Goal: Task Accomplishment & Management: Manage account settings

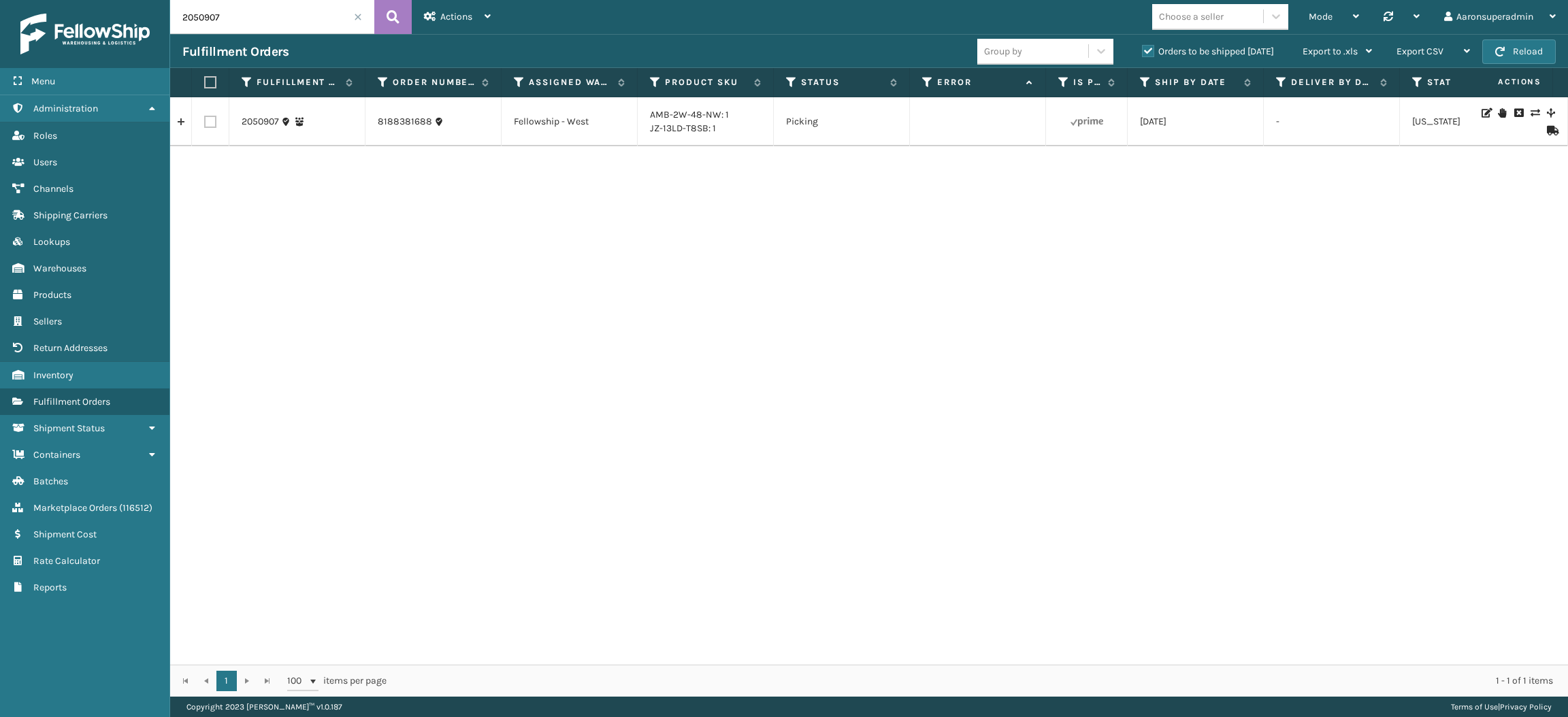
click at [263, 17] on input "2050907" at bounding box center [272, 17] width 204 height 34
paste input "49395"
click at [215, 28] on input "2049395" at bounding box center [272, 17] width 204 height 34
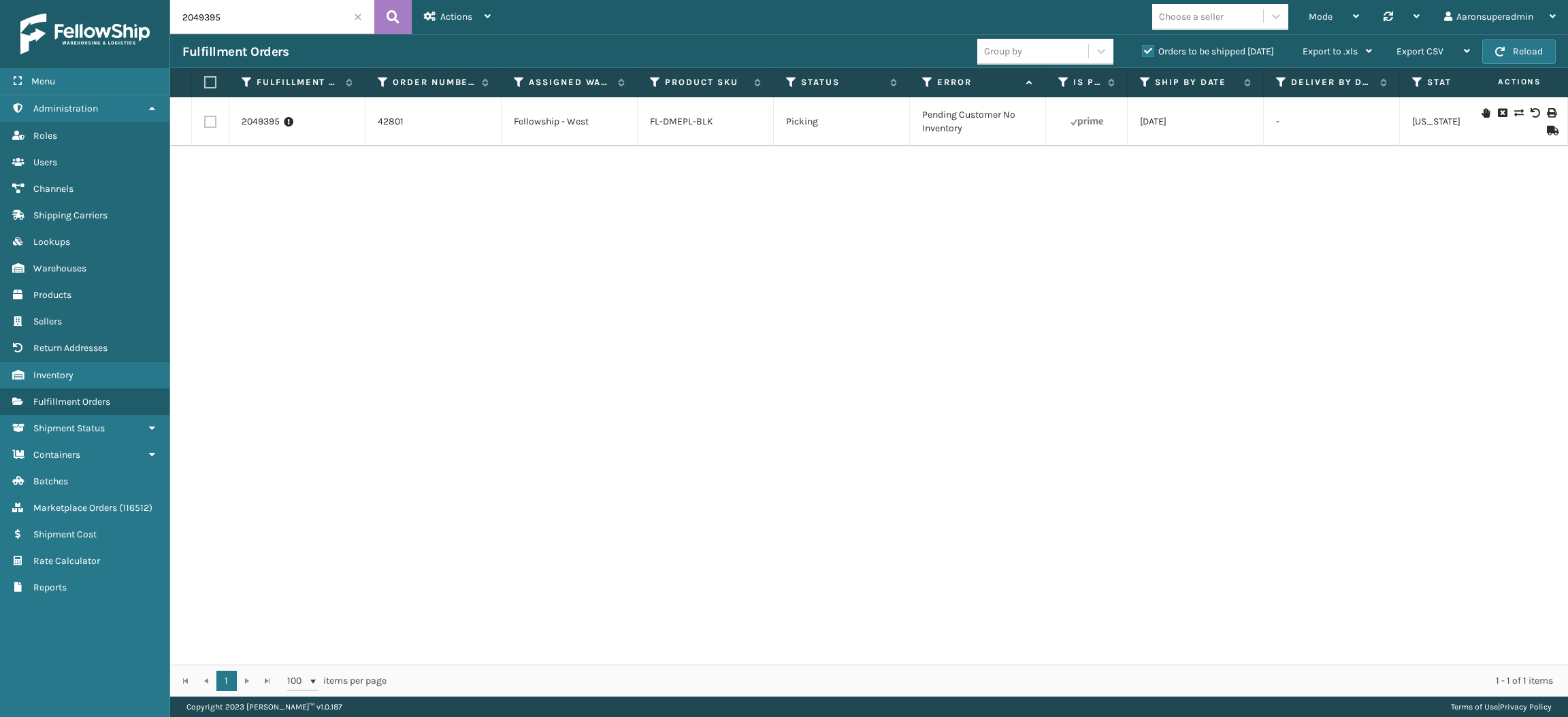
paste input "52290 2052291"
click at [223, 15] on input "2052290 2052291" at bounding box center [272, 17] width 204 height 34
type input "2052290 ,2052291"
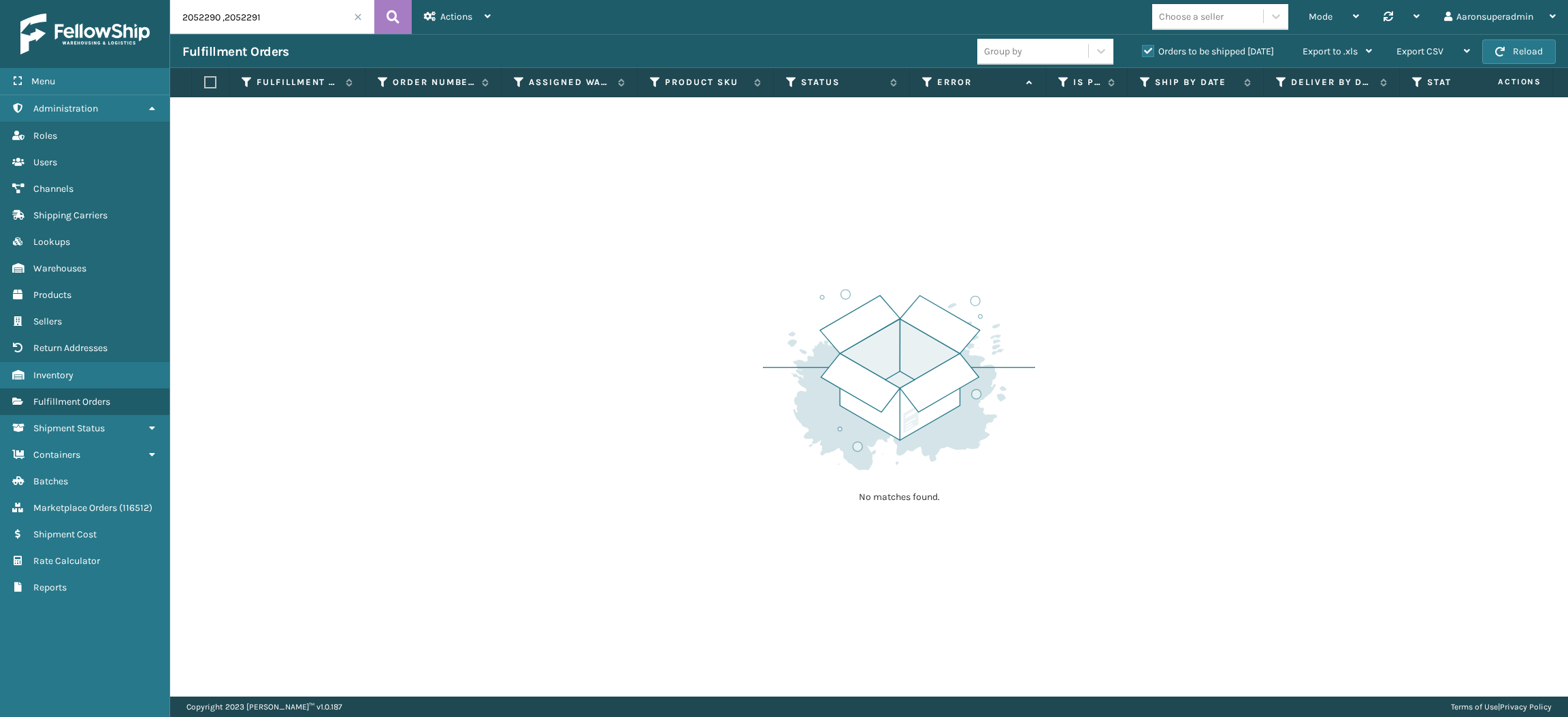
click at [1215, 50] on label "Orders to be shipped [DATE]" at bounding box center [1208, 51] width 132 height 12
click at [1143, 50] on input "Orders to be shipped [DATE]" at bounding box center [1142, 47] width 1 height 9
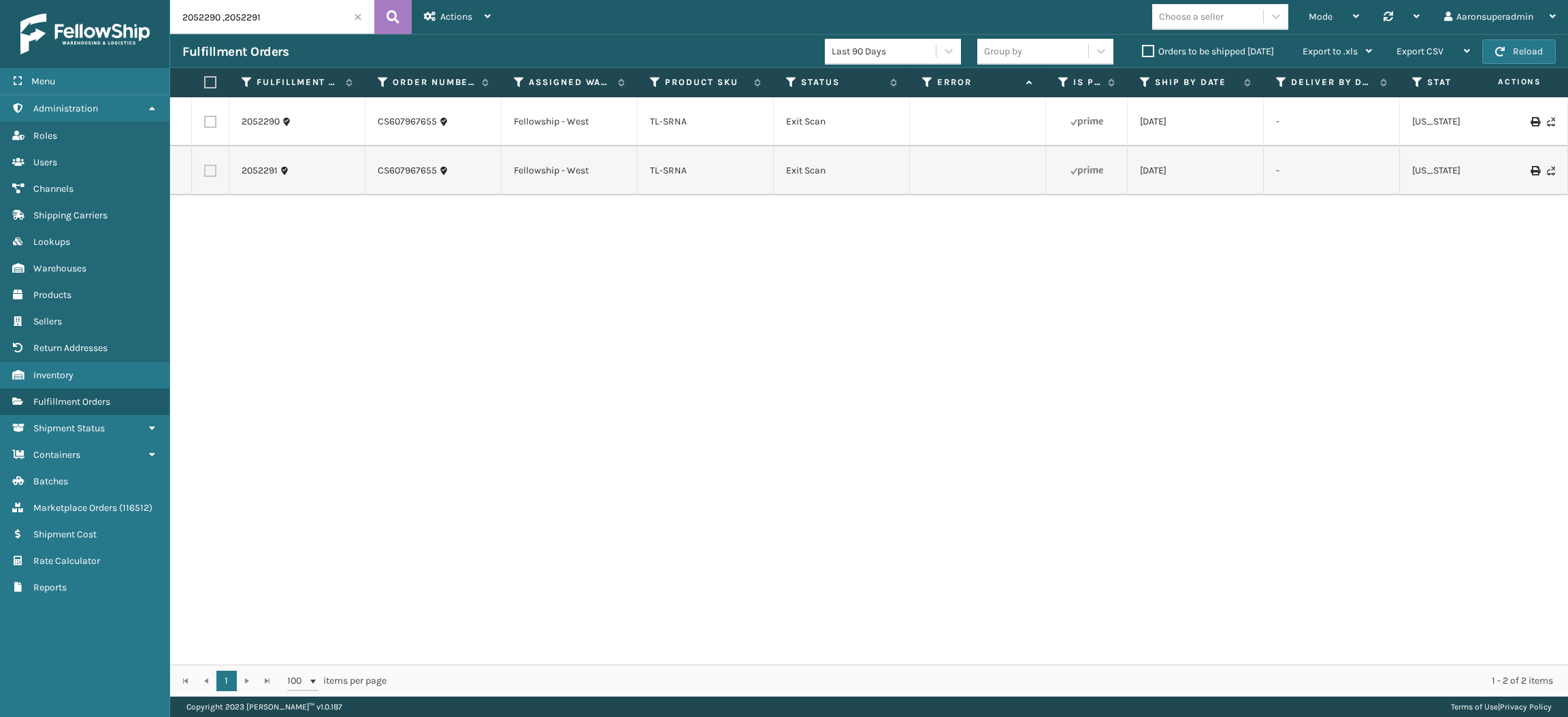
click at [1215, 50] on label "Orders to be shipped [DATE]" at bounding box center [1208, 51] width 132 height 12
click at [1143, 50] on input "Orders to be shipped [DATE]" at bounding box center [1142, 47] width 1 height 9
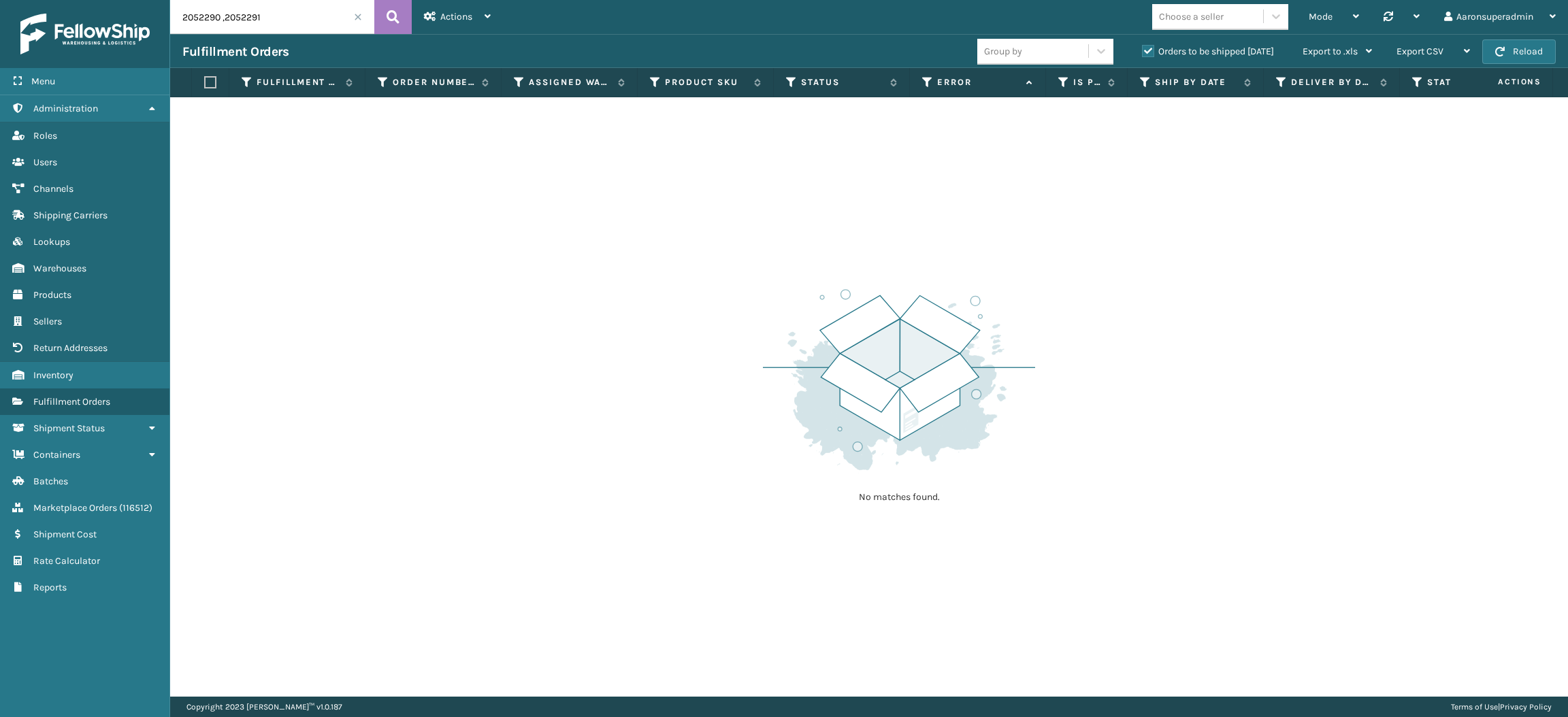
click at [357, 15] on span at bounding box center [358, 17] width 8 height 8
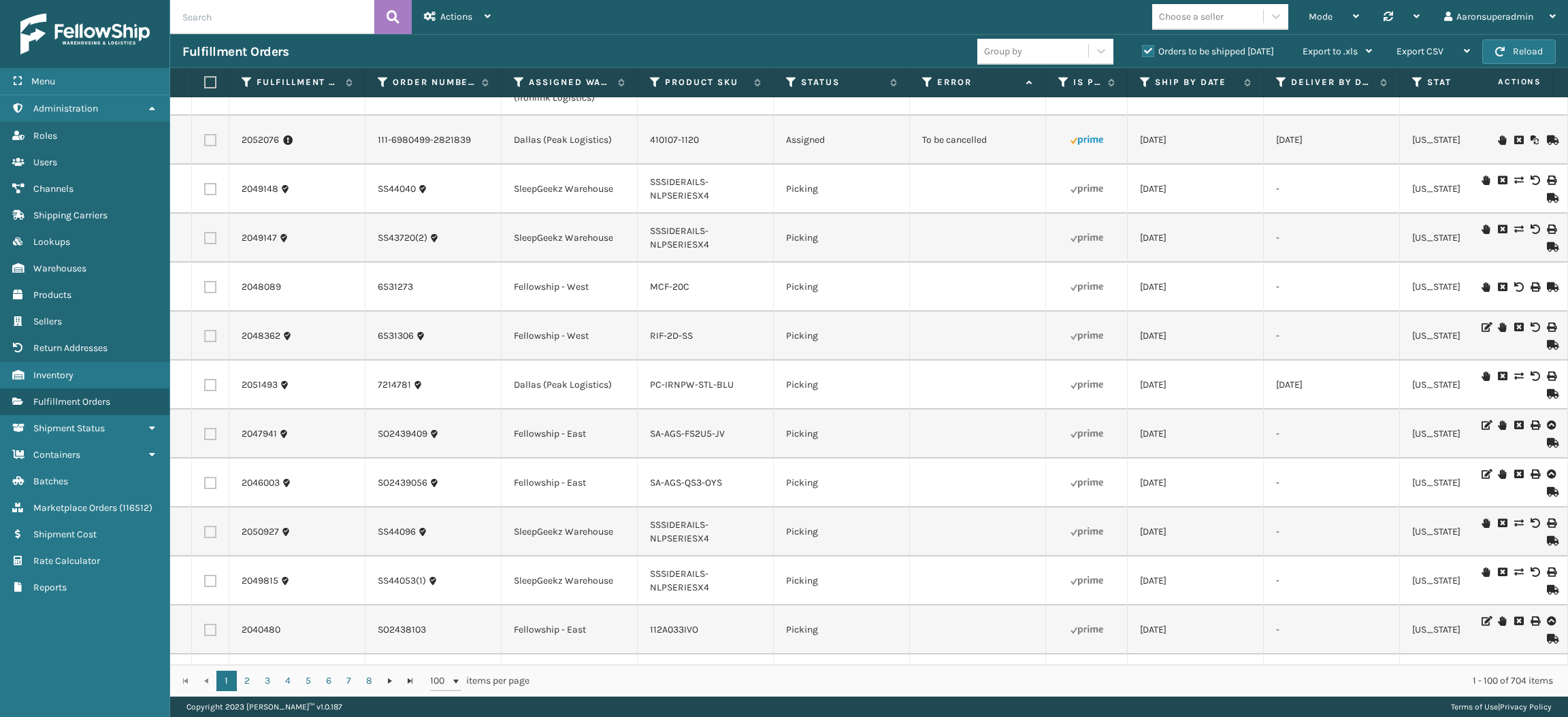
scroll to position [2833, 0]
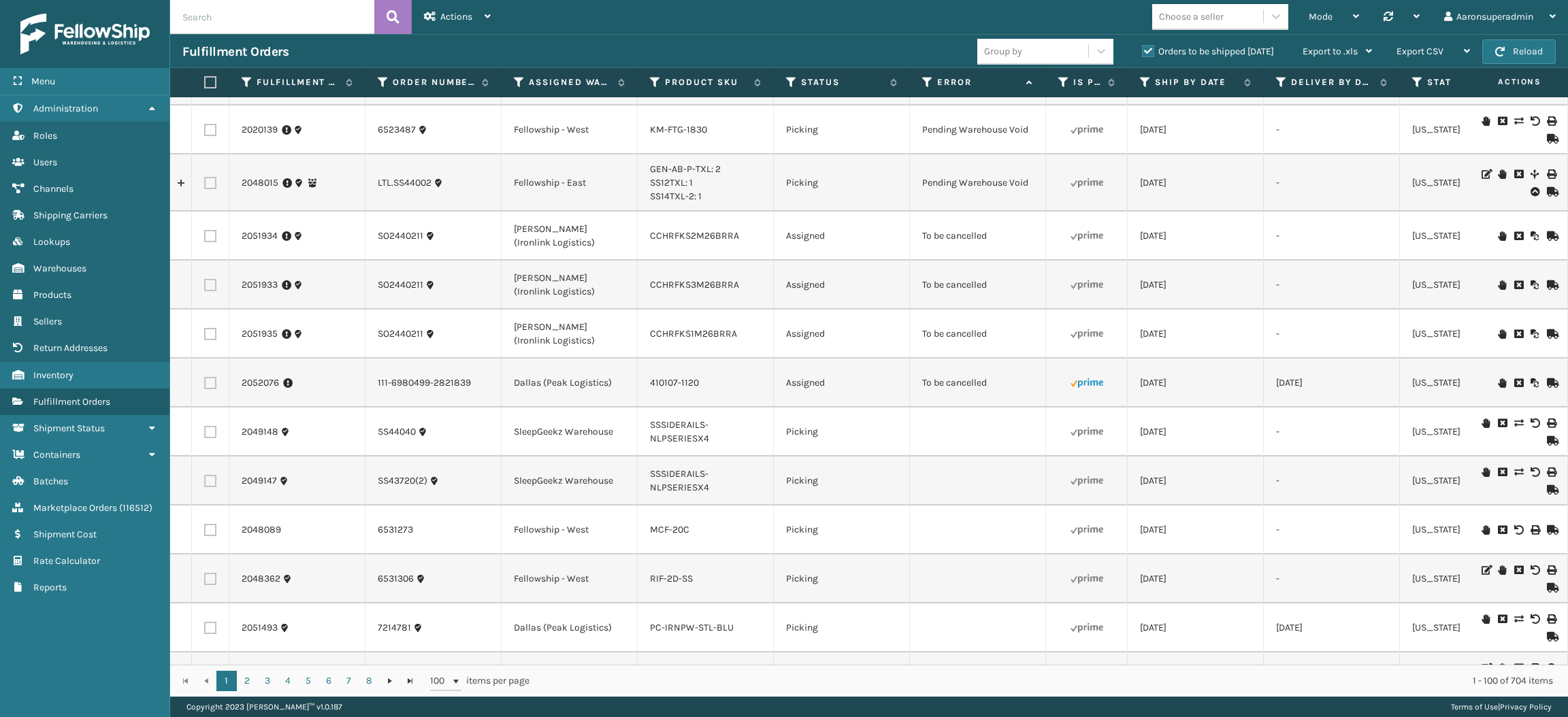
click at [206, 381] on label at bounding box center [210, 383] width 13 height 13
click at [205, 381] on input "checkbox" at bounding box center [204, 381] width 1 height 9
checkbox input "true"
click at [207, 339] on label at bounding box center [210, 334] width 13 height 13
click at [205, 336] on input "checkbox" at bounding box center [204, 332] width 1 height 9
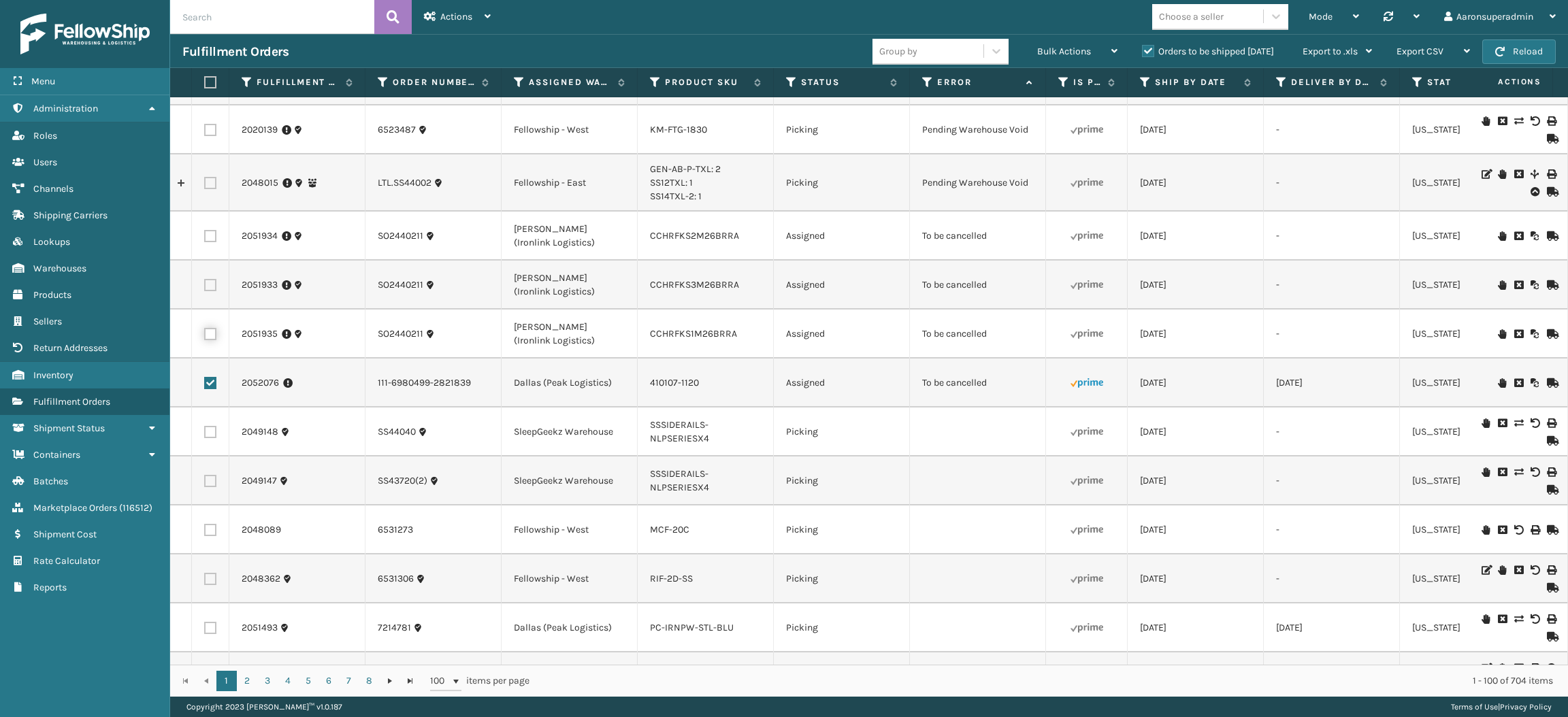
checkbox input "true"
click at [210, 293] on td at bounding box center [210, 285] width 37 height 49
click at [206, 231] on label at bounding box center [210, 236] width 13 height 13
click at [205, 231] on input "checkbox" at bounding box center [204, 234] width 1 height 9
checkbox input "true"
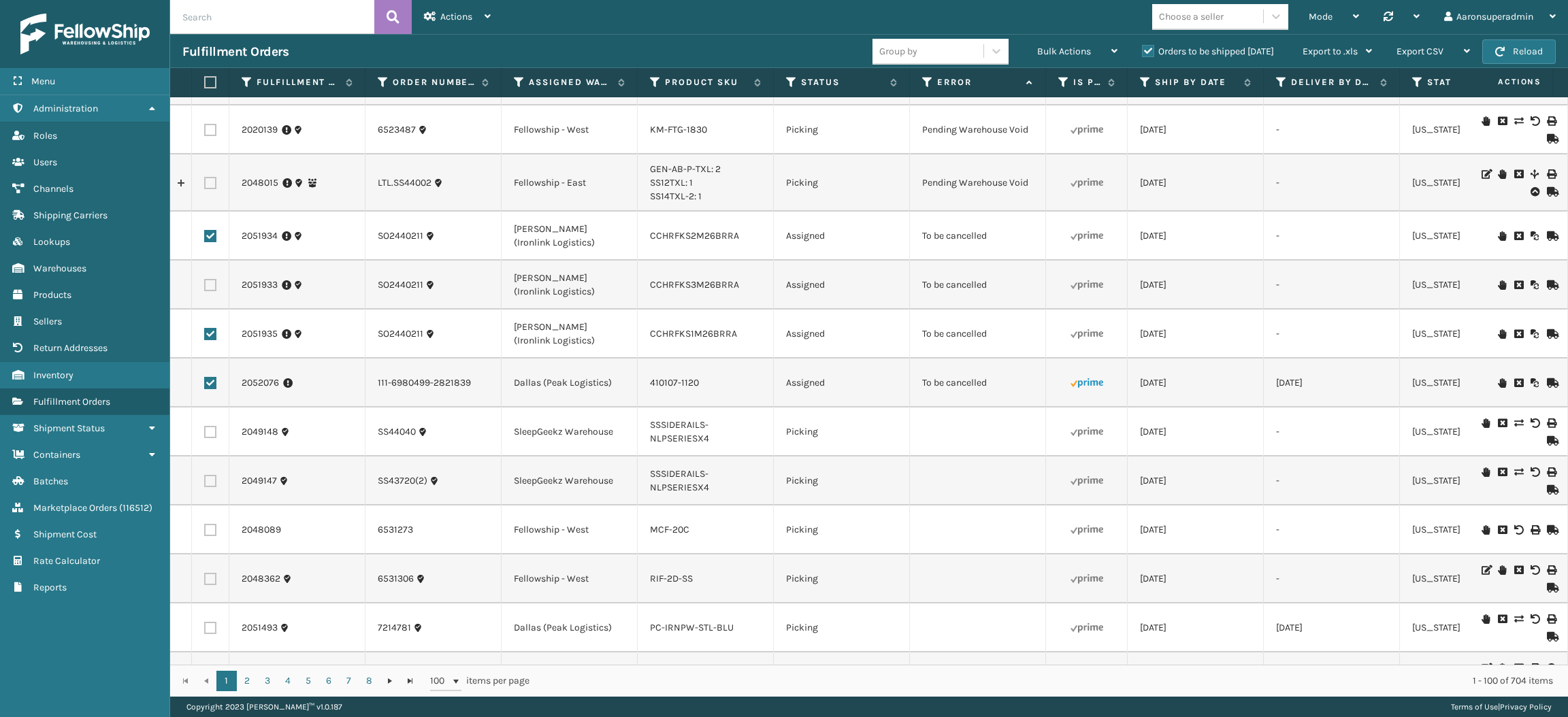
click at [207, 288] on label at bounding box center [210, 285] width 13 height 13
click at [205, 288] on input "checkbox" at bounding box center [204, 283] width 1 height 9
checkbox input "true"
click at [1061, 24] on div "Mode Regular Mode Picking Mode Labeling Mode Palletizing Mode Exit Scan Mode Ch…" at bounding box center [1035, 17] width 1065 height 34
click at [1061, 48] on span "Bulk Actions" at bounding box center [1064, 51] width 54 height 12
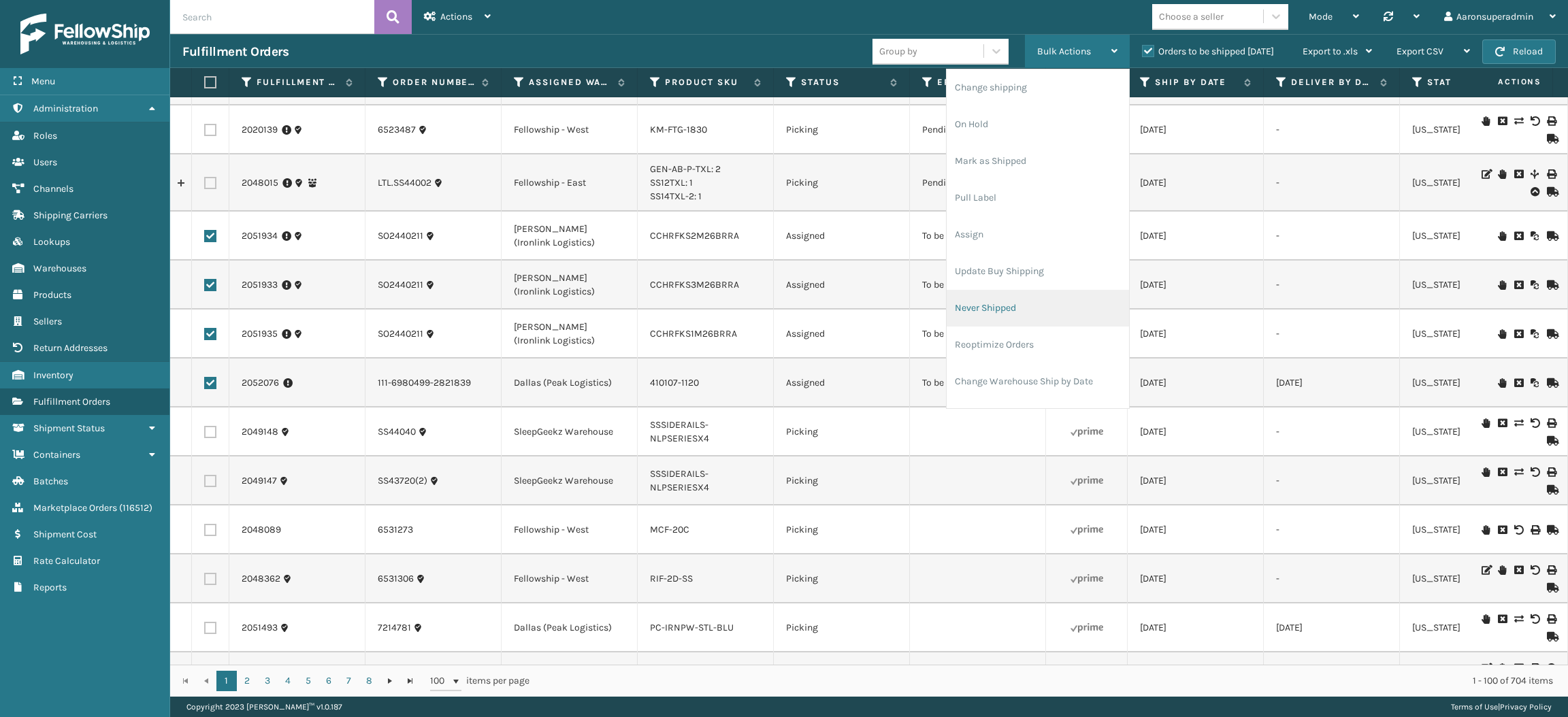
scroll to position [65, 0]
click at [1007, 347] on li "Cancel Fulfillment Orders" at bounding box center [1037, 354] width 182 height 37
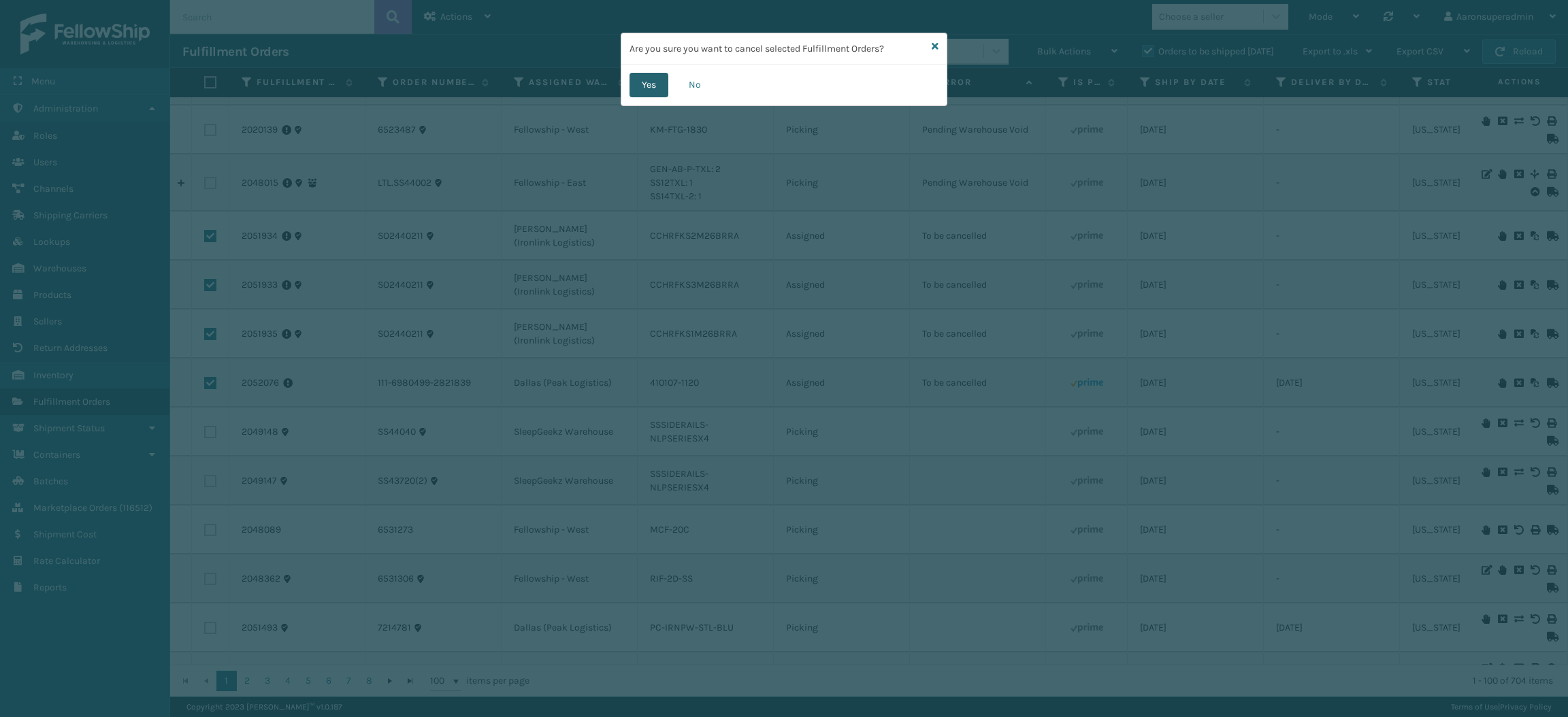
click at [658, 76] on button "Yes" at bounding box center [648, 84] width 39 height 24
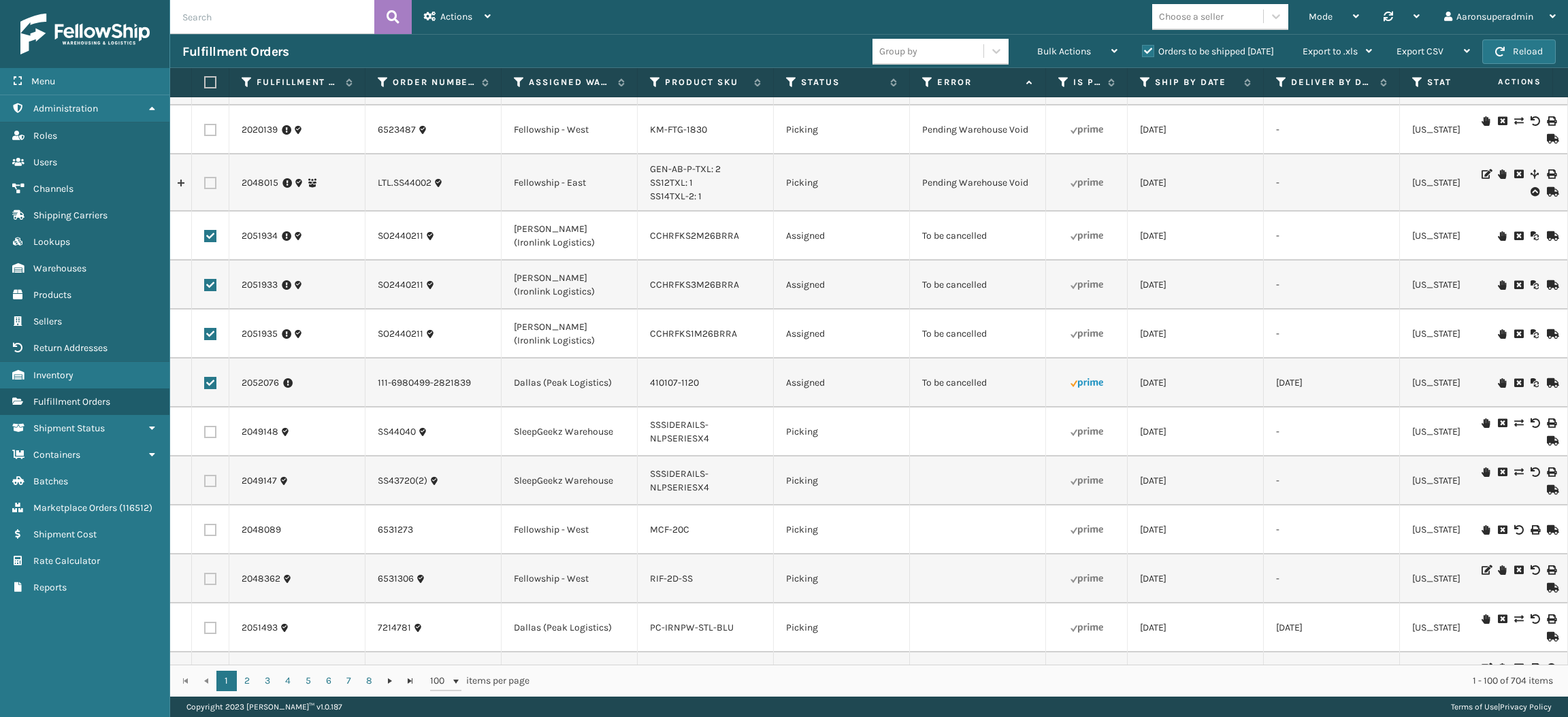
scroll to position [0, 0]
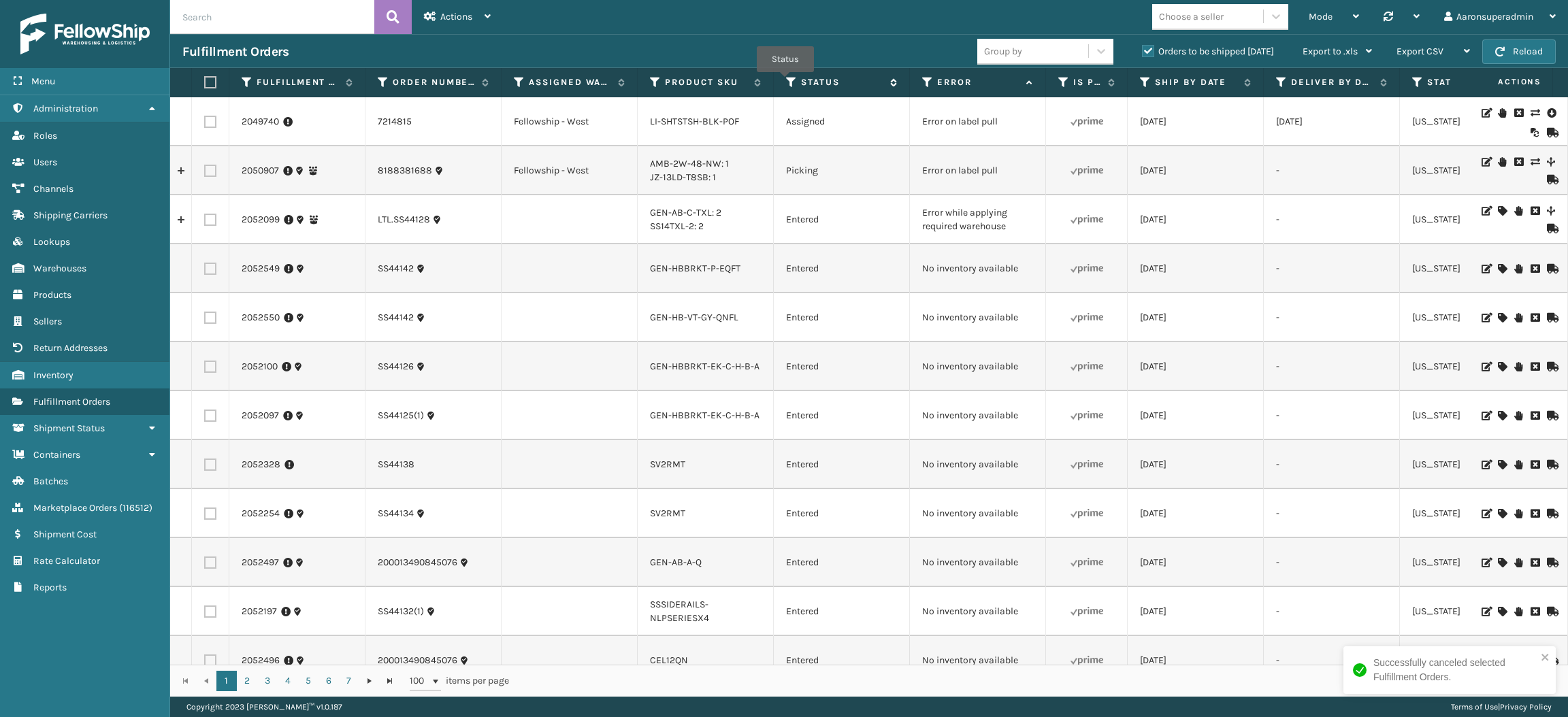
click at [786, 82] on icon at bounding box center [791, 83] width 11 height 13
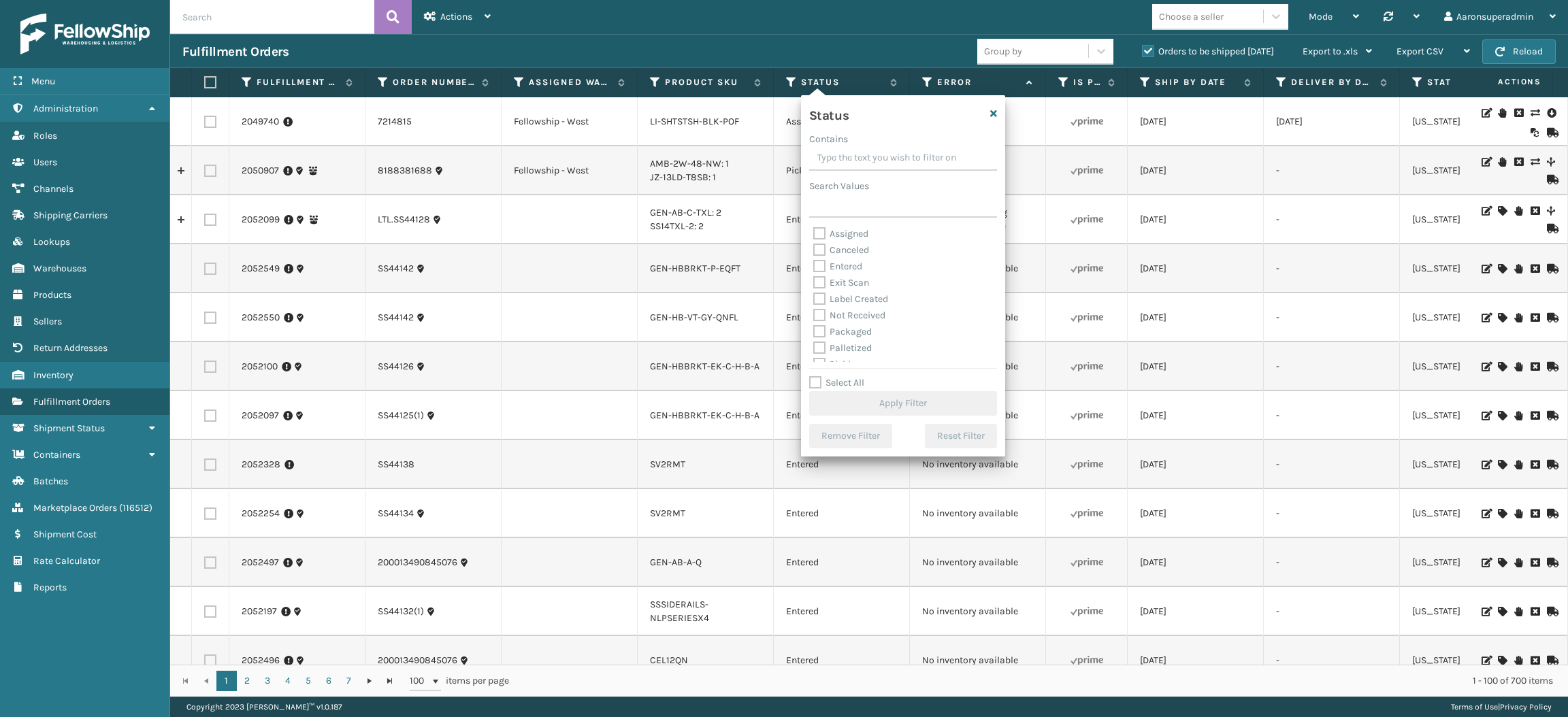
click at [852, 330] on label "Packaged" at bounding box center [842, 332] width 58 height 12
click at [814, 330] on input "Packaged" at bounding box center [813, 328] width 1 height 9
checkbox input "true"
click at [856, 347] on label "Palletized" at bounding box center [842, 347] width 58 height 12
click at [814, 347] on input "Palletized" at bounding box center [813, 344] width 1 height 9
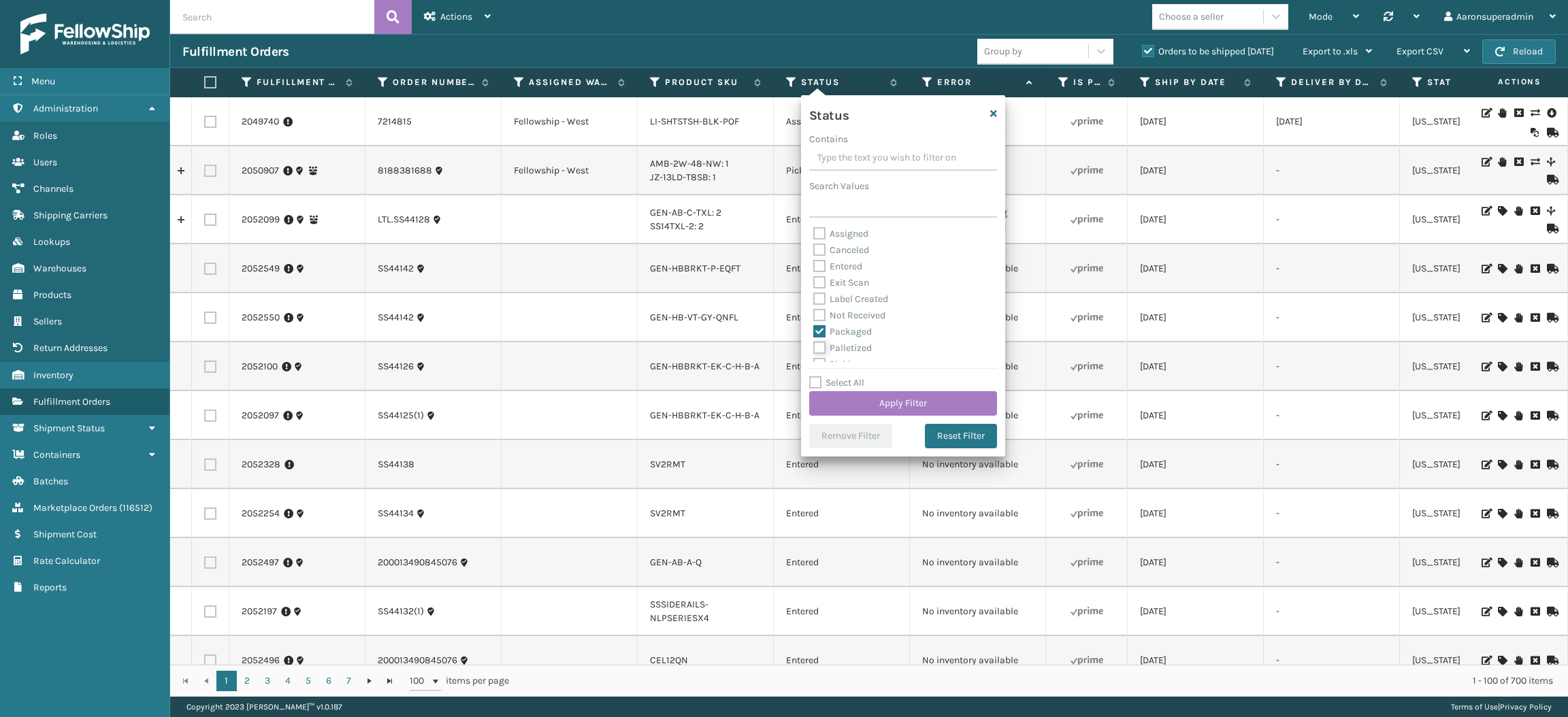
checkbox input "true"
click at [840, 298] on label "Label Created" at bounding box center [850, 299] width 75 height 12
click at [814, 298] on input "Label Created" at bounding box center [813, 295] width 1 height 9
checkbox input "true"
click at [875, 407] on button "Apply Filter" at bounding box center [903, 403] width 188 height 24
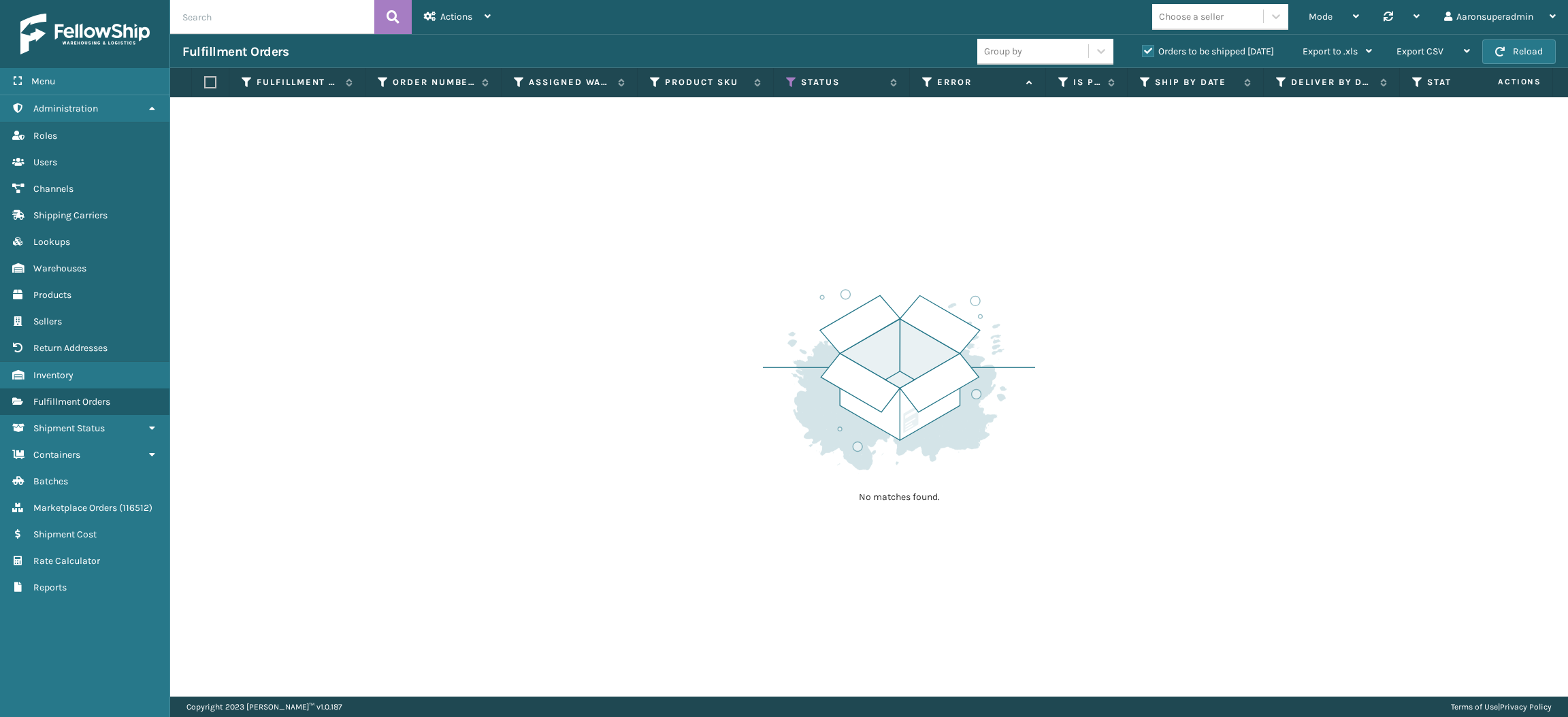
click at [1146, 51] on label "Orders to be shipped [DATE]" at bounding box center [1208, 51] width 132 height 12
click at [1143, 51] on input "Orders to be shipped [DATE]" at bounding box center [1142, 47] width 1 height 9
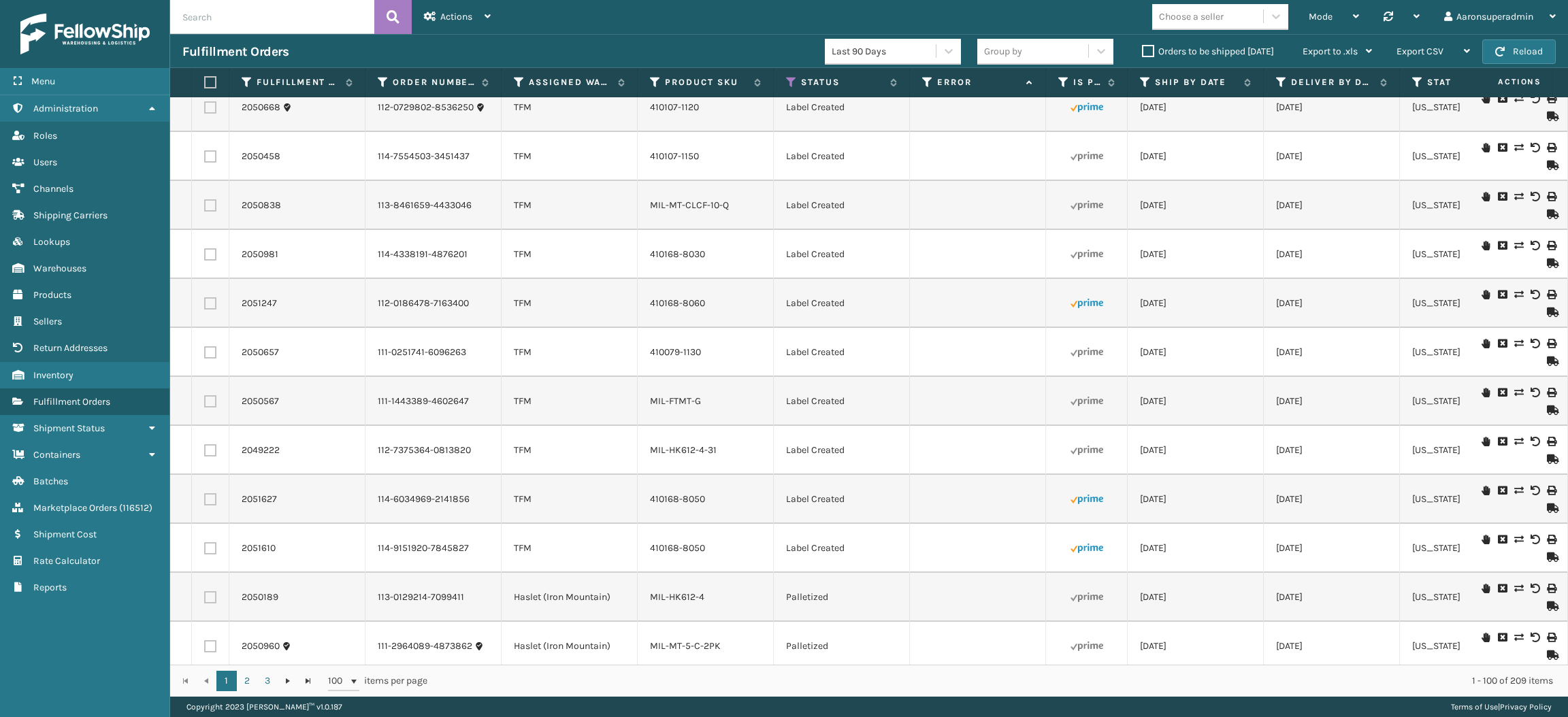
scroll to position [4346, 0]
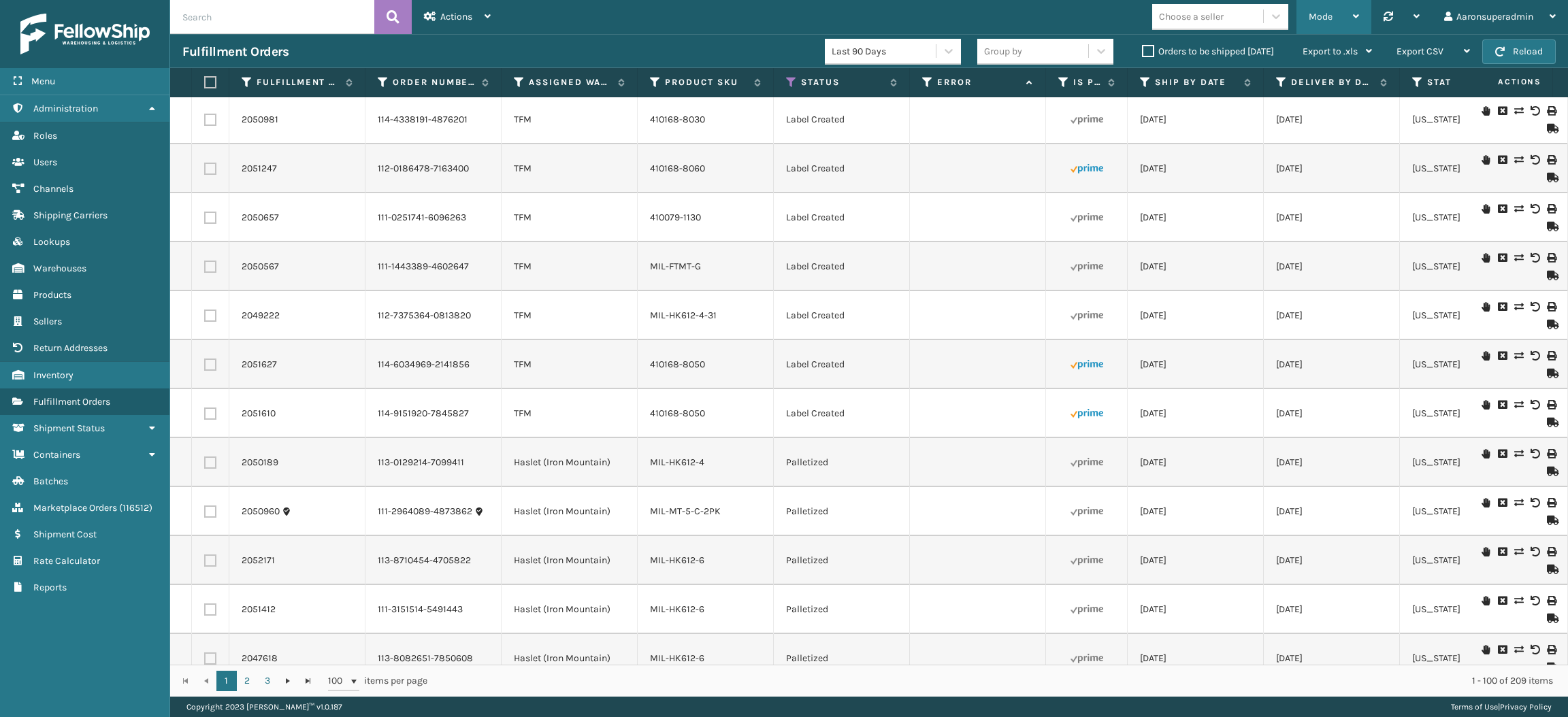
click at [1320, 11] on span "Mode" at bounding box center [1321, 17] width 24 height 12
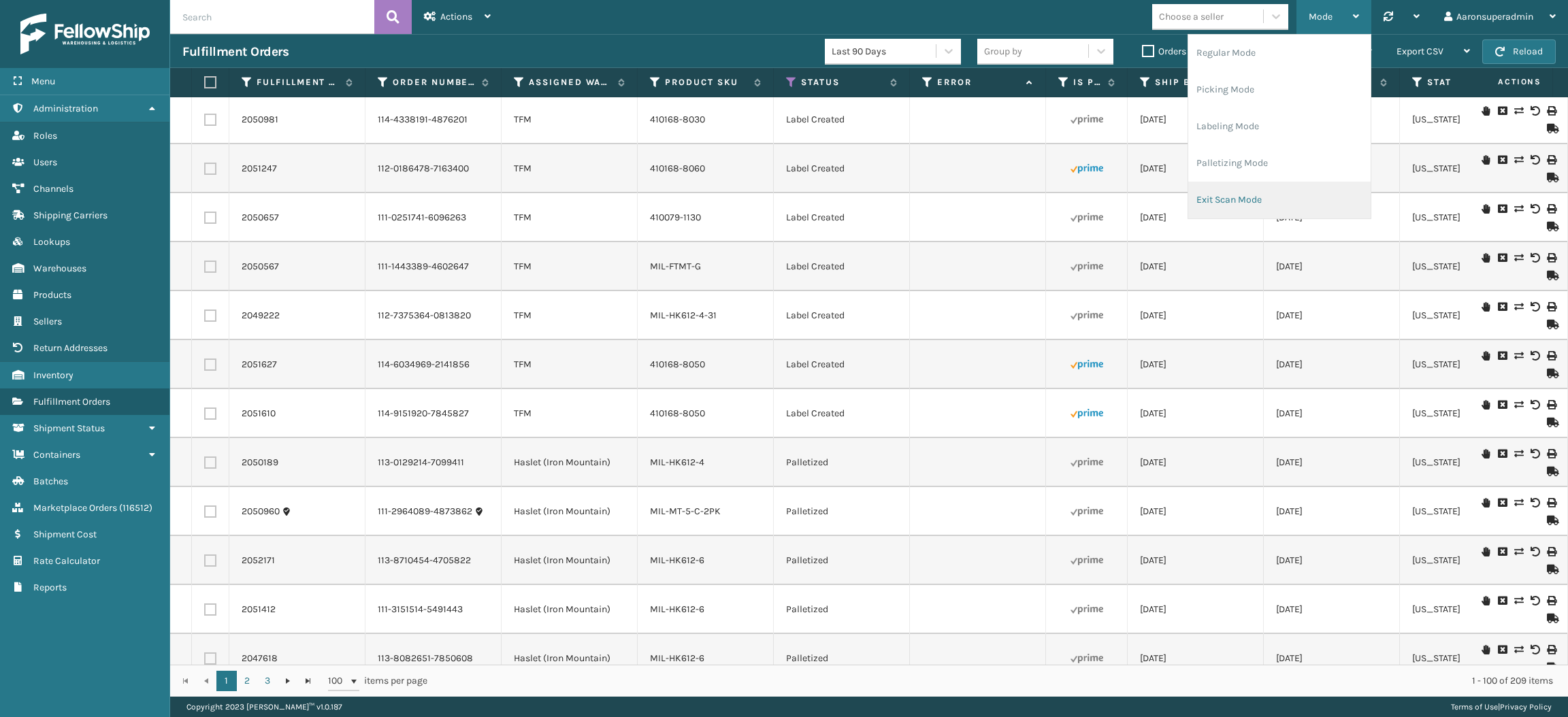
click at [1235, 192] on li "Exit Scan Mode" at bounding box center [1279, 200] width 182 height 37
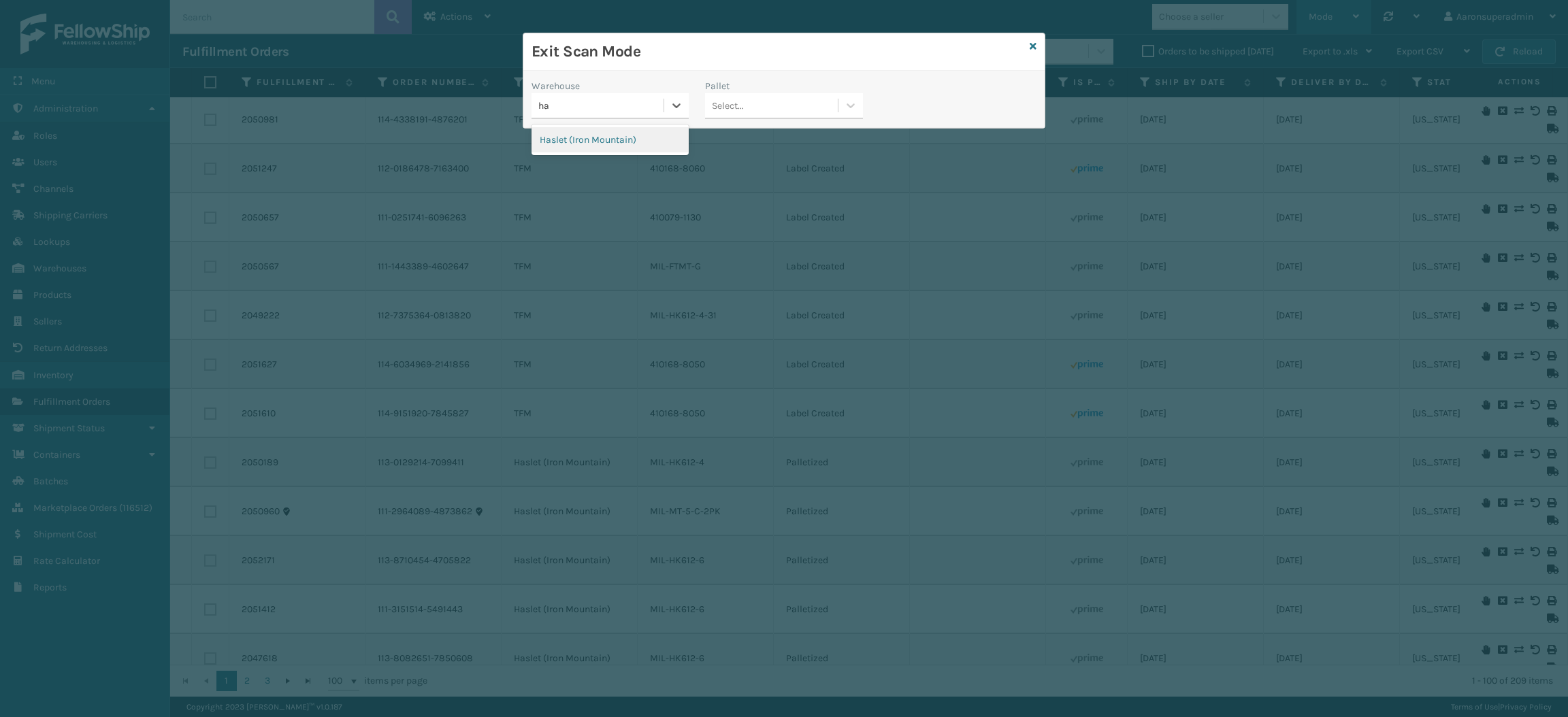
type input "has"
click at [656, 133] on div "Haslet (Iron Mountain)" at bounding box center [609, 139] width 157 height 25
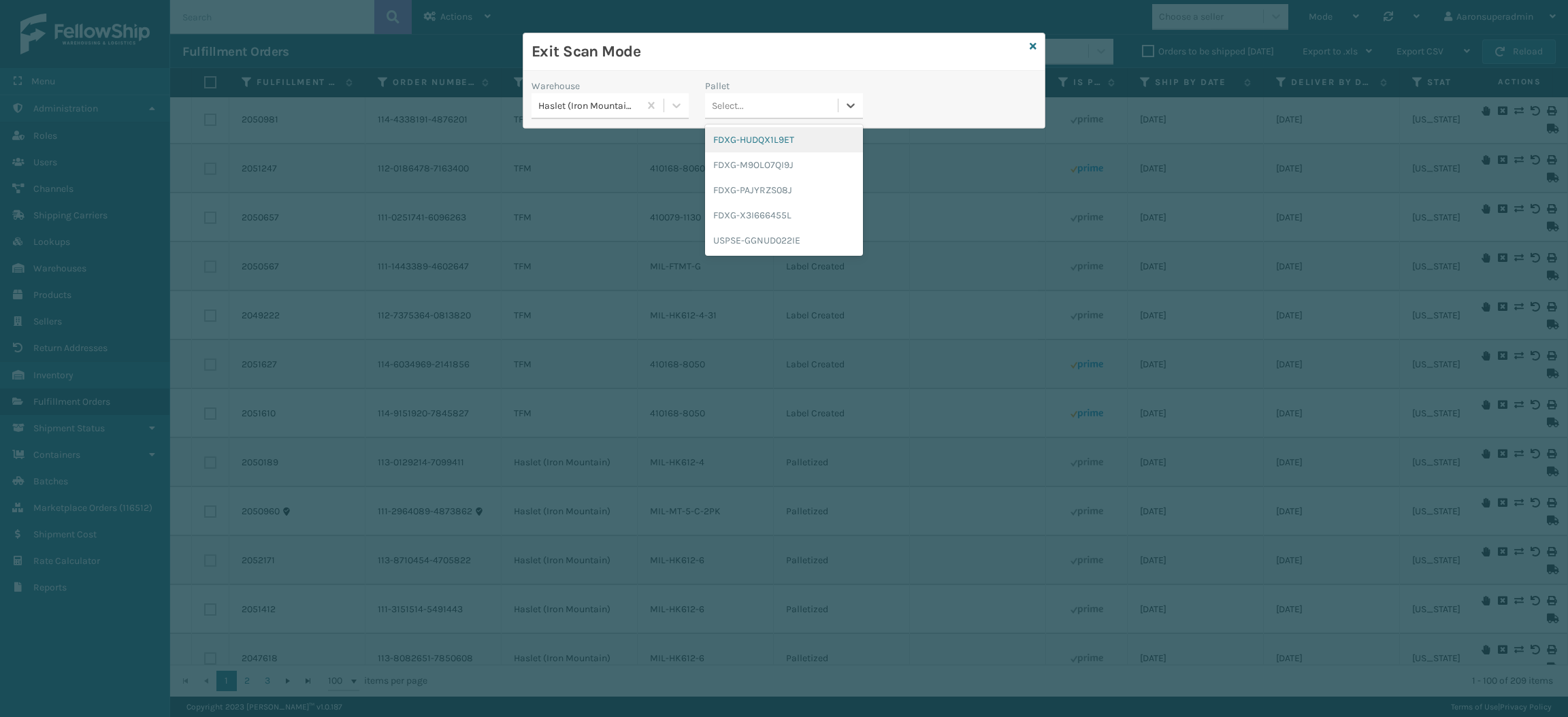
click at [722, 110] on div "Select..." at bounding box center [727, 106] width 32 height 14
click at [740, 136] on div "FDXG-HUDQX1L9ET" at bounding box center [783, 139] width 157 height 25
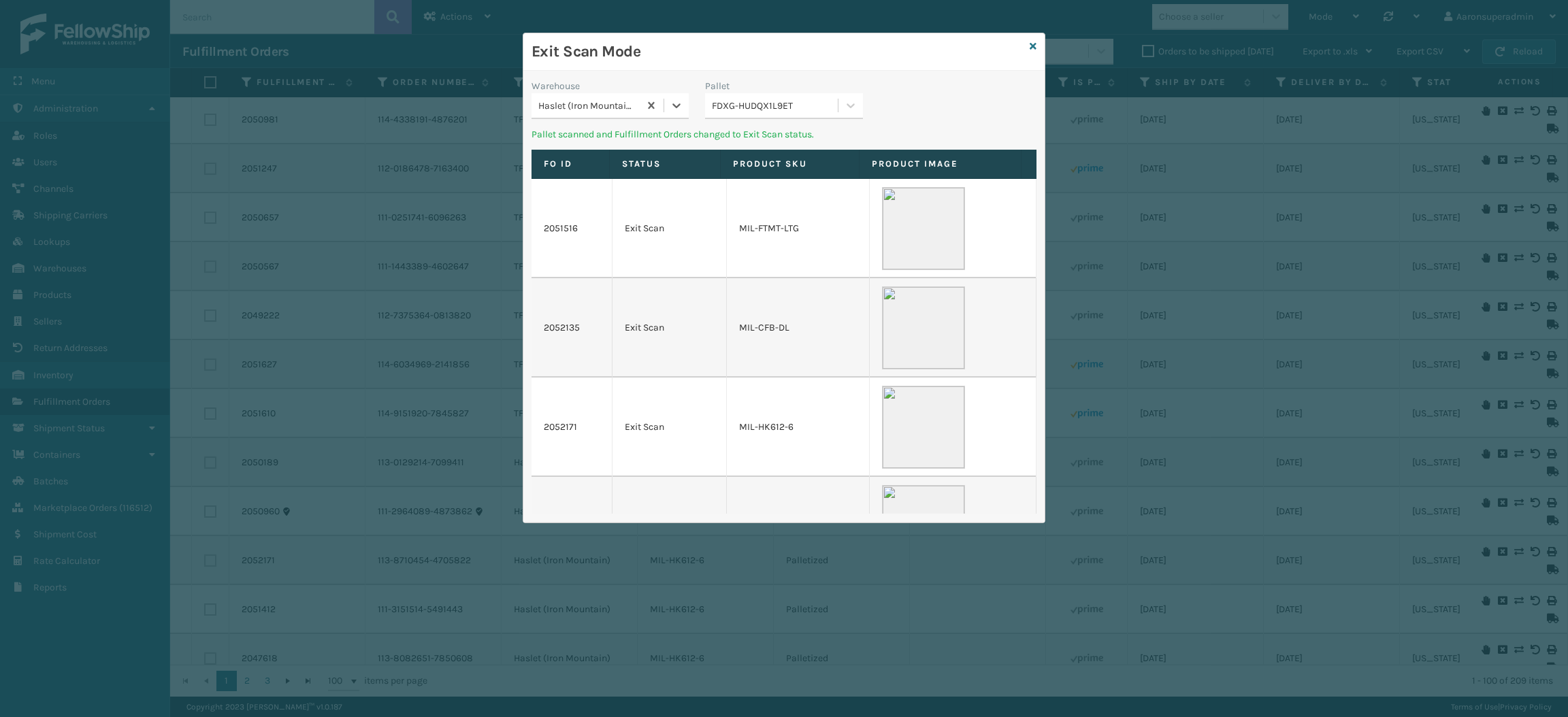
click at [748, 108] on div "FDXG-HUDQX1L9ET" at bounding box center [775, 106] width 127 height 14
click at [755, 148] on div "FDXG-M9OLO7QI9J" at bounding box center [783, 139] width 157 height 25
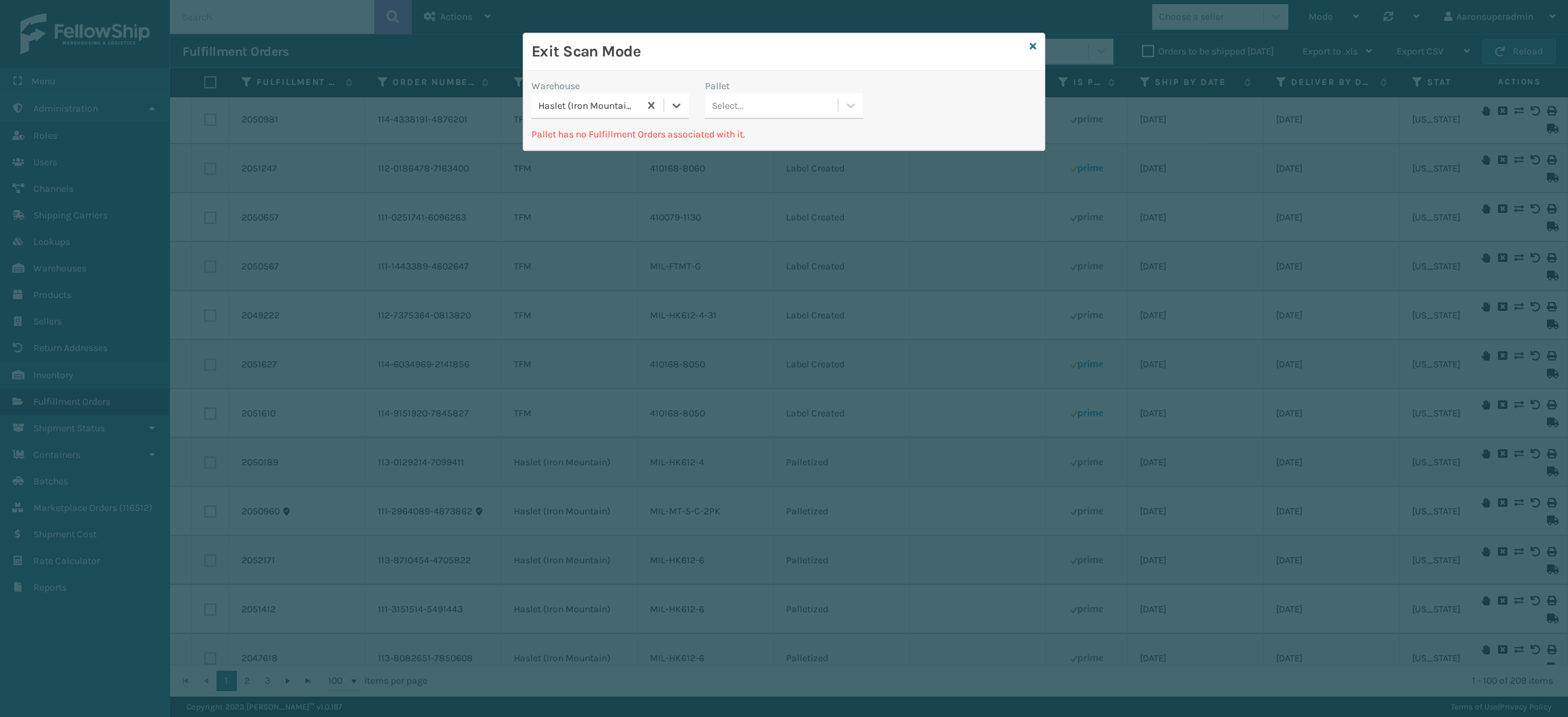
click at [753, 106] on div "Select..." at bounding box center [771, 106] width 132 height 22
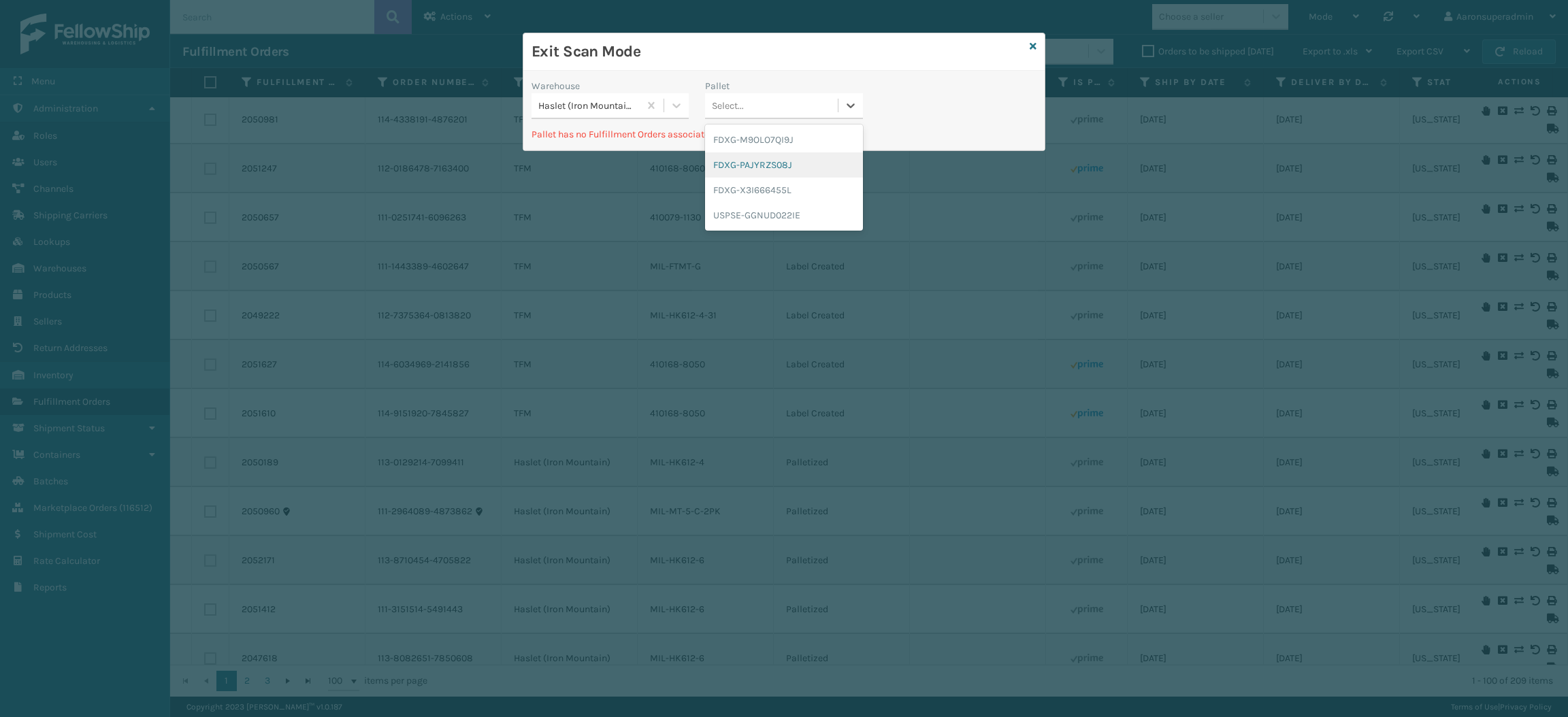
click at [760, 163] on div "FDXG-PAJYRZS08J" at bounding box center [783, 165] width 157 height 25
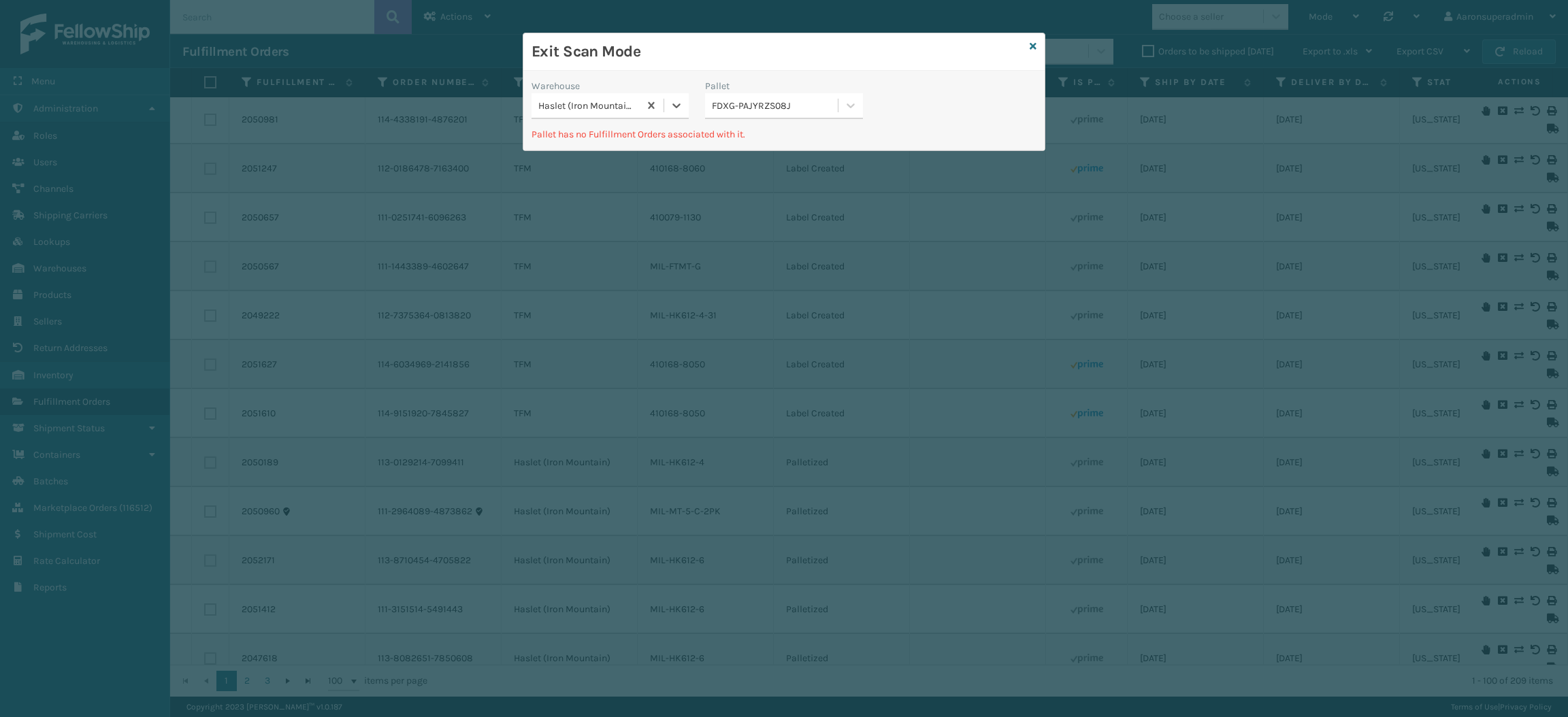
click at [753, 117] on div "FDXG-PAJYRZS08J" at bounding box center [783, 106] width 157 height 26
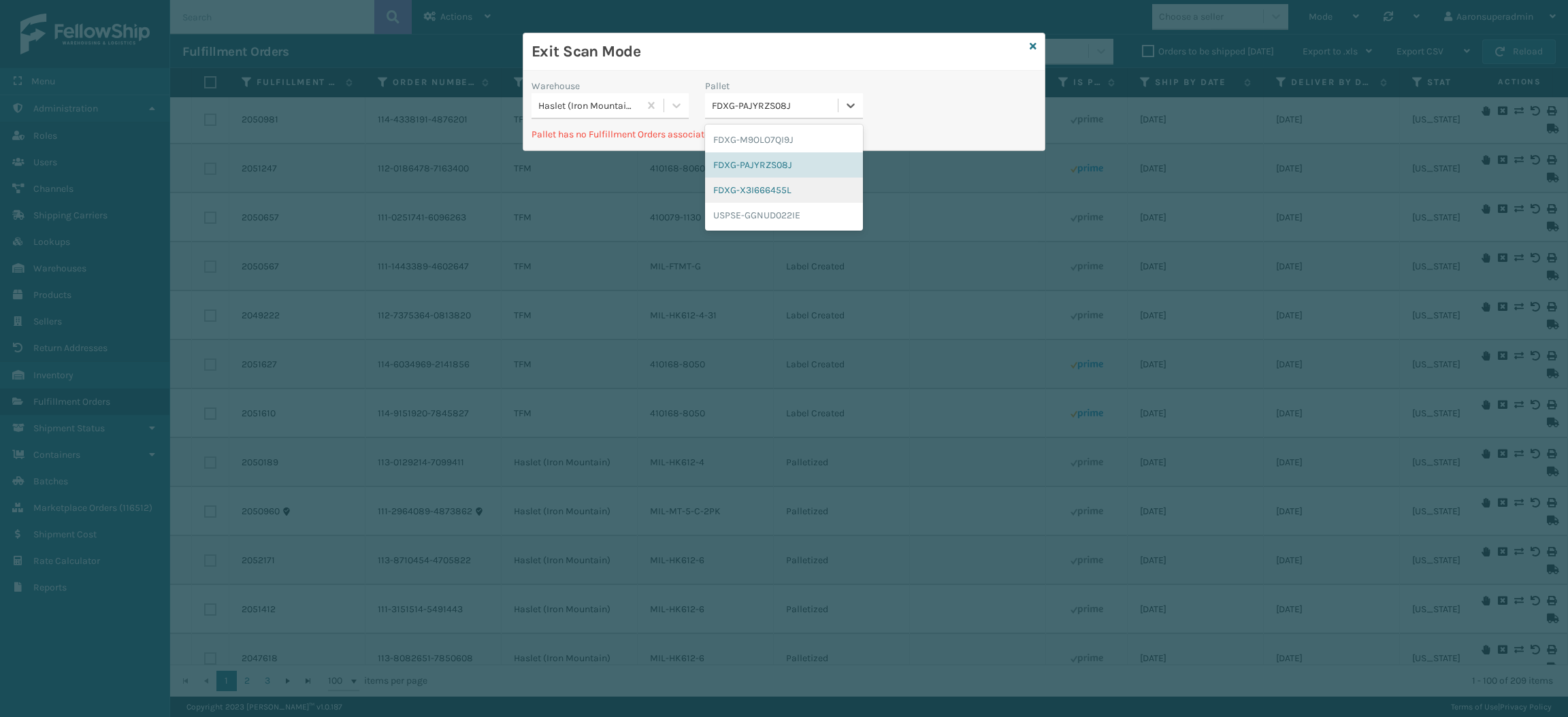
click at [746, 196] on div "FDXG-X3I666455L" at bounding box center [783, 190] width 157 height 25
click at [752, 107] on div "FDXG-X3I666455L" at bounding box center [775, 106] width 127 height 14
click at [758, 218] on div "USPSE-GGNUD022IE" at bounding box center [783, 215] width 157 height 25
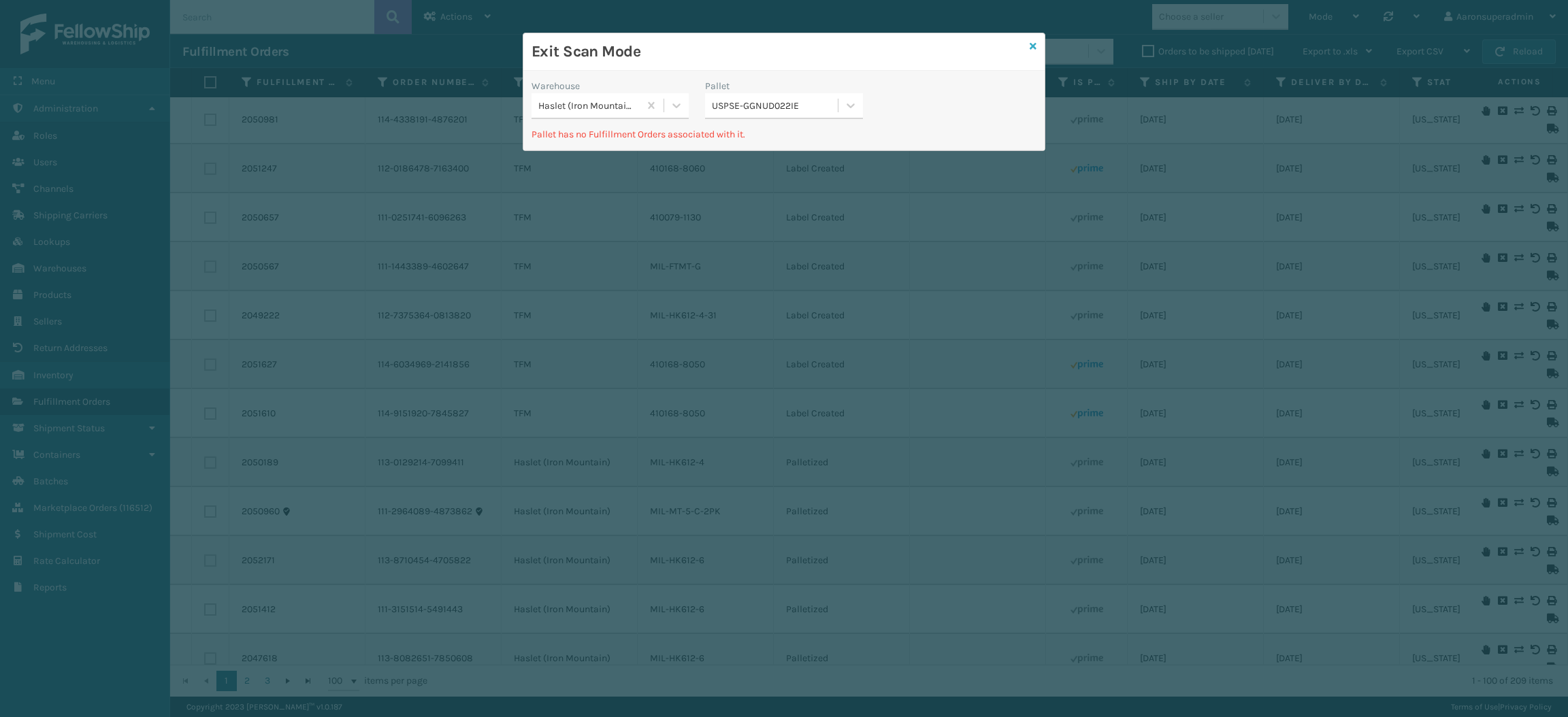
click at [1031, 47] on icon at bounding box center [1033, 46] width 7 height 9
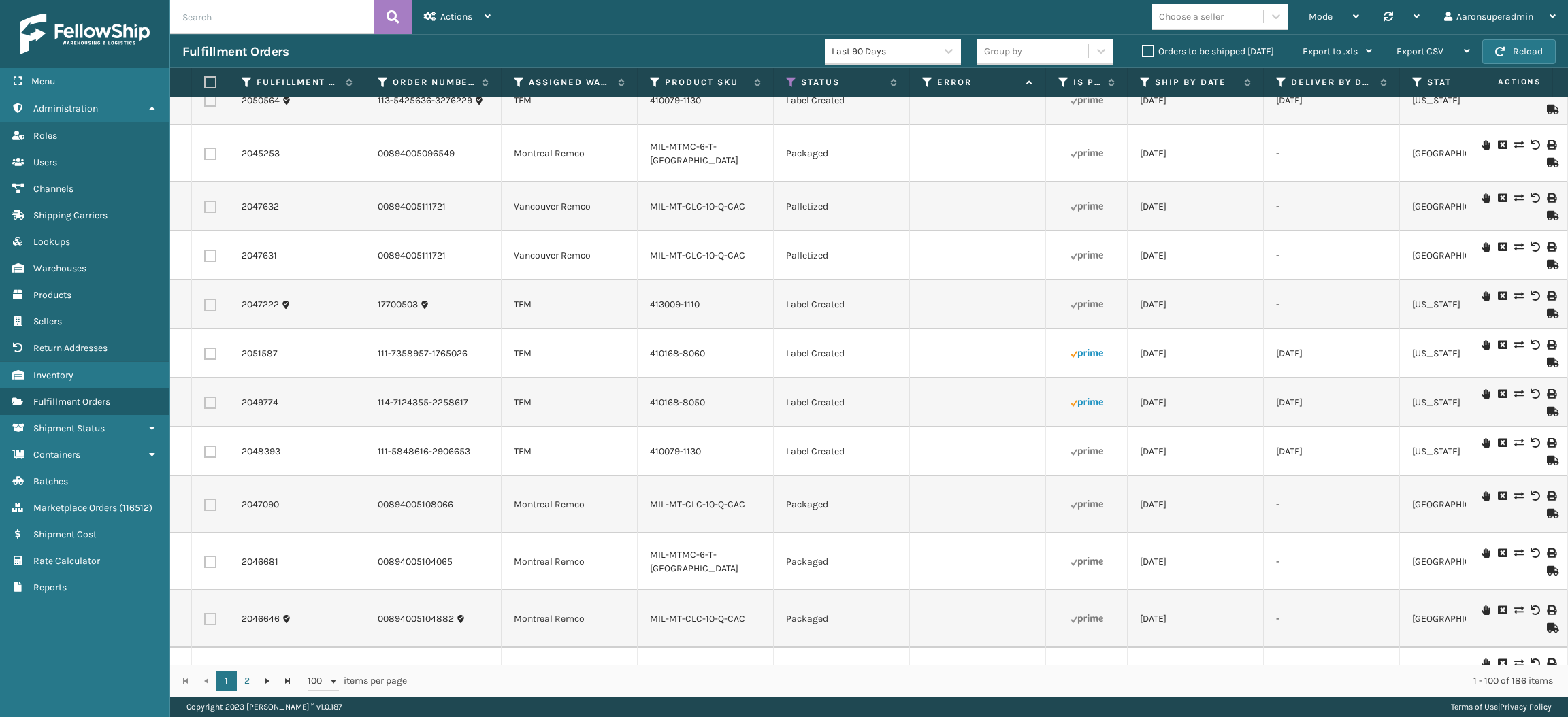
scroll to position [1731, 0]
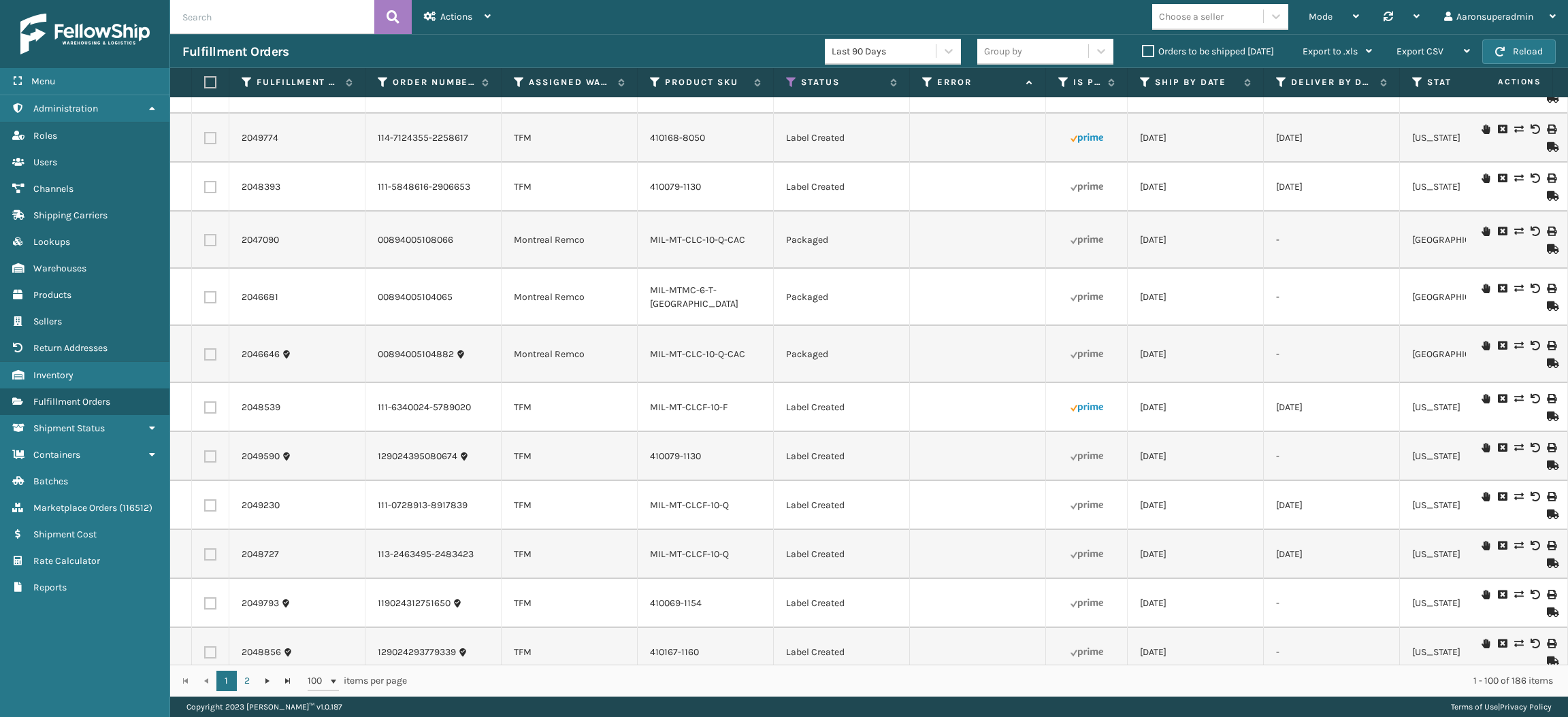
click at [207, 84] on label at bounding box center [208, 83] width 8 height 13
click at [205, 84] on input "checkbox" at bounding box center [204, 82] width 1 height 9
checkbox input "true"
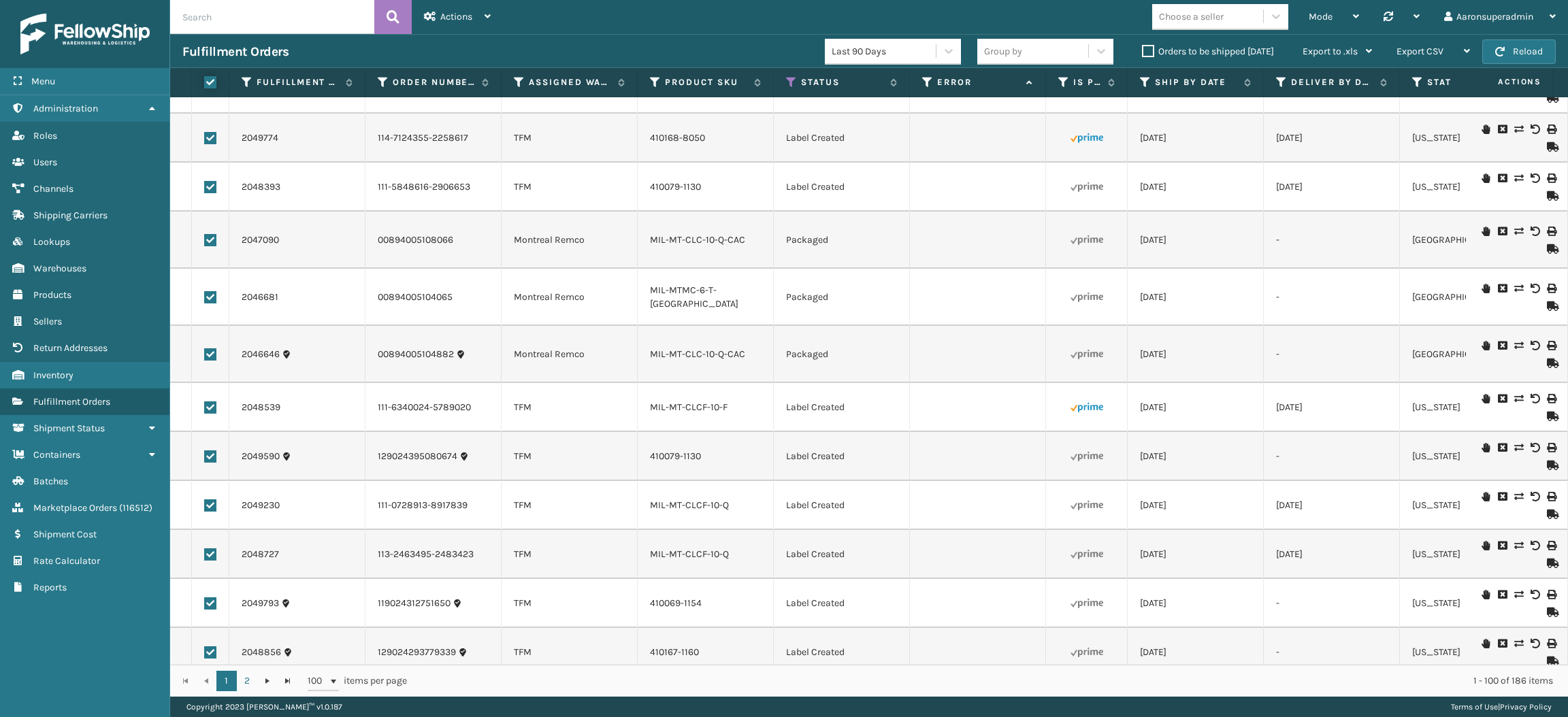
checkbox input "true"
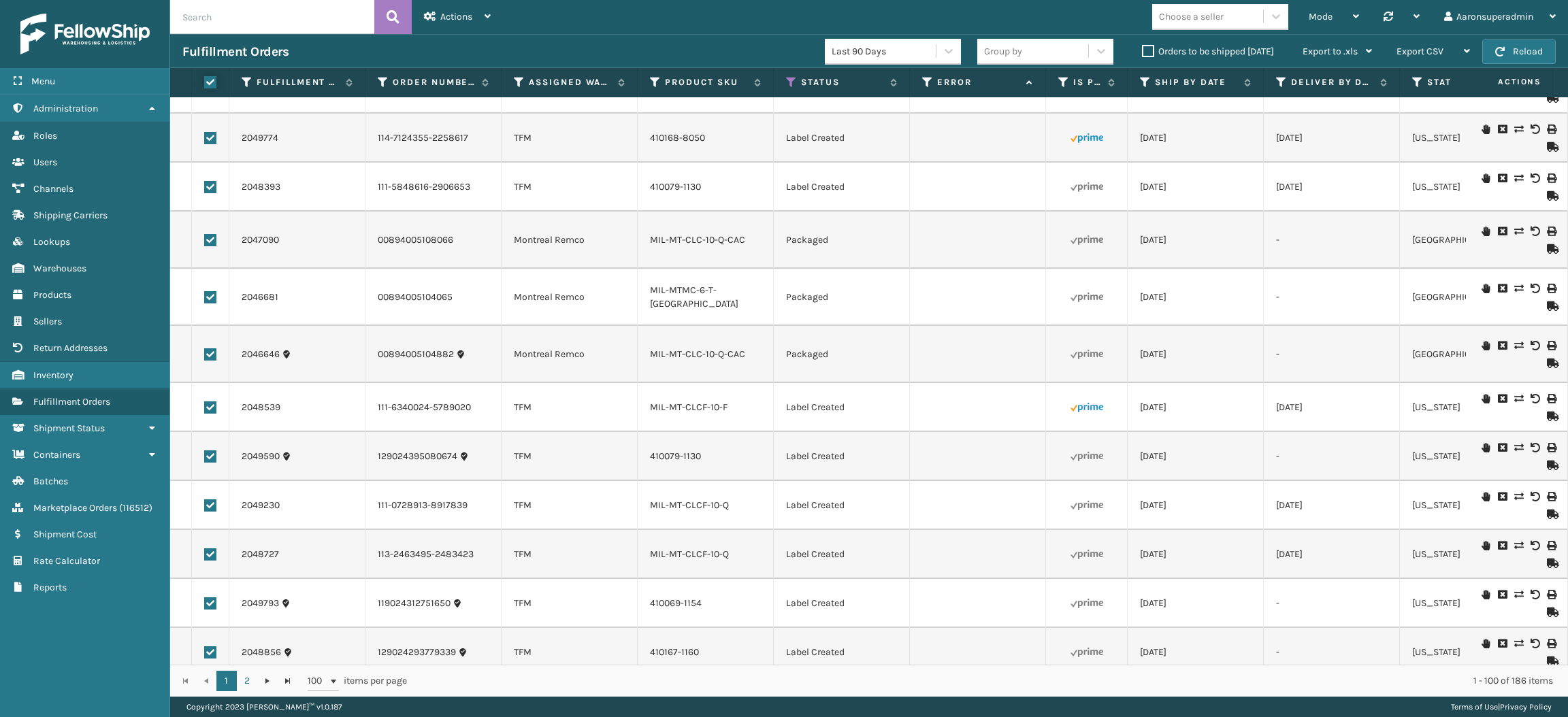
checkbox input "true"
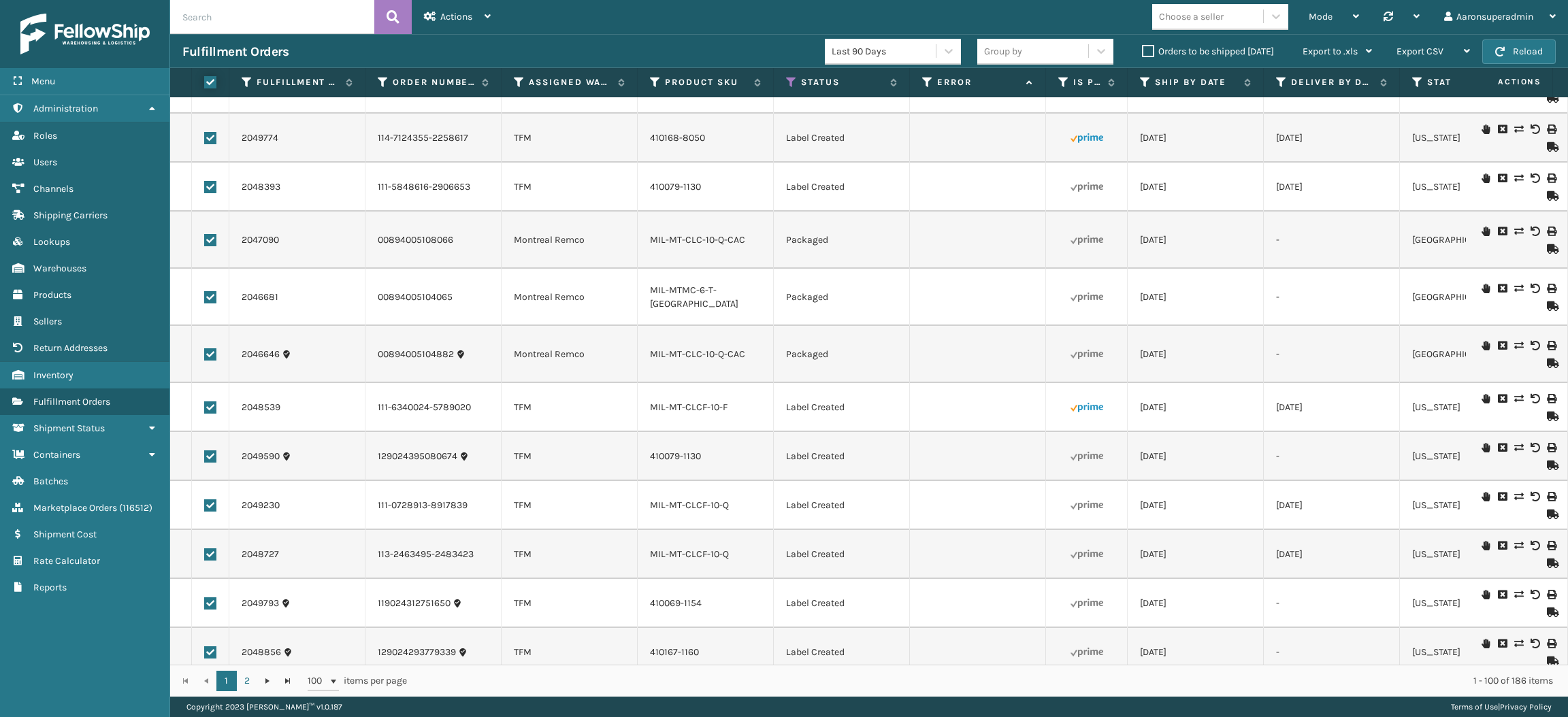
checkbox input "true"
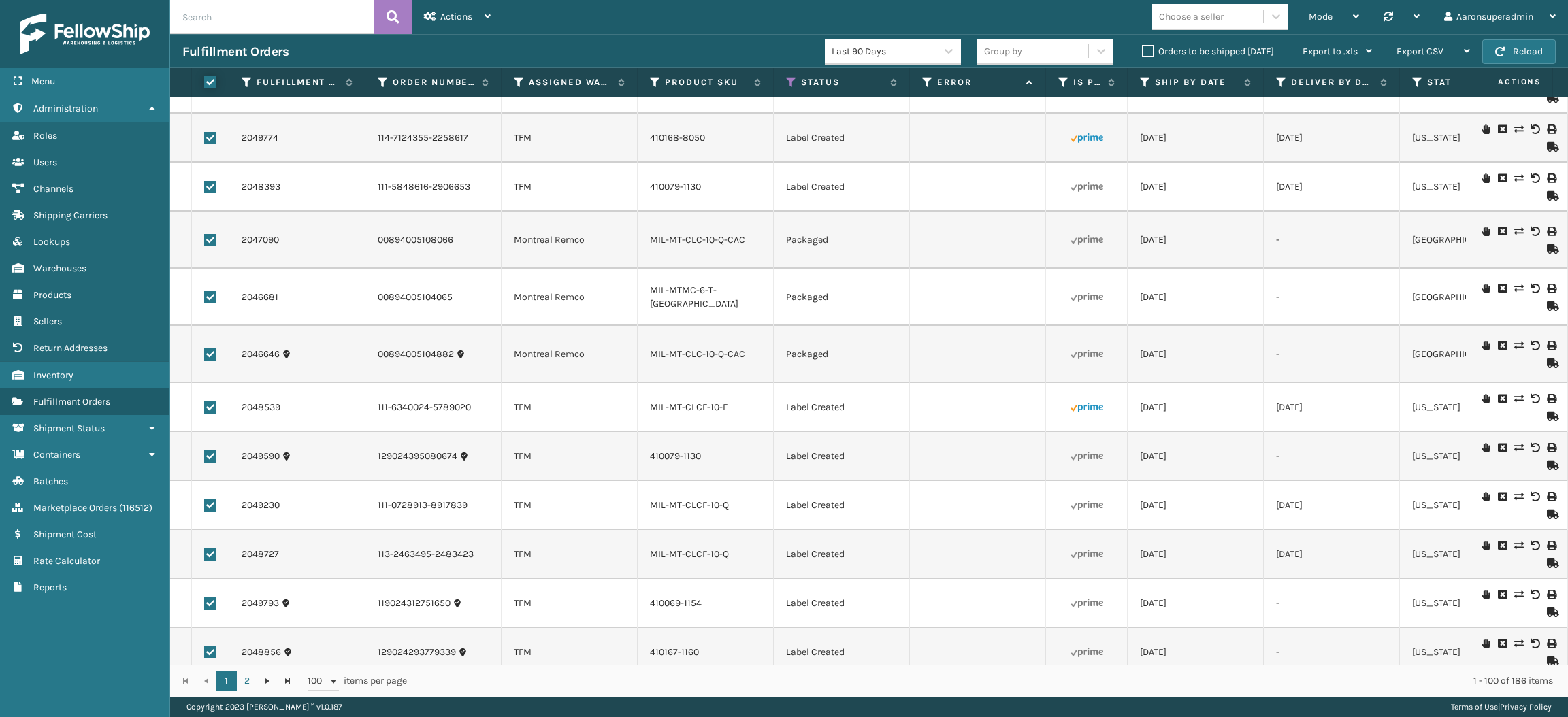
checkbox input "true"
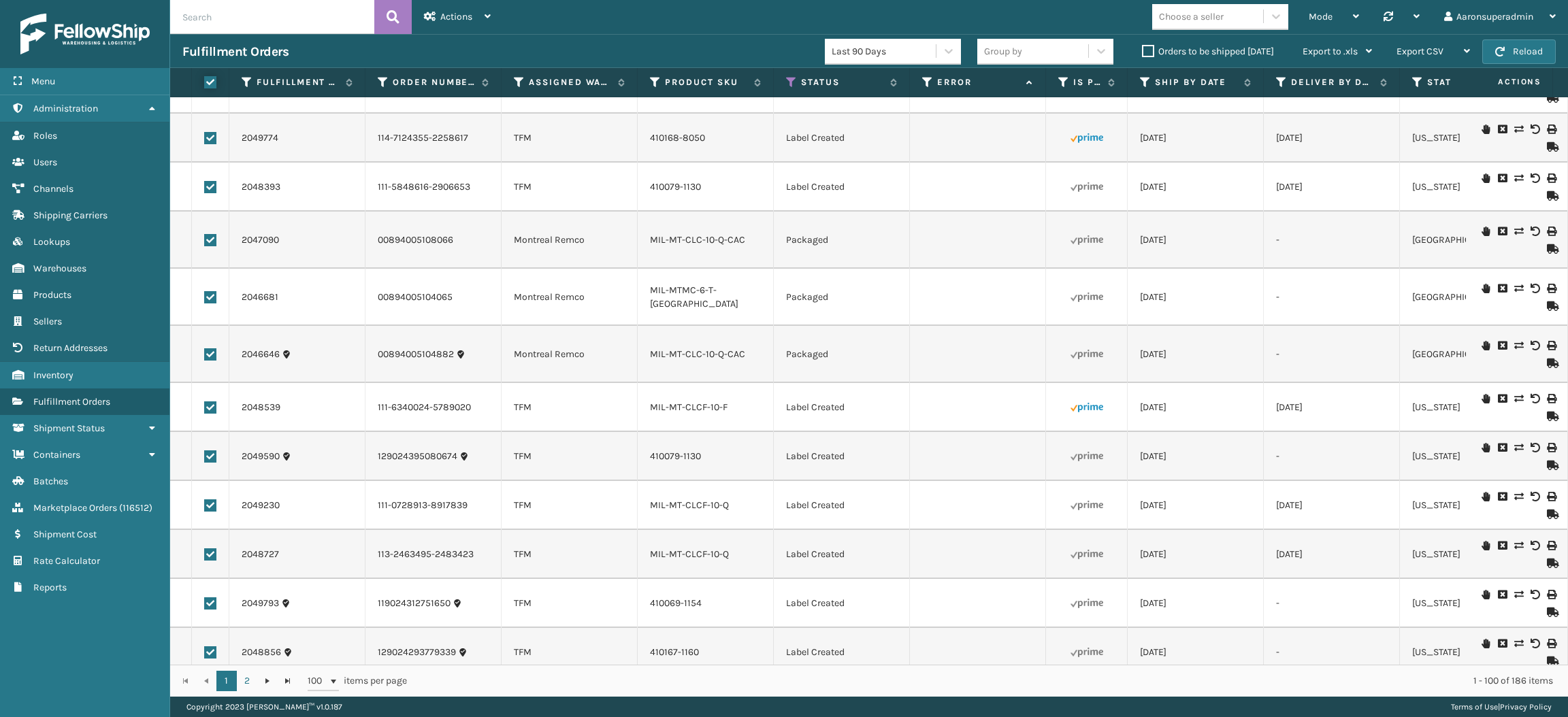
checkbox input "true"
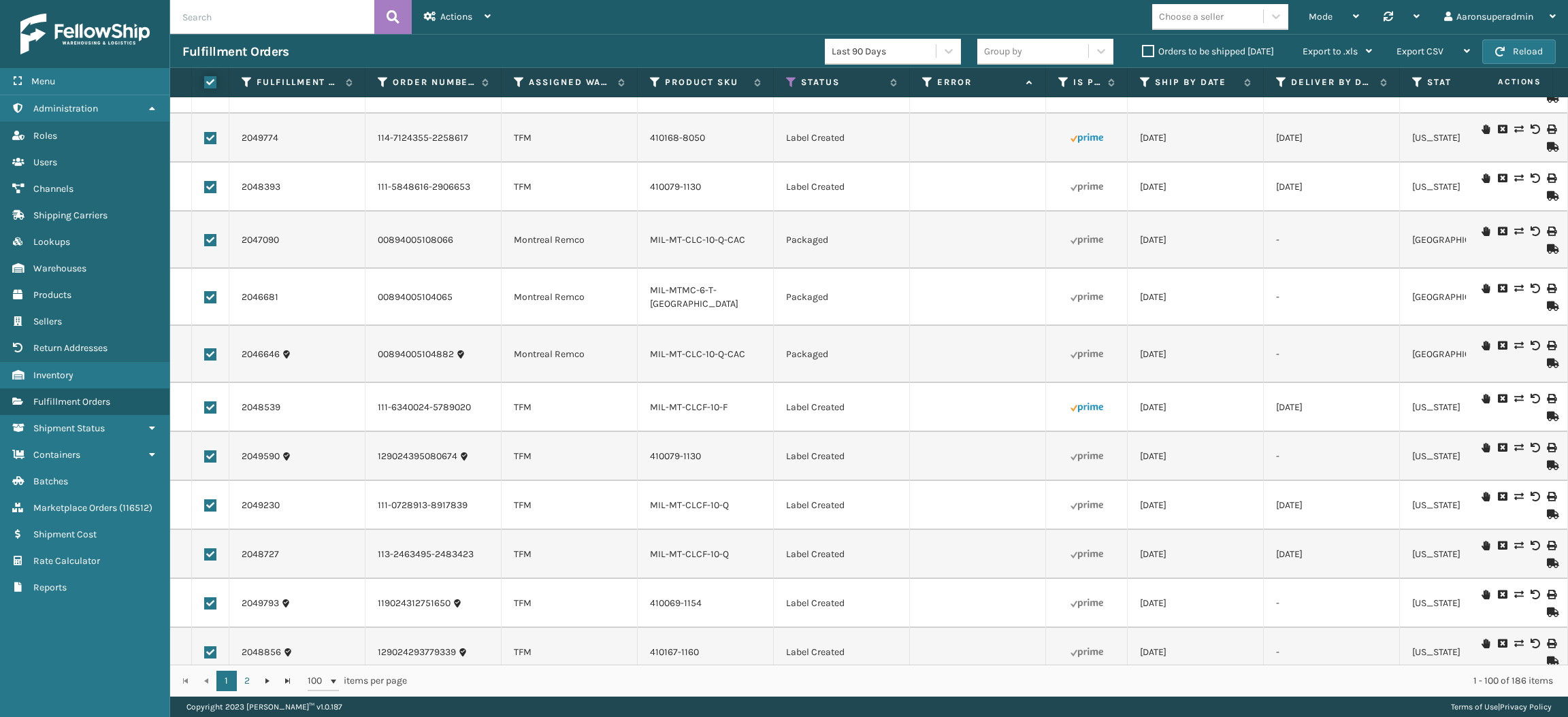
checkbox input "true"
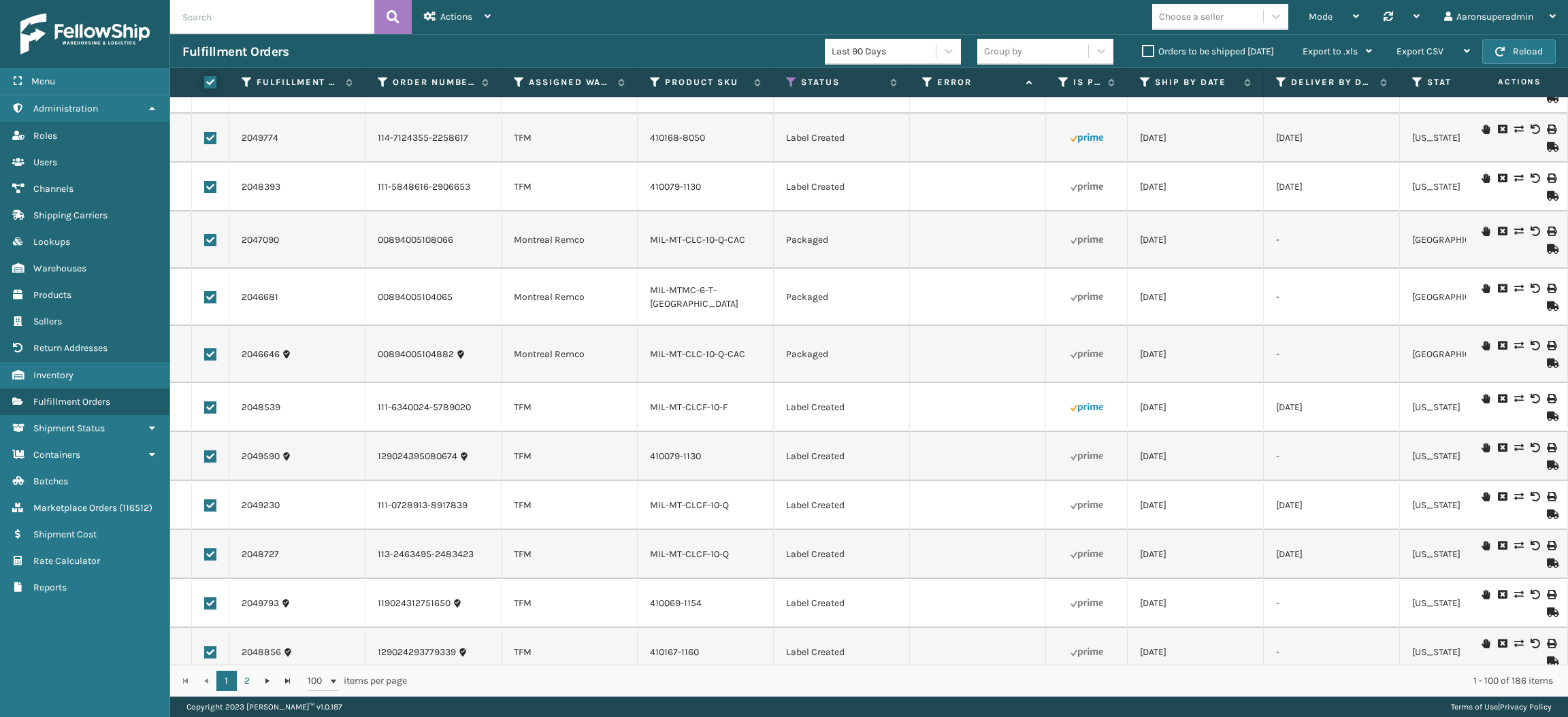
checkbox input "true"
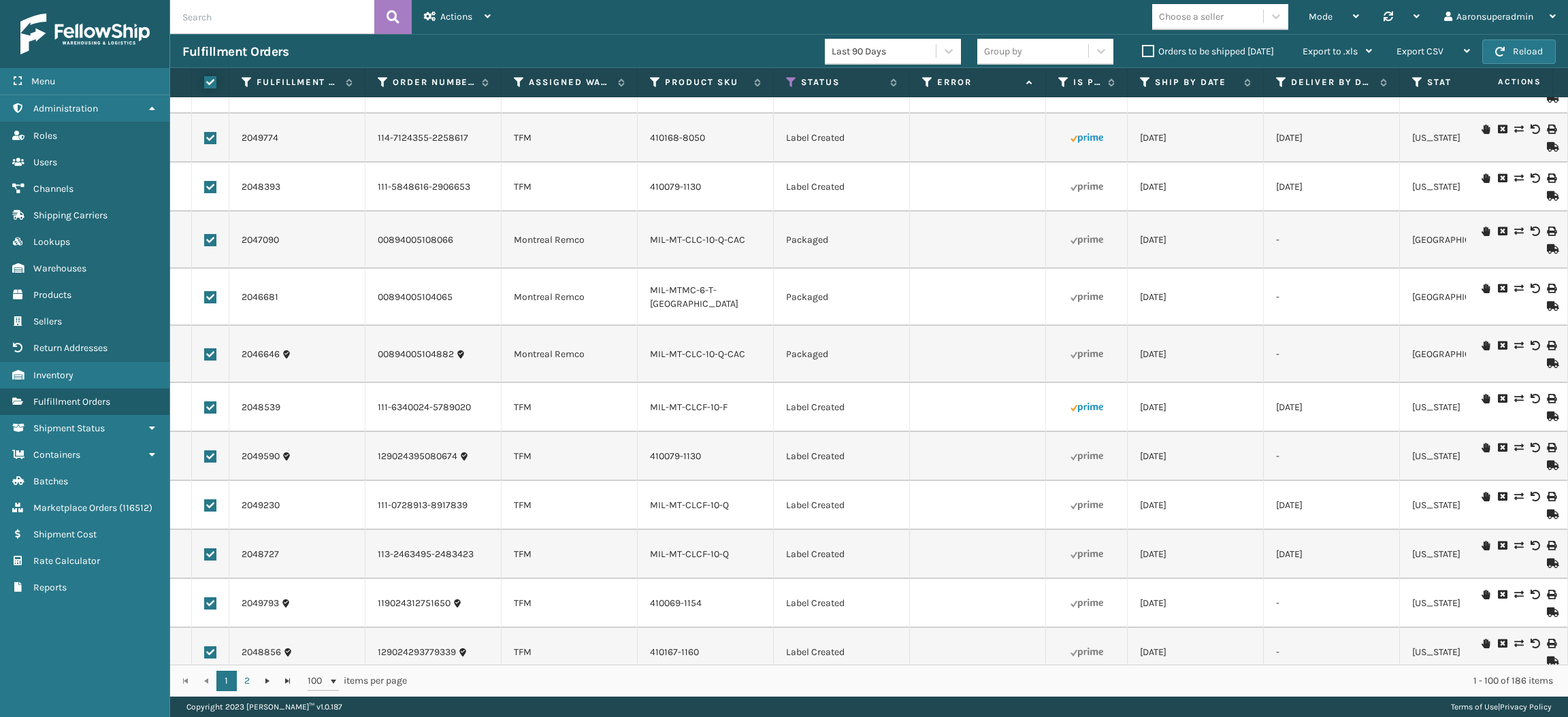
checkbox input "true"
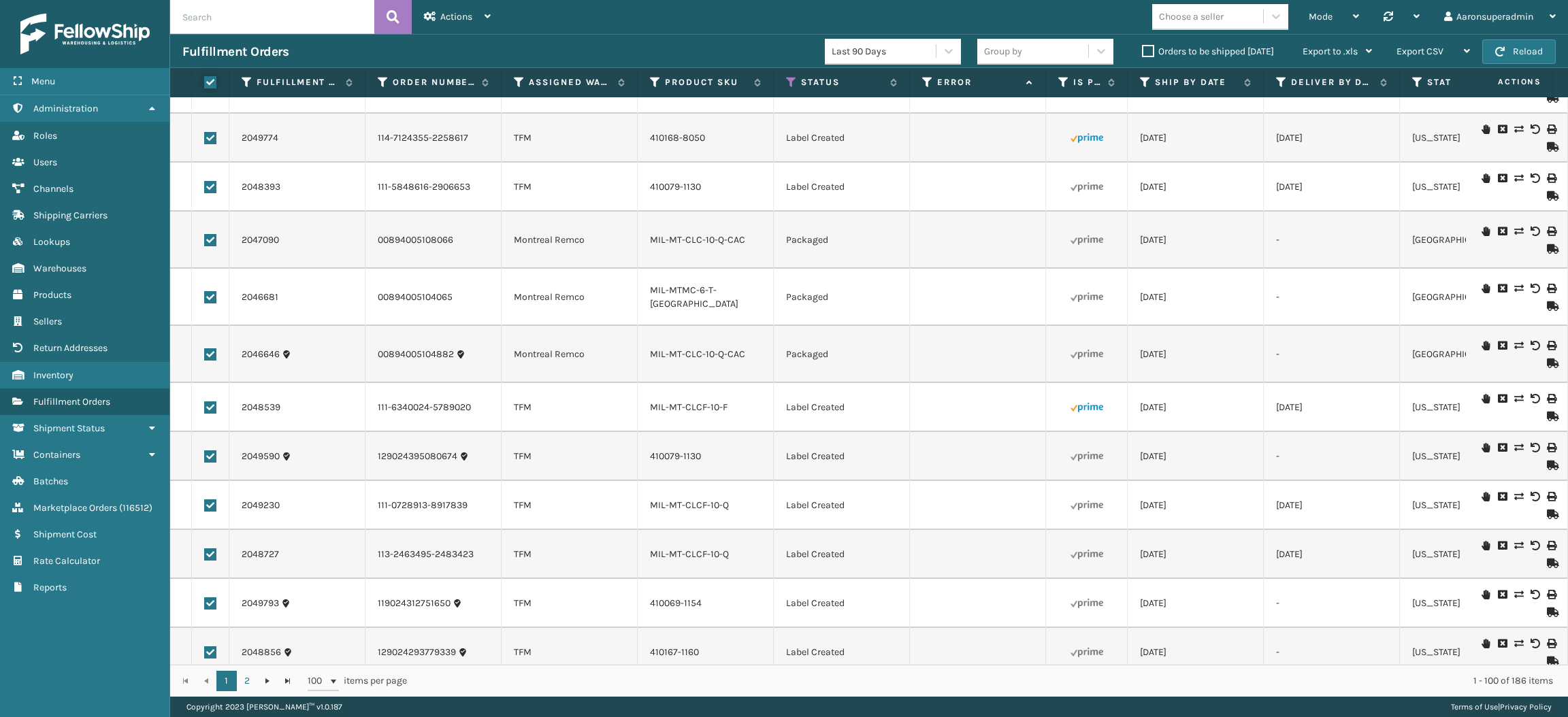
checkbox input "true"
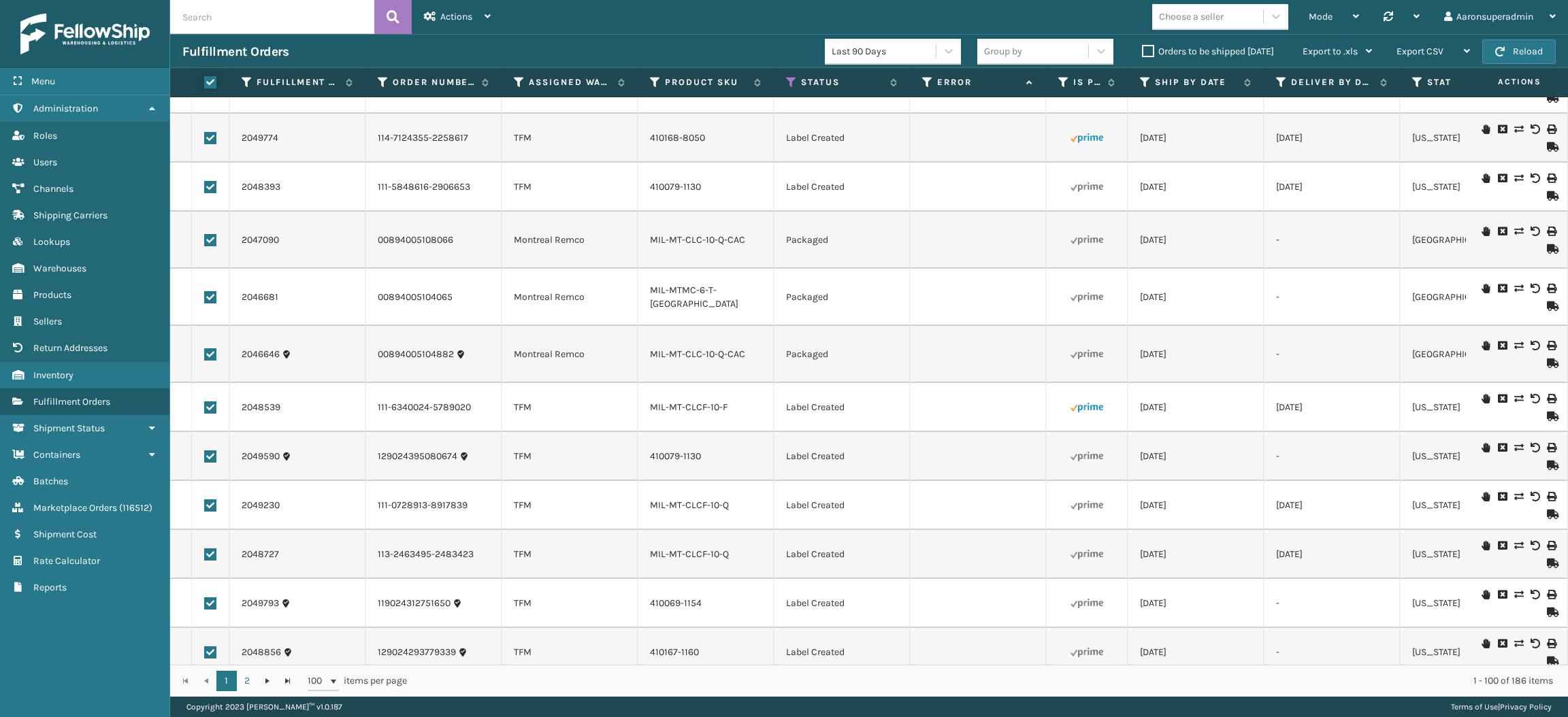
checkbox input "true"
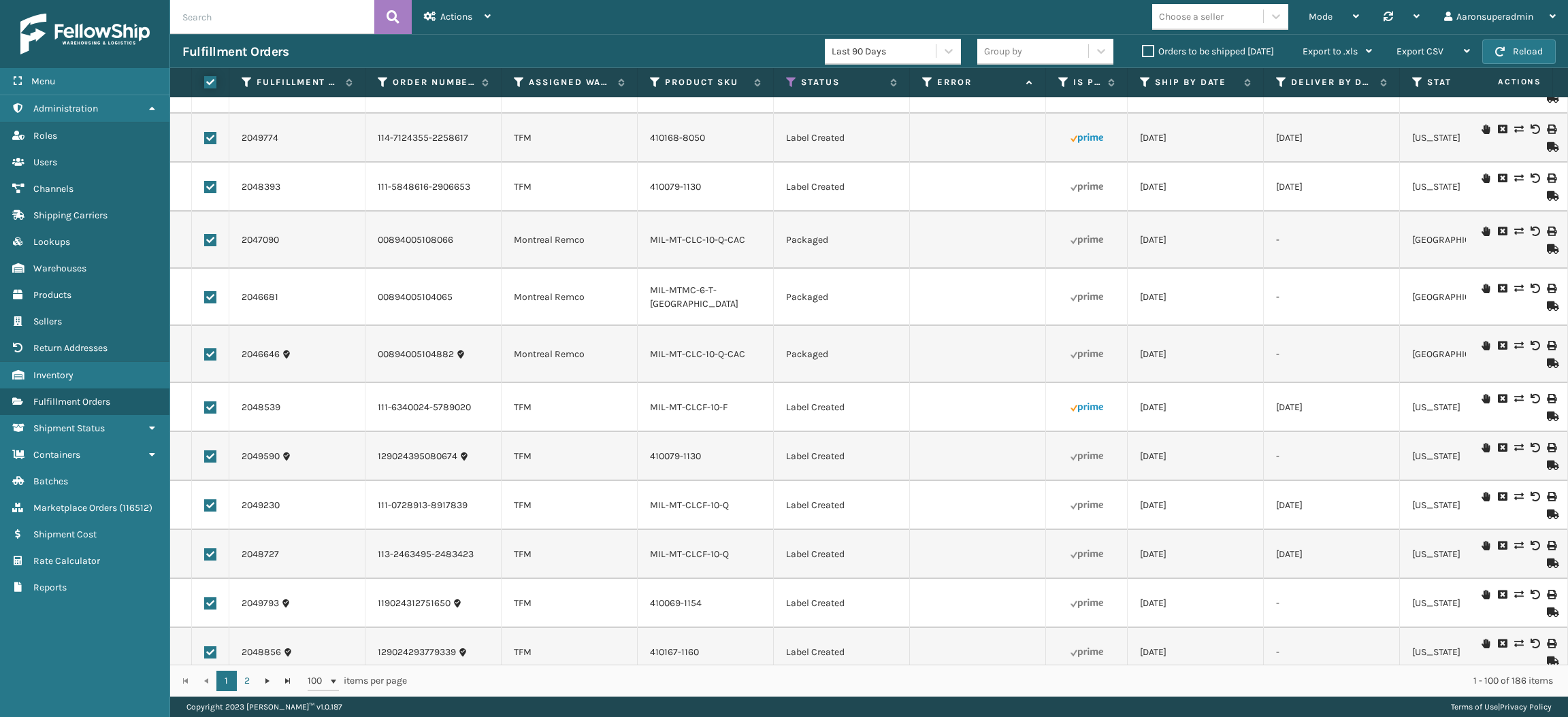
checkbox input "true"
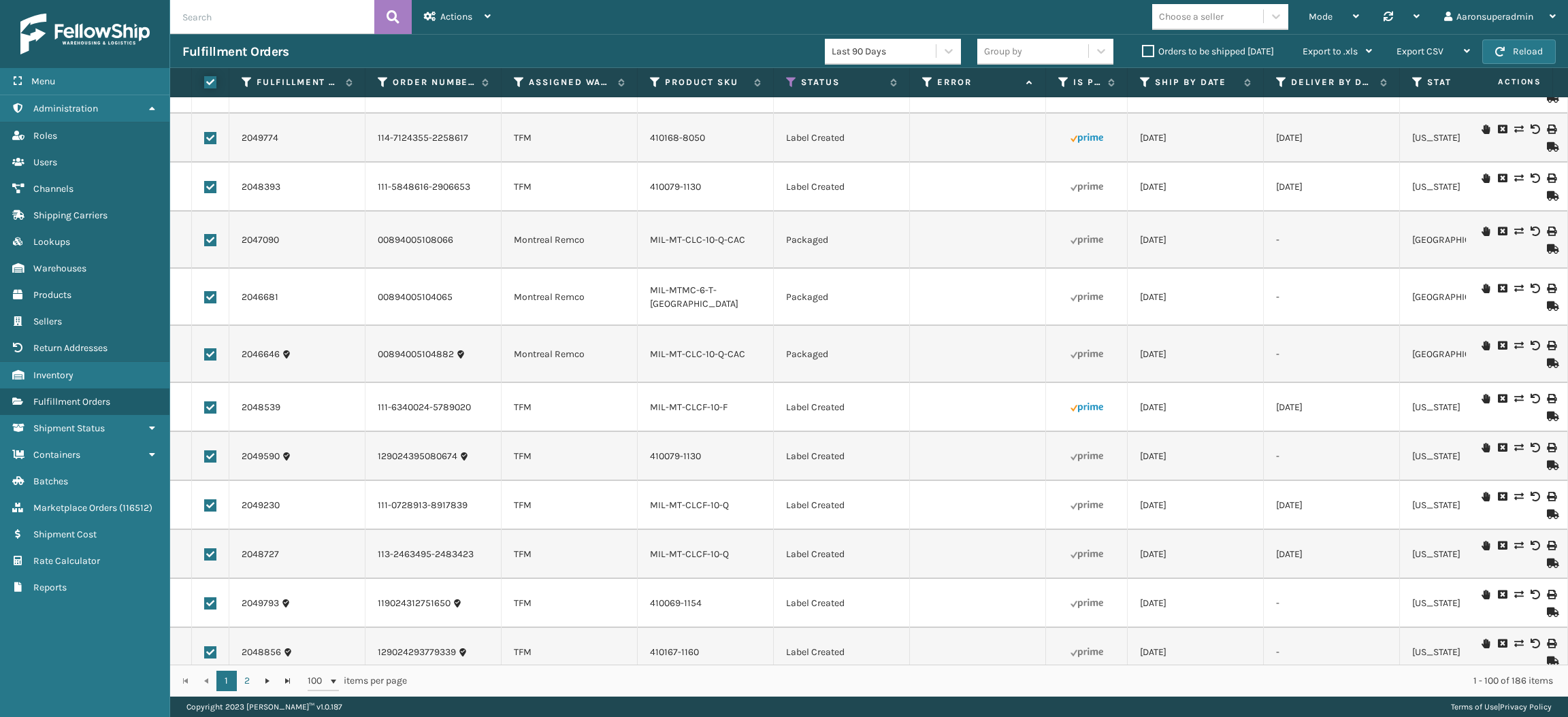
checkbox input "true"
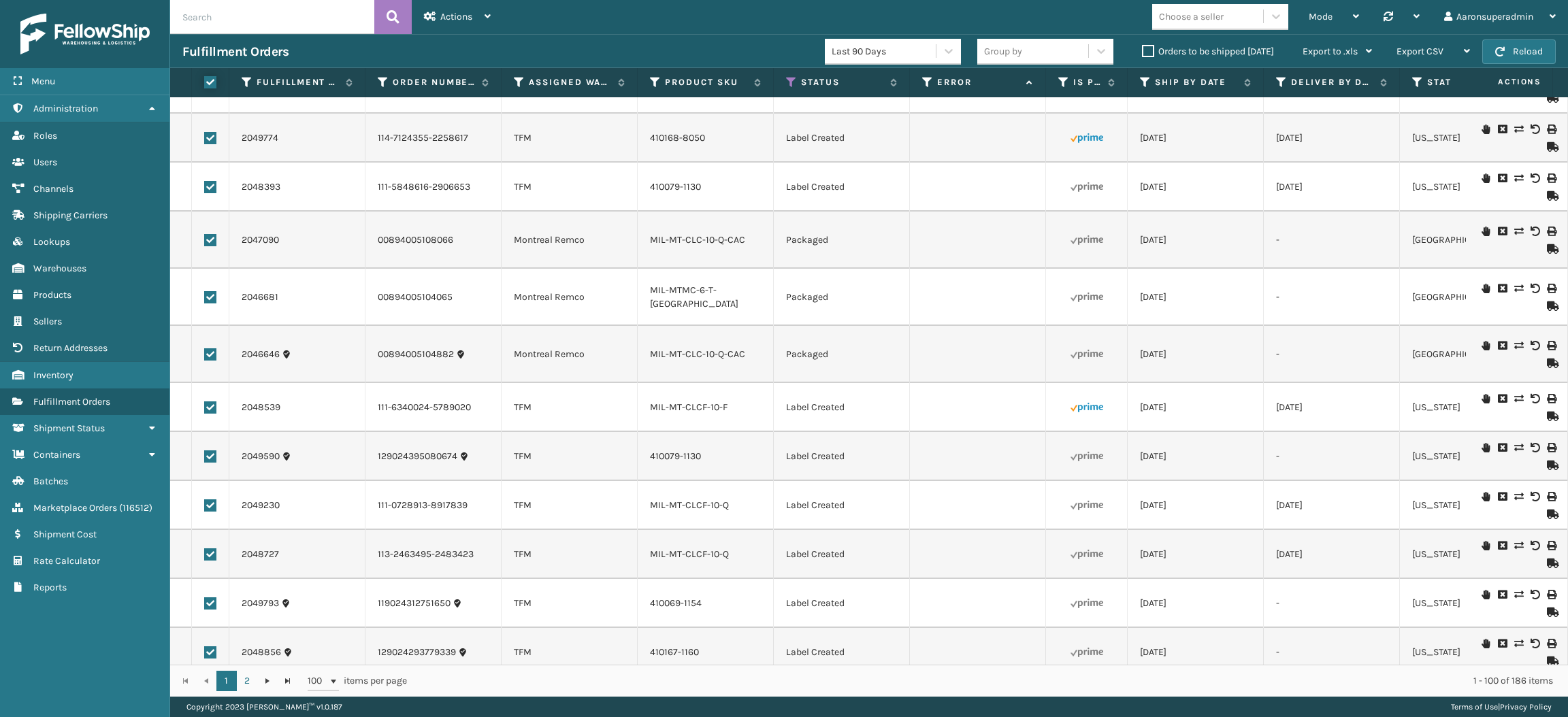
checkbox input "true"
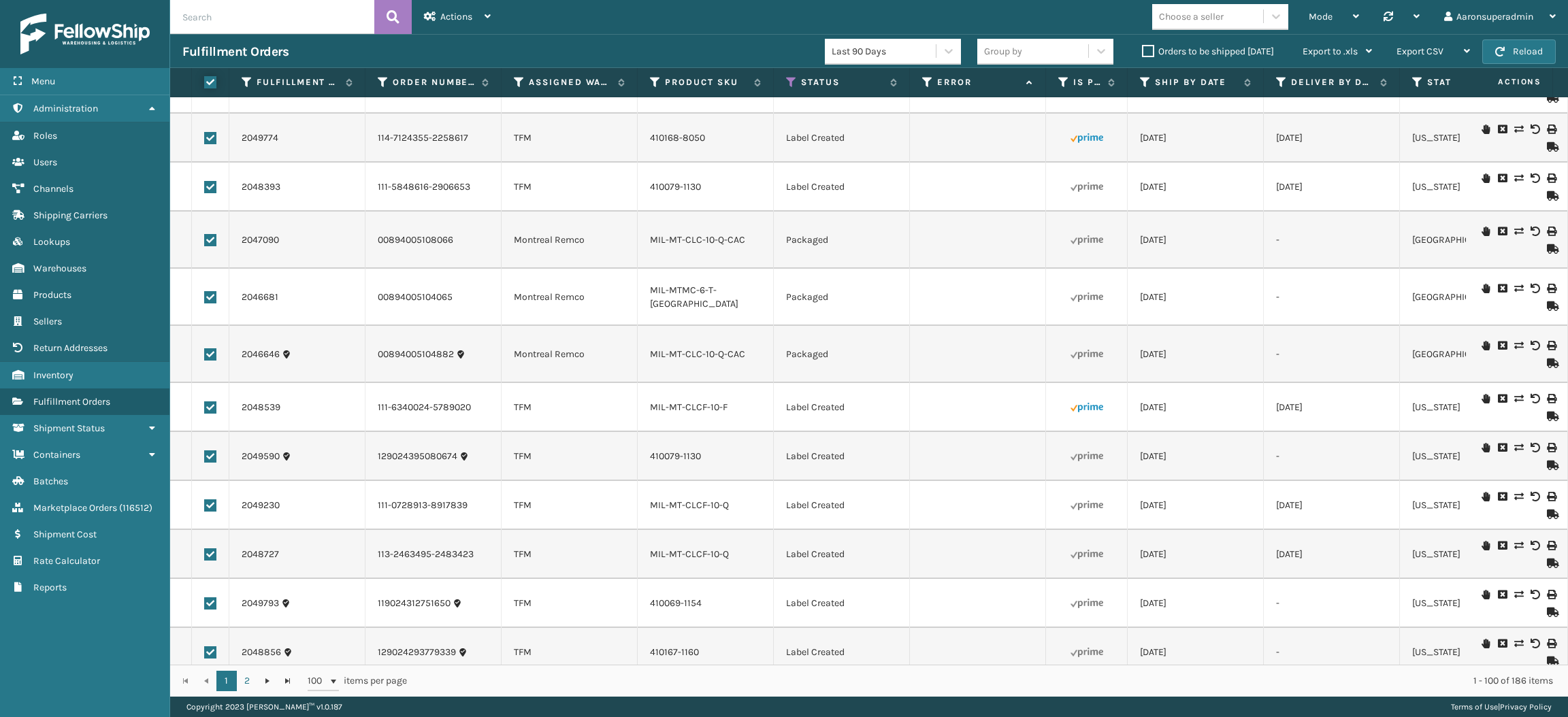
checkbox input "true"
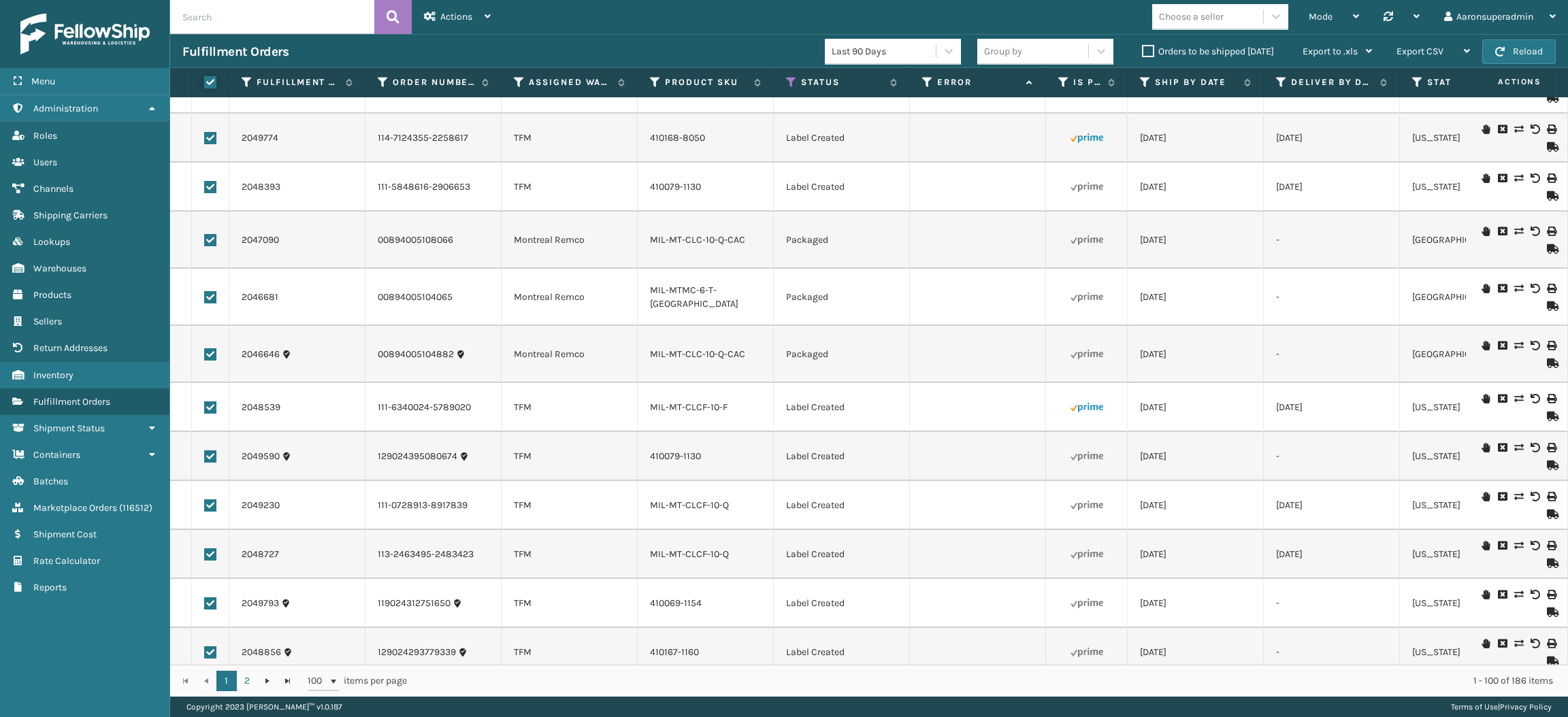
checkbox input "true"
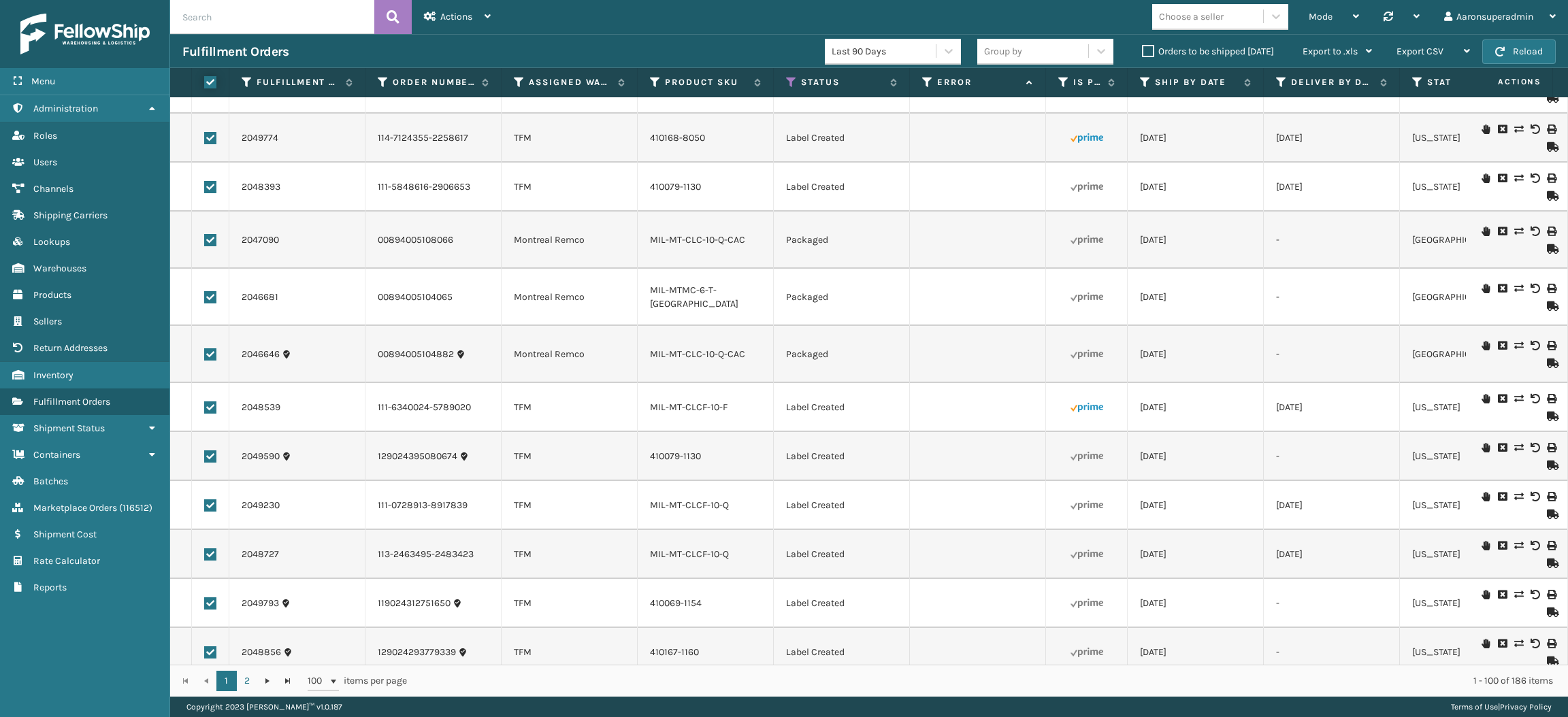
checkbox input "true"
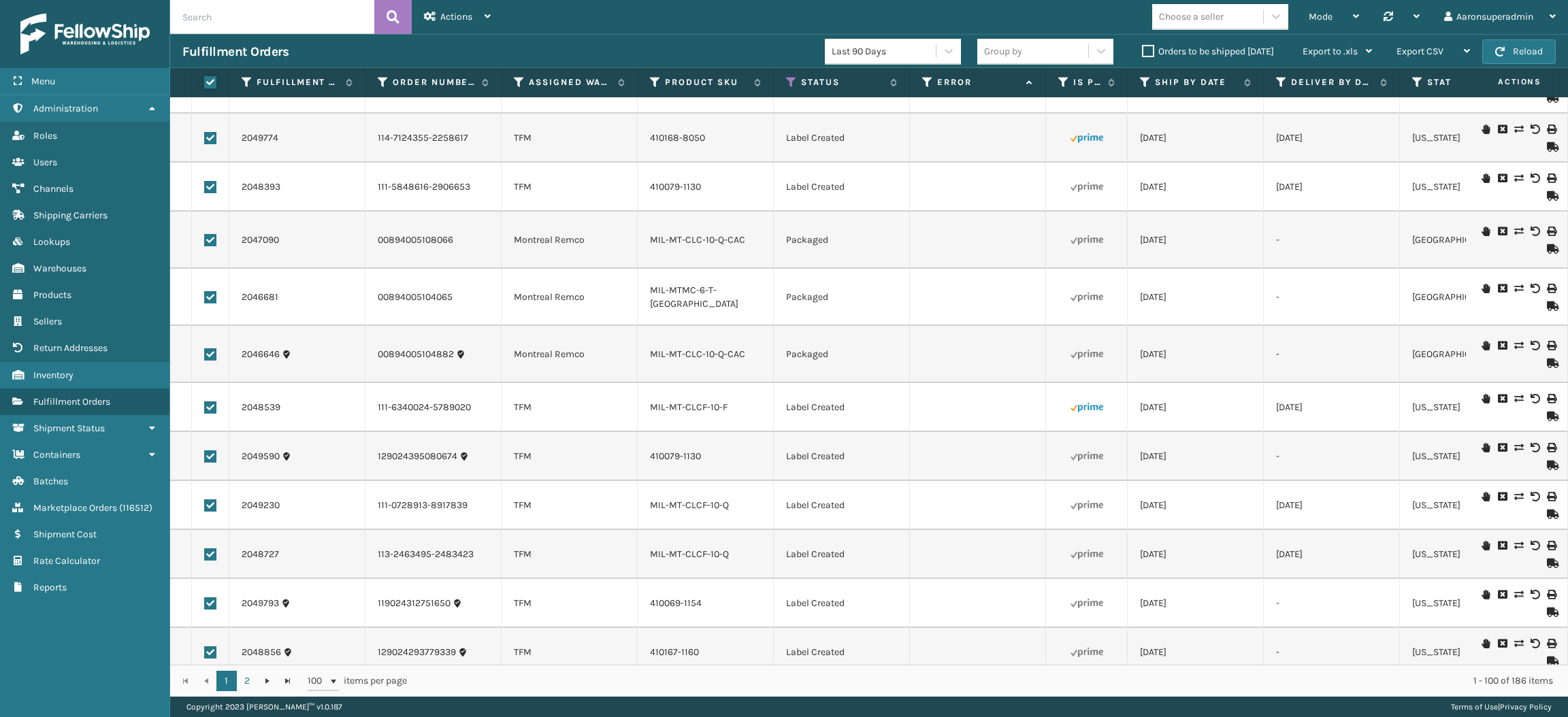
checkbox input "true"
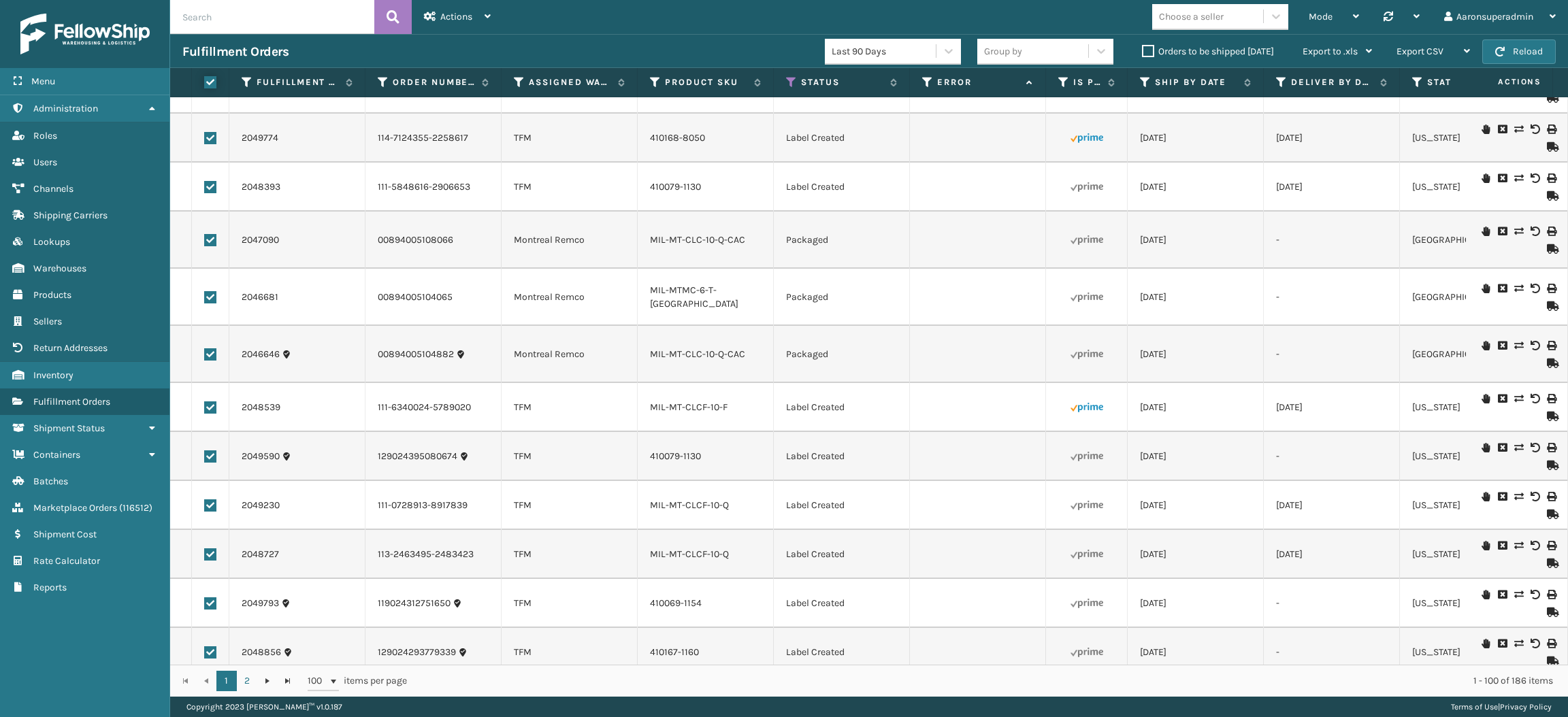
checkbox input "true"
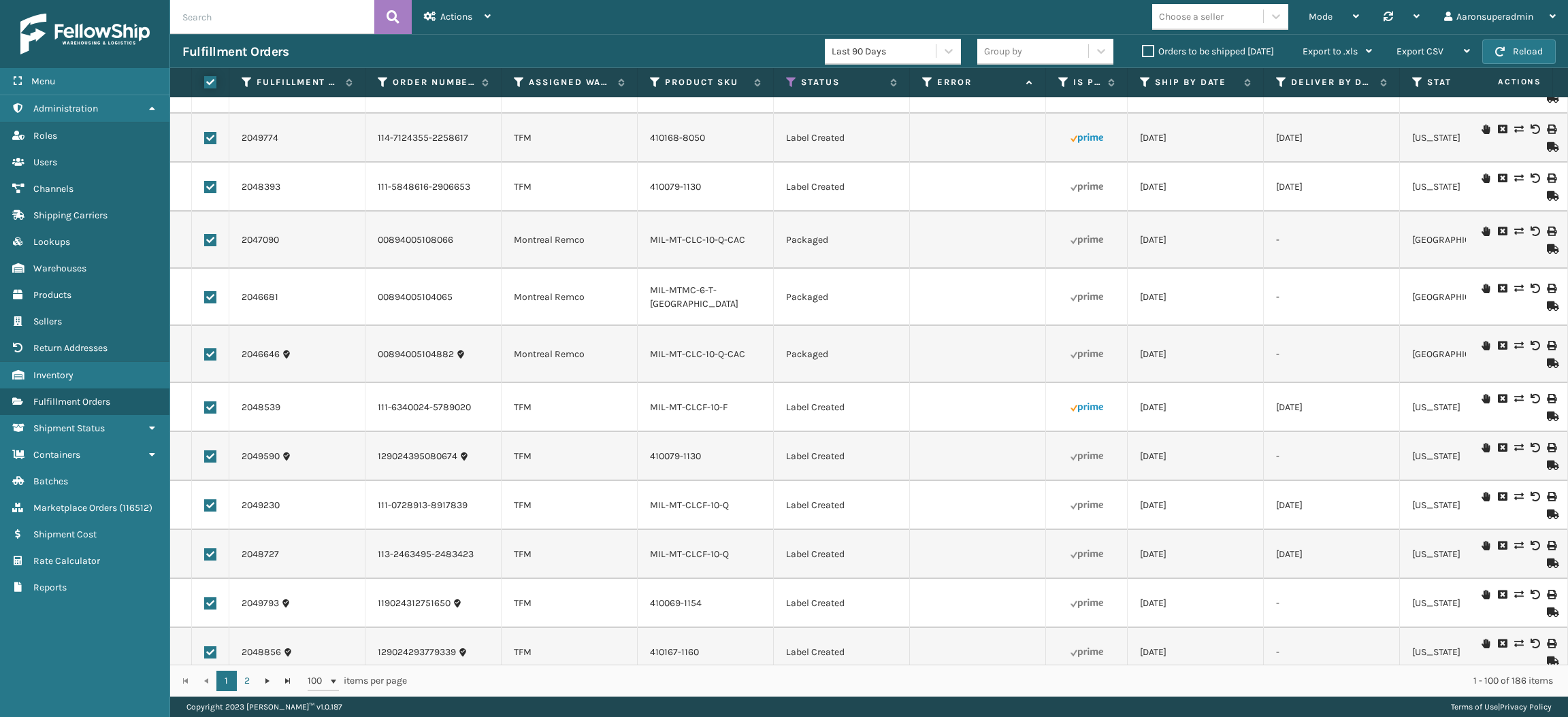
checkbox input "true"
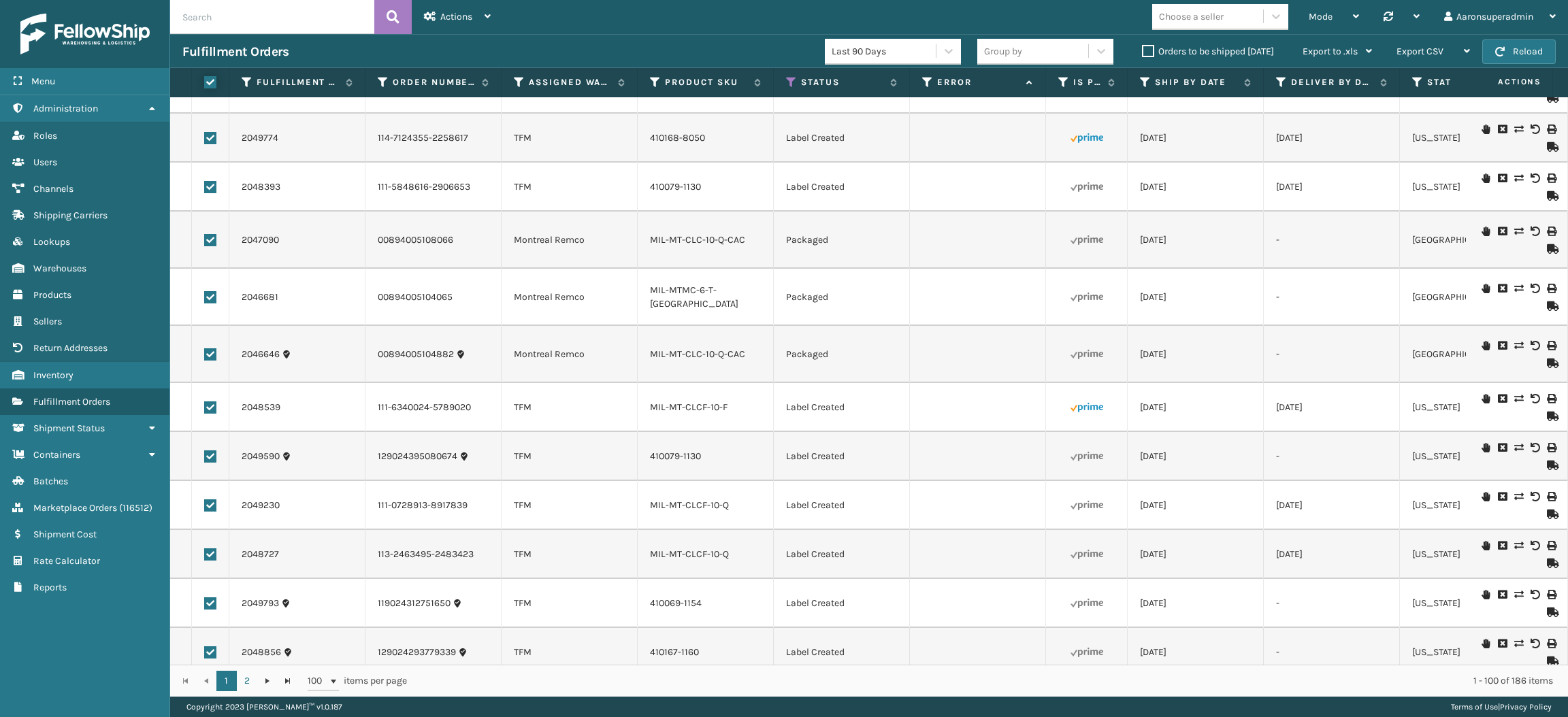
checkbox input "true"
click at [1055, 54] on span "Bulk Actions" at bounding box center [1064, 51] width 54 height 12
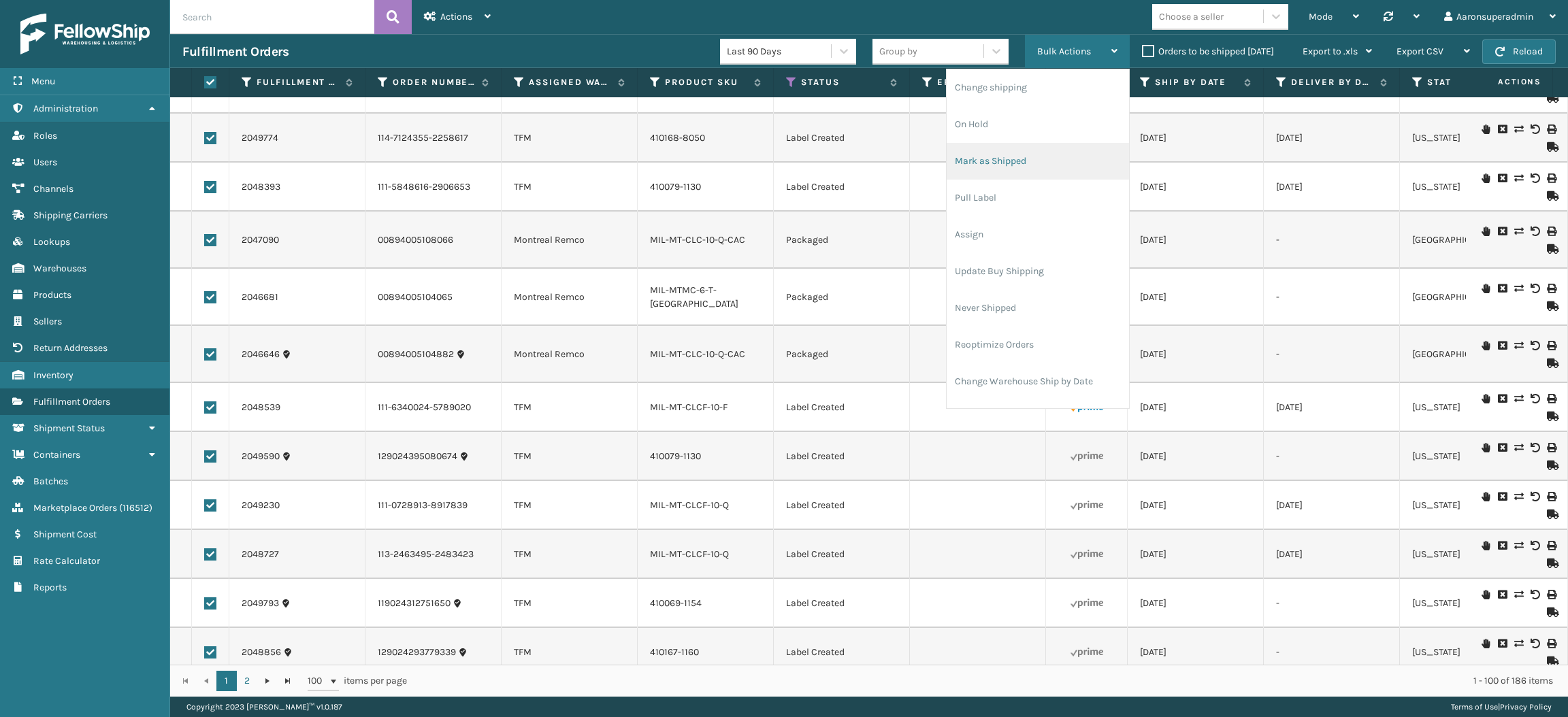
click at [1015, 169] on li "Mark as Shipped" at bounding box center [1037, 161] width 182 height 37
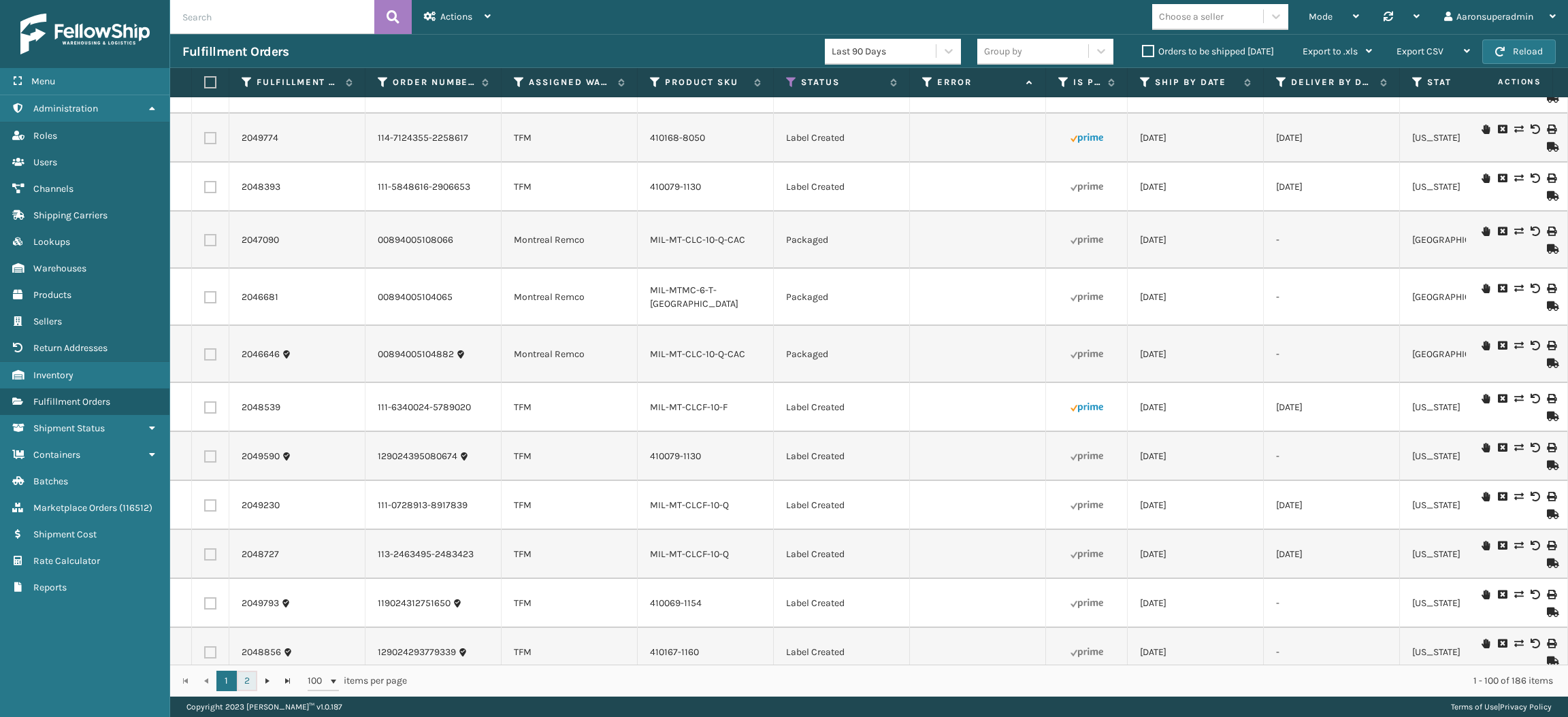
click at [246, 676] on link "2" at bounding box center [247, 682] width 20 height 20
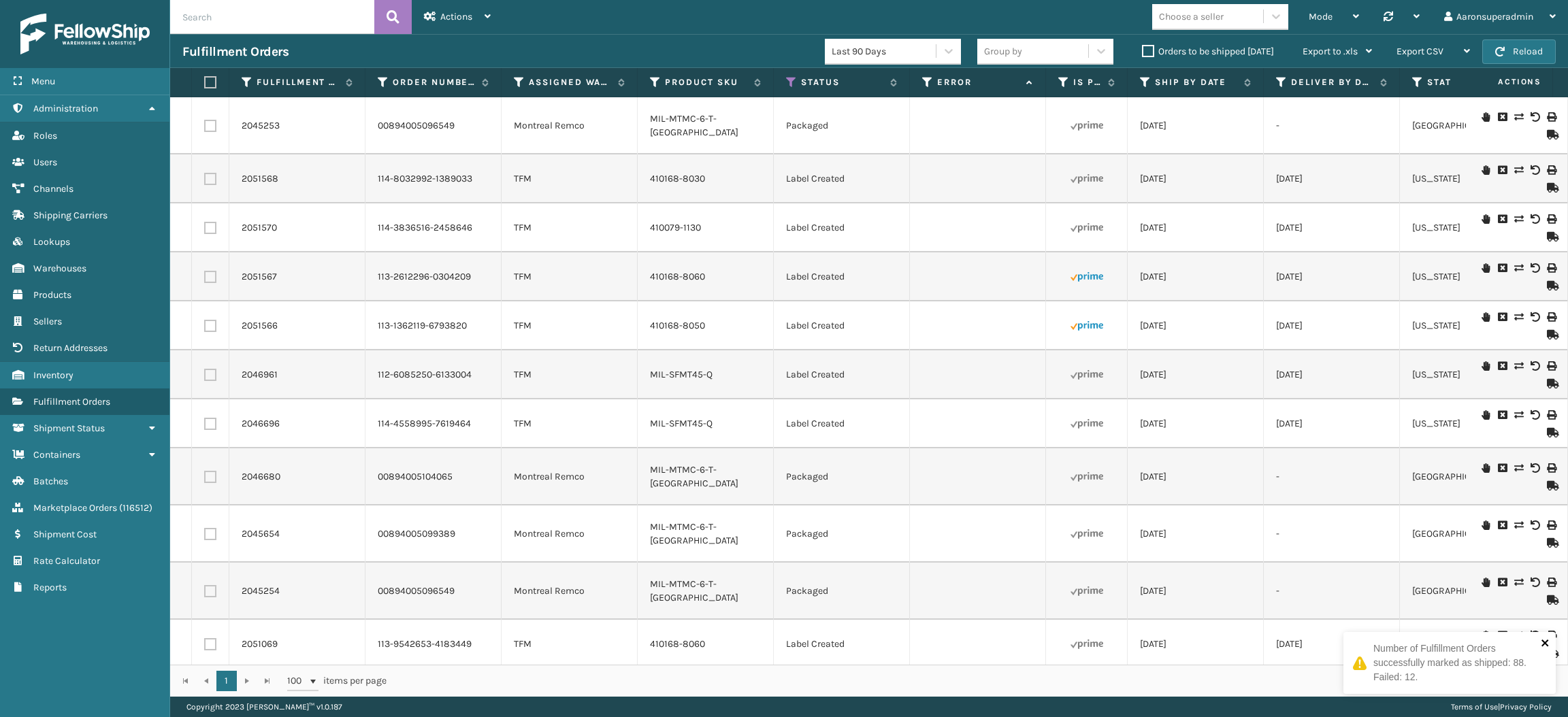
click at [1540, 646] on icon "close" at bounding box center [1545, 643] width 9 height 11
click at [212, 82] on label at bounding box center [208, 83] width 8 height 13
click at [205, 82] on input "checkbox" at bounding box center [204, 82] width 1 height 9
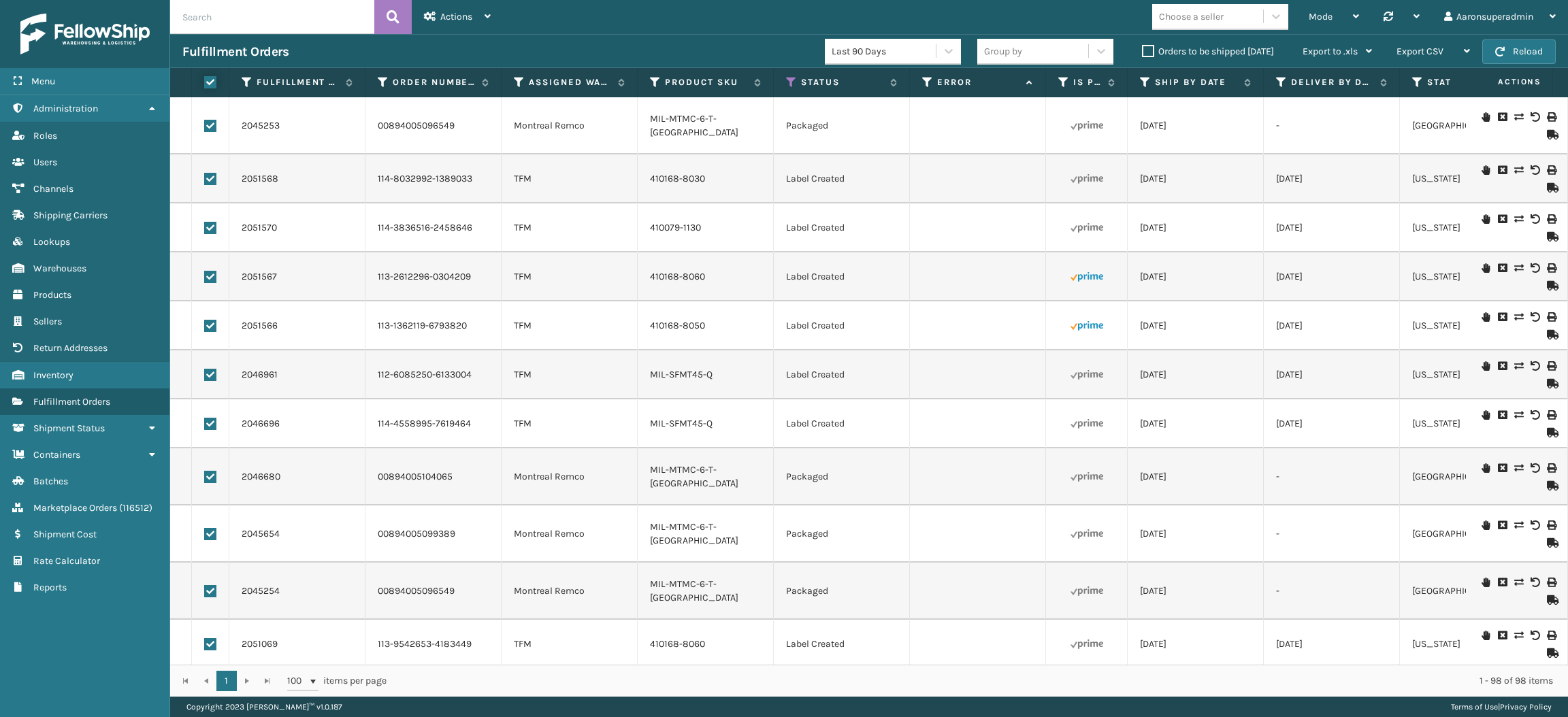
checkbox input "true"
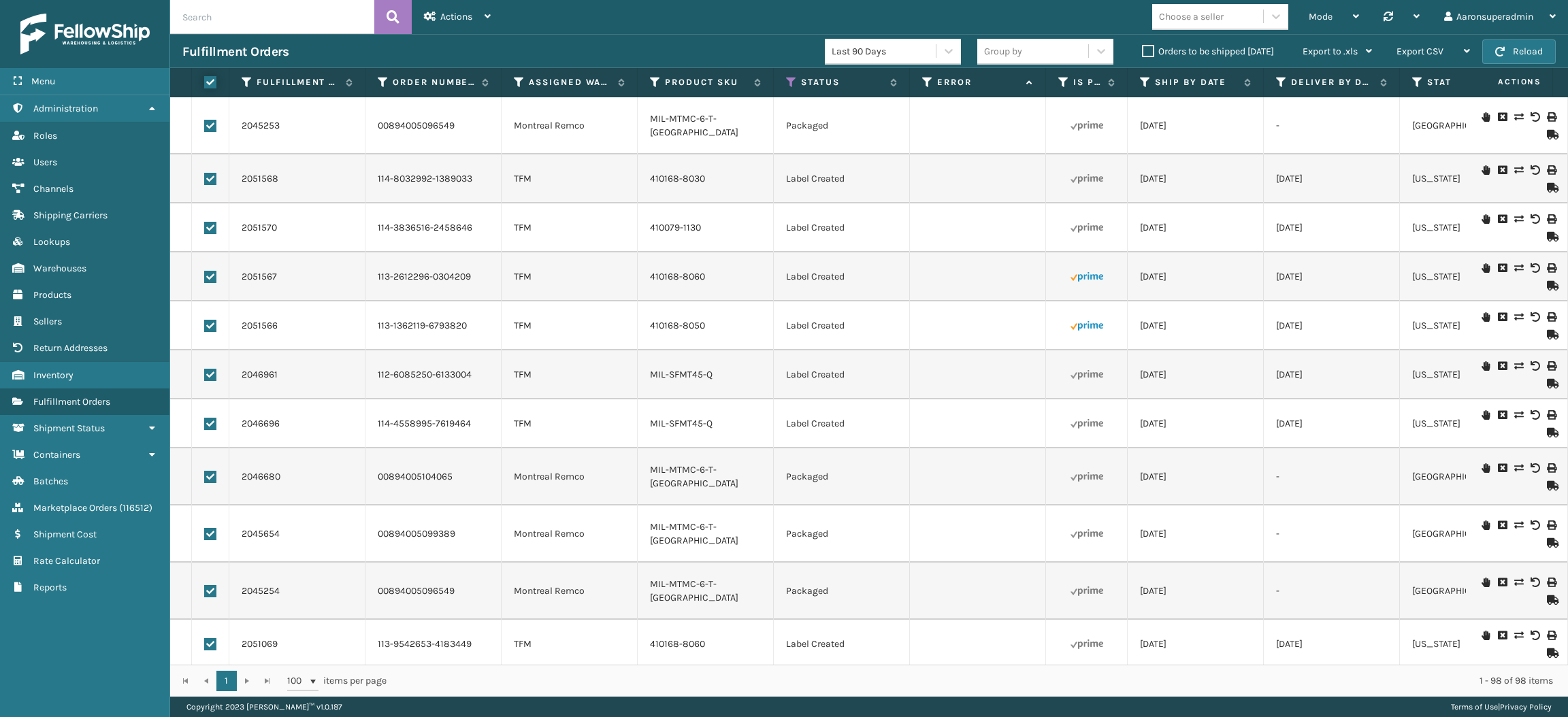
checkbox input "true"
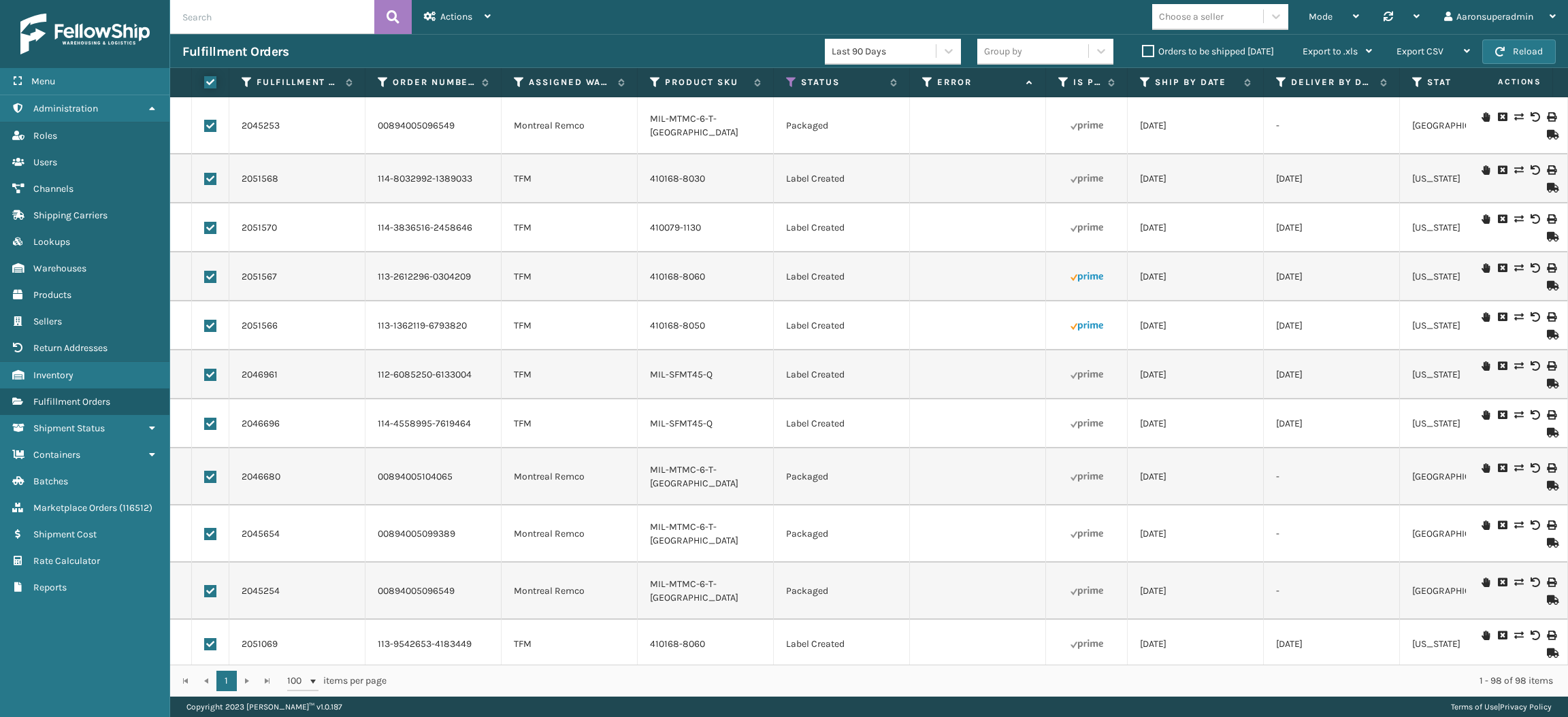
checkbox input "true"
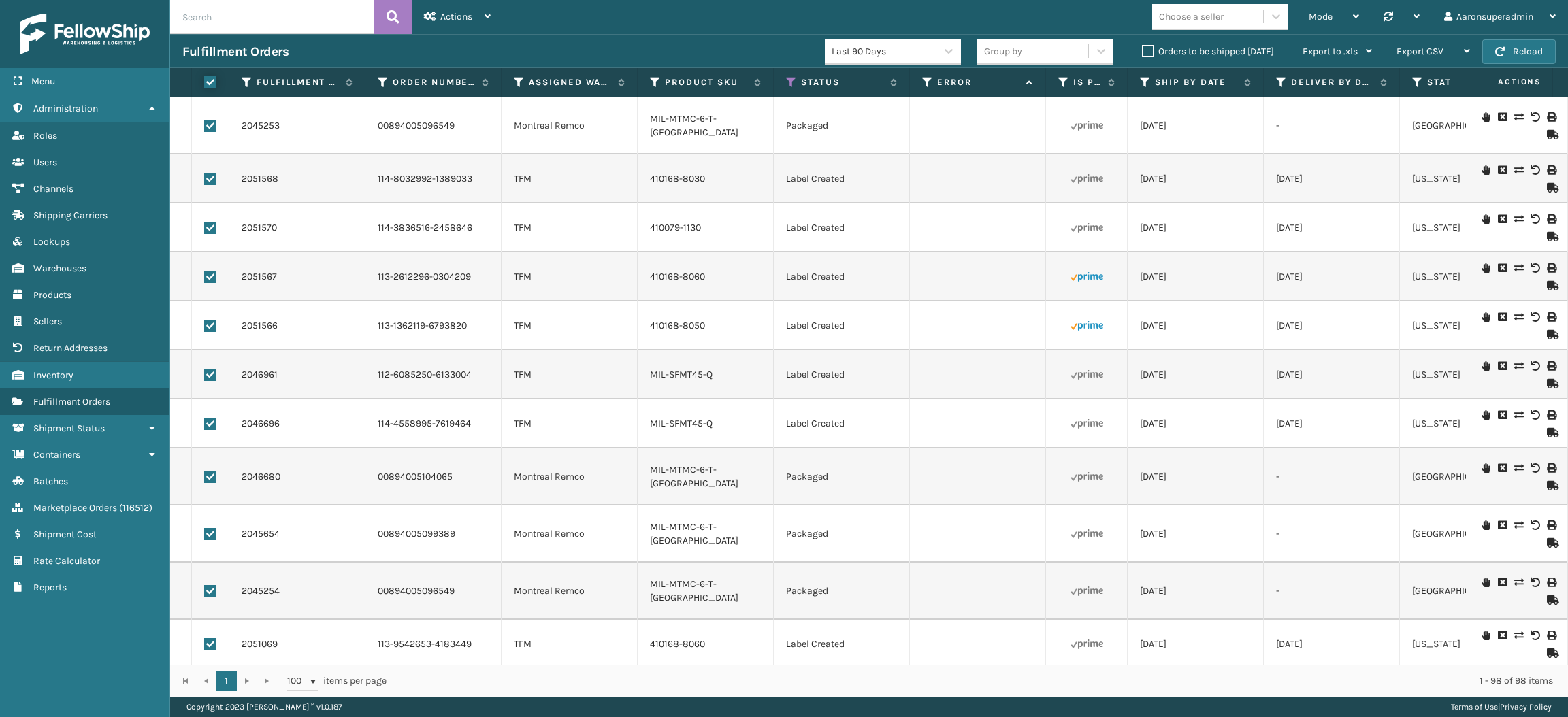
checkbox input "true"
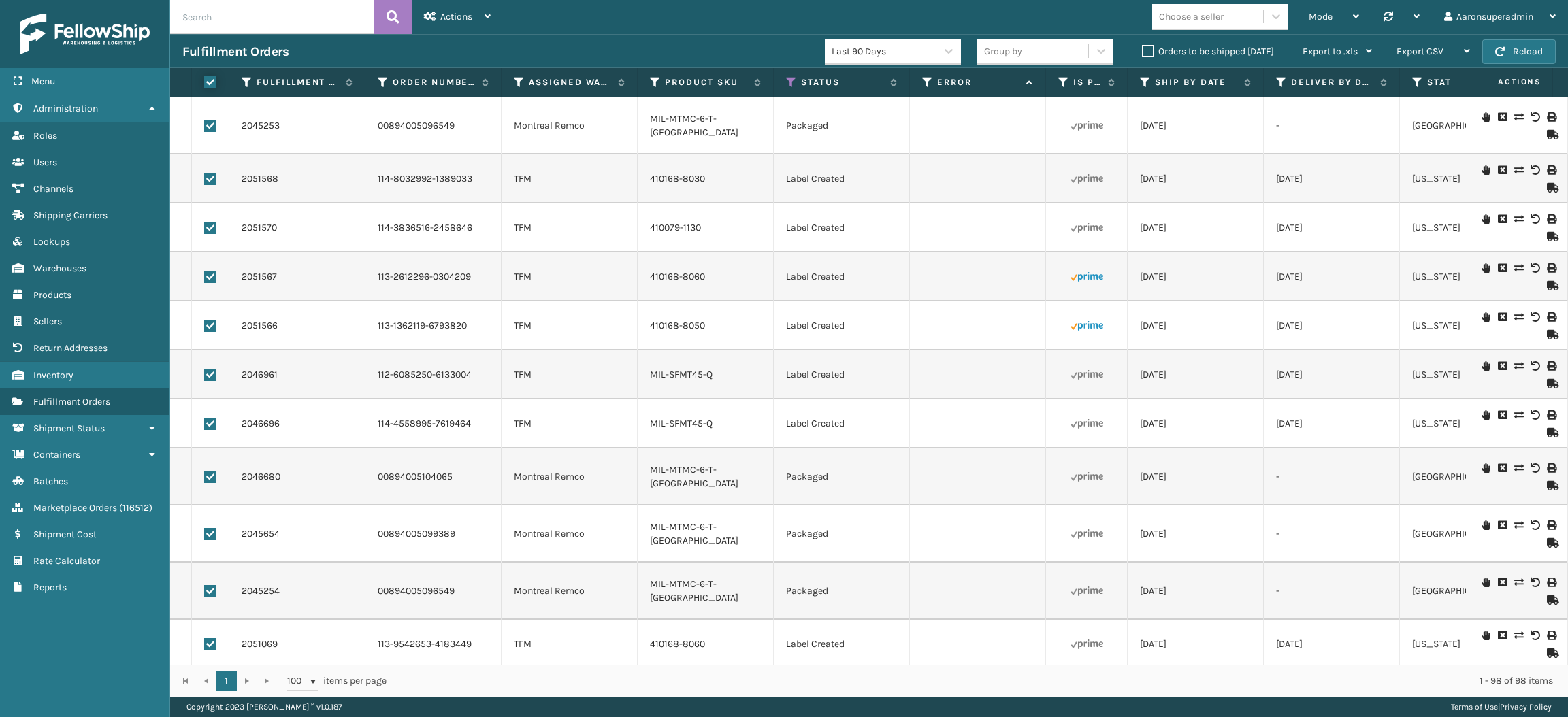
checkbox input "true"
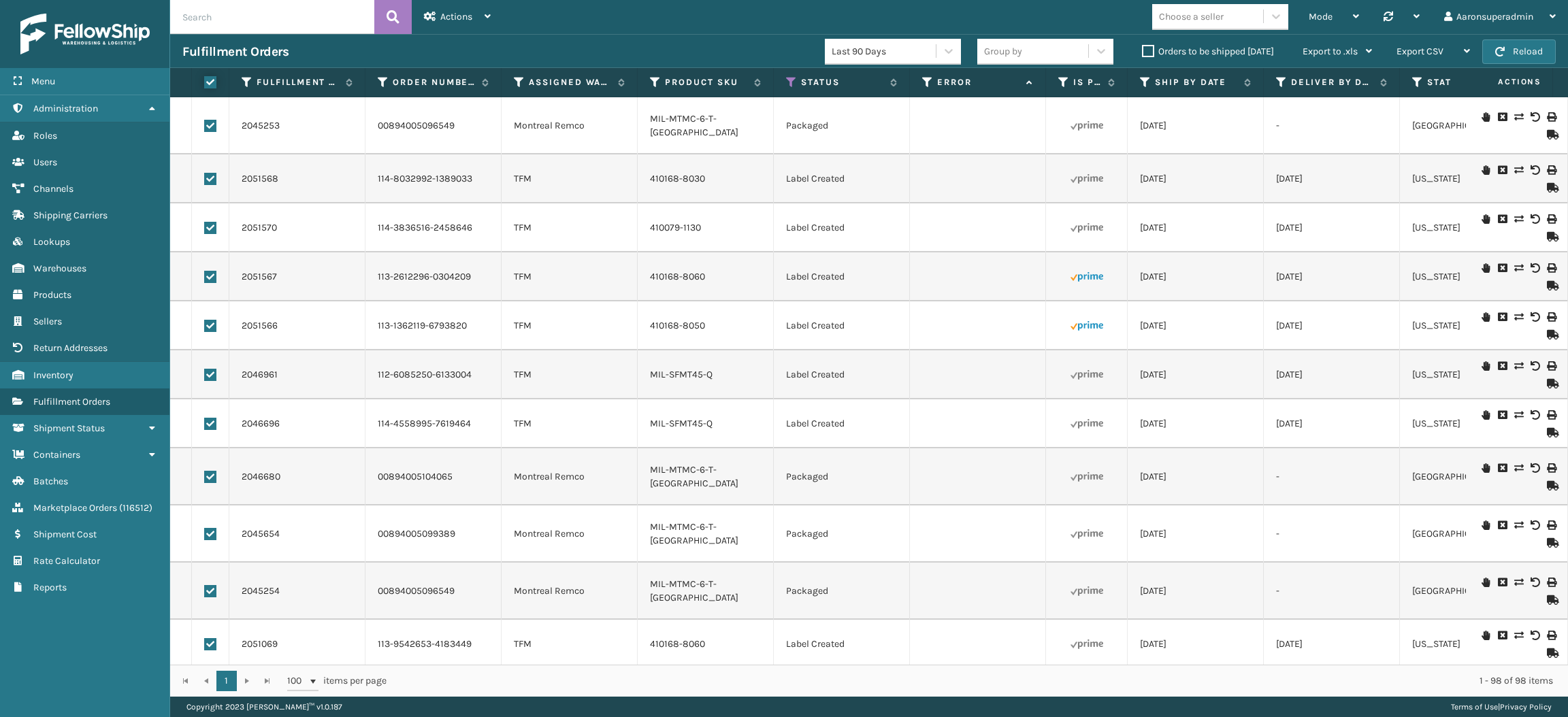
checkbox input "true"
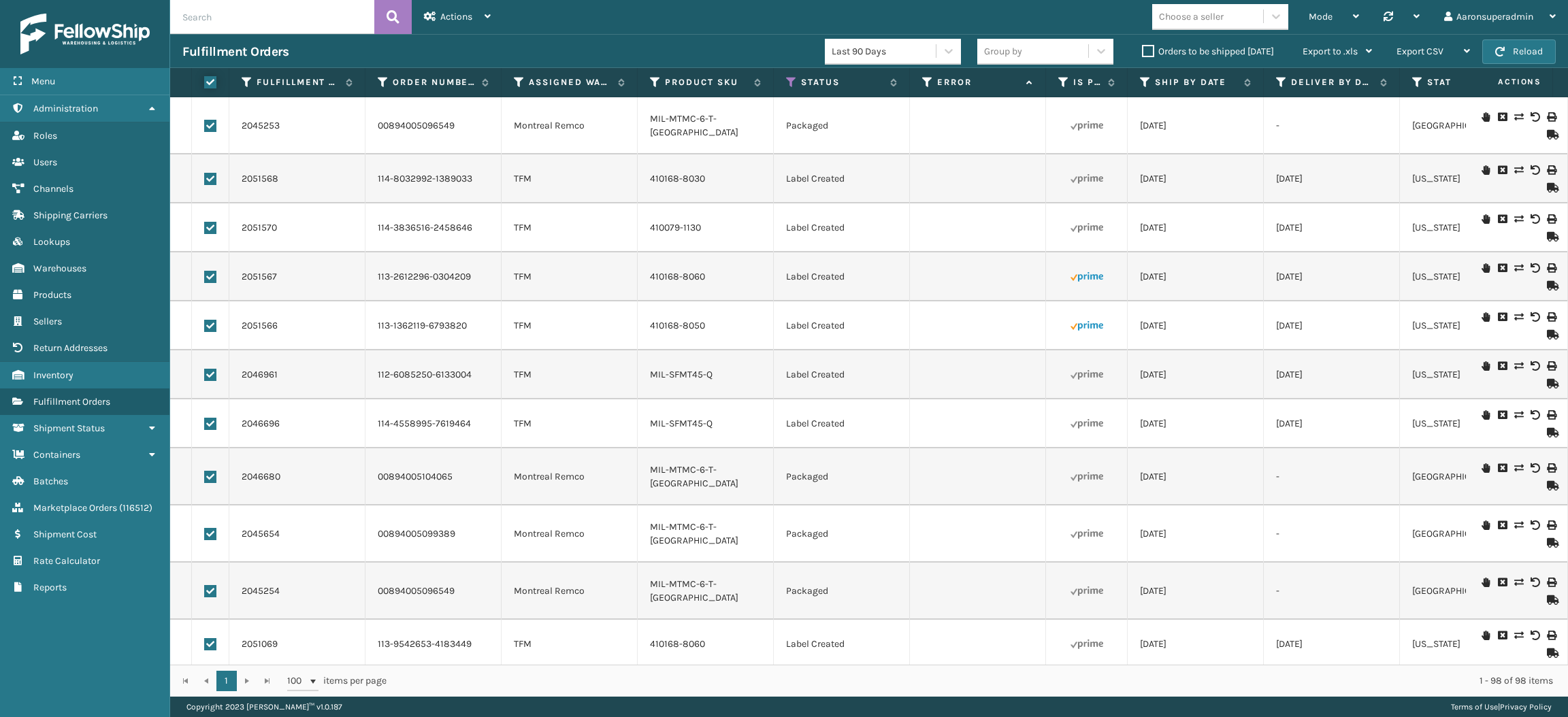
checkbox input "true"
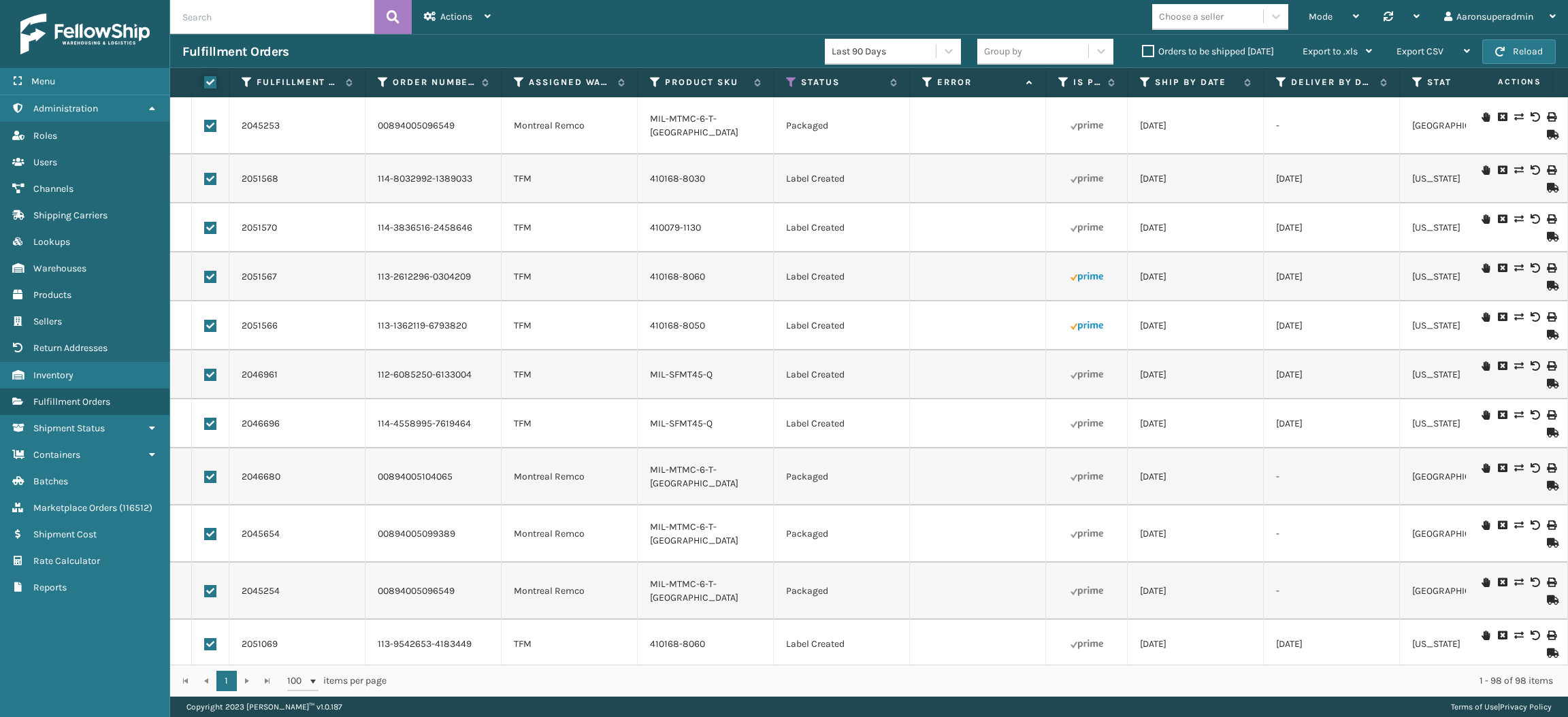
checkbox input "true"
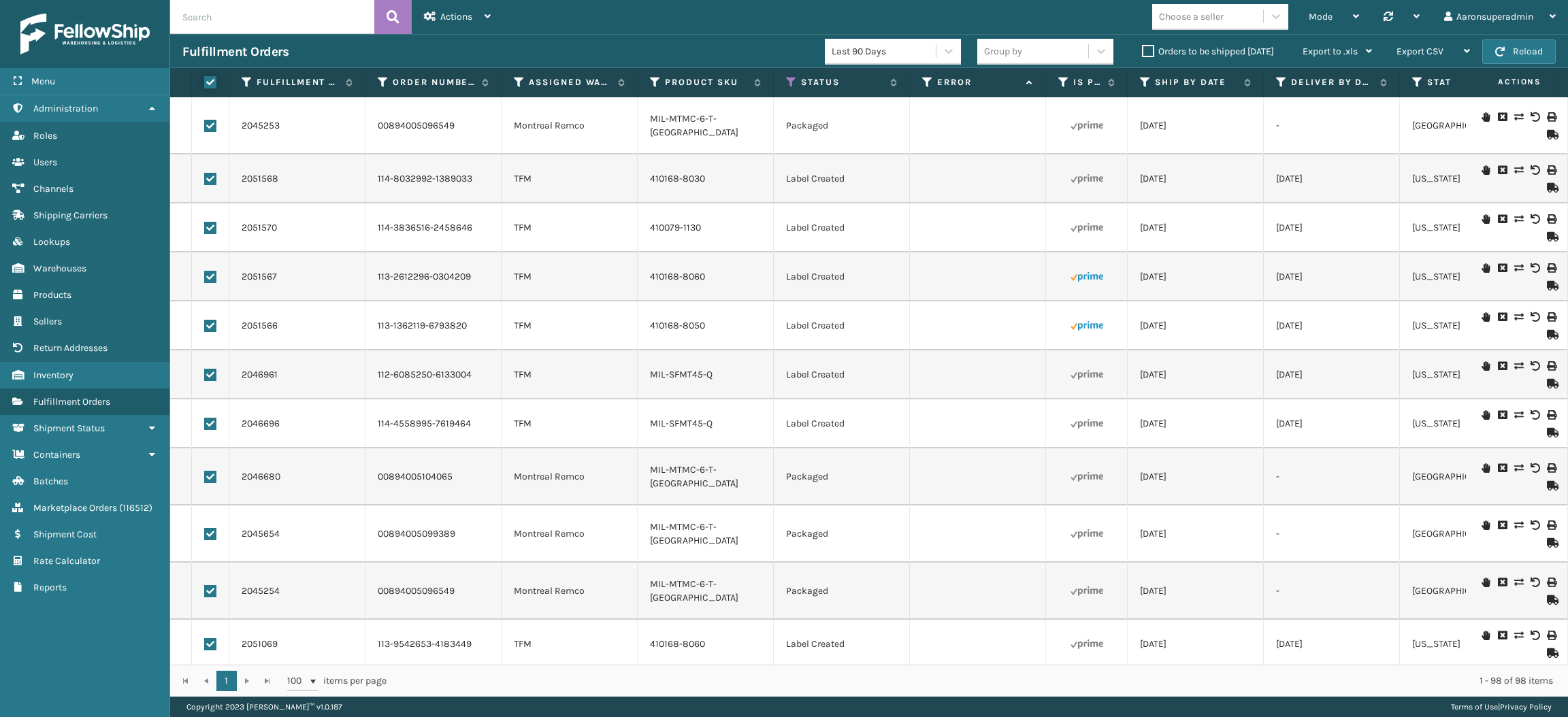
checkbox input "true"
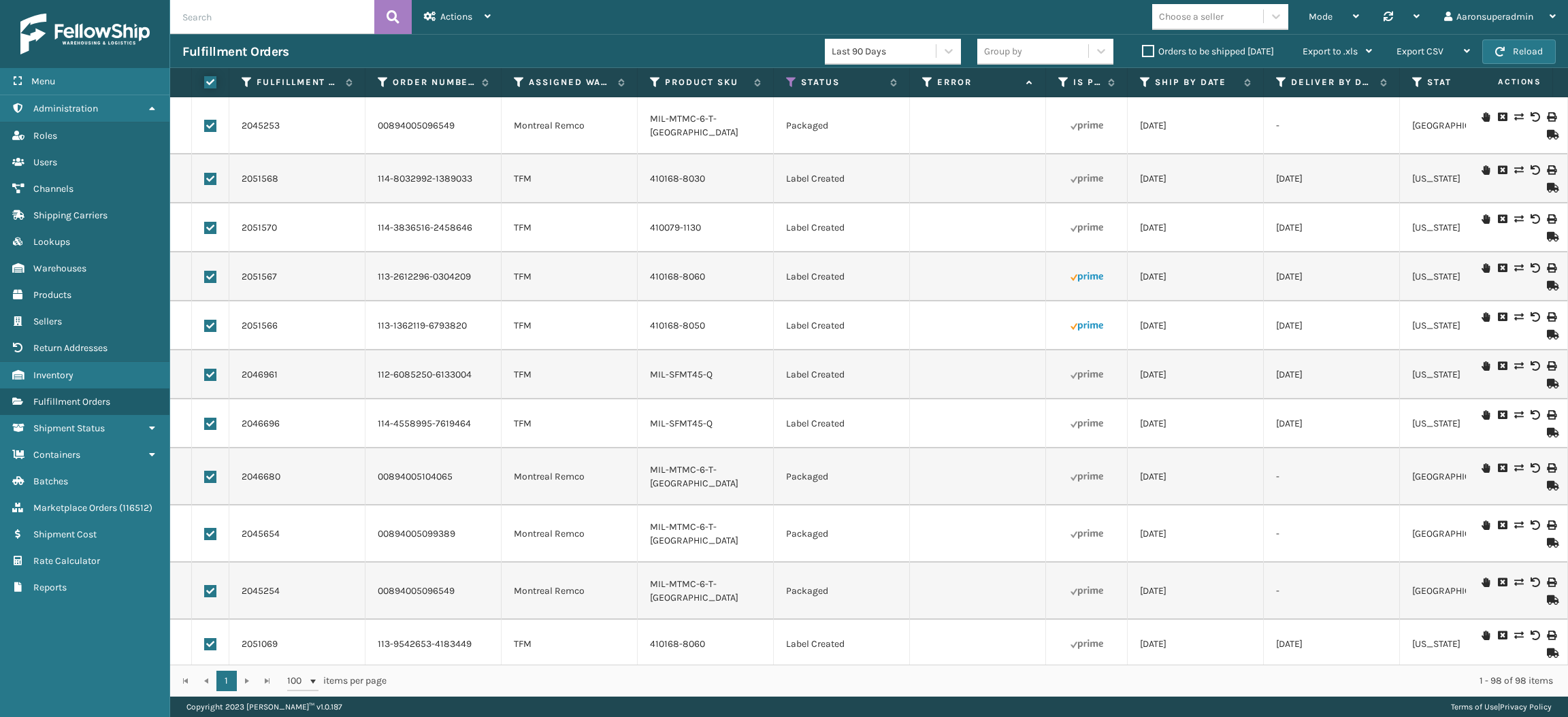
checkbox input "true"
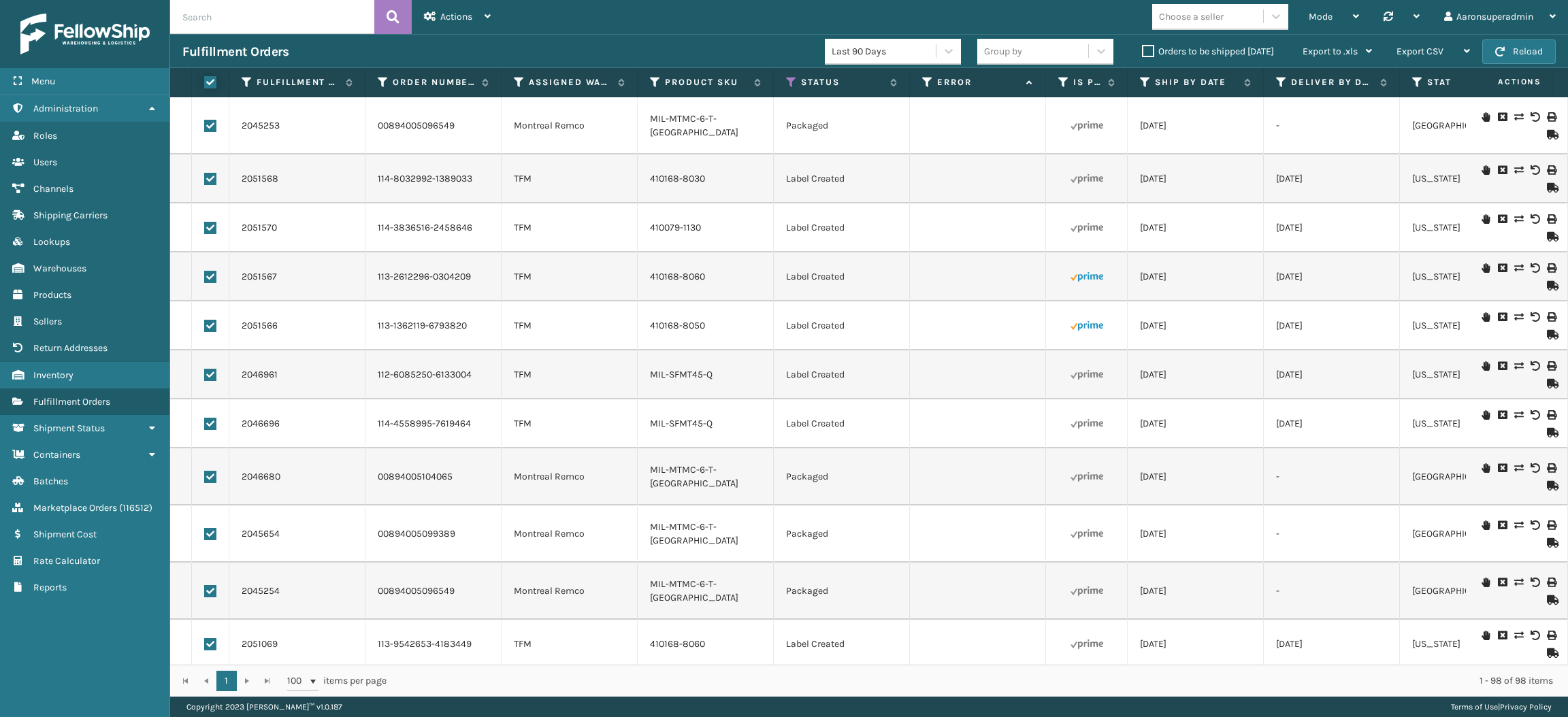
checkbox input "true"
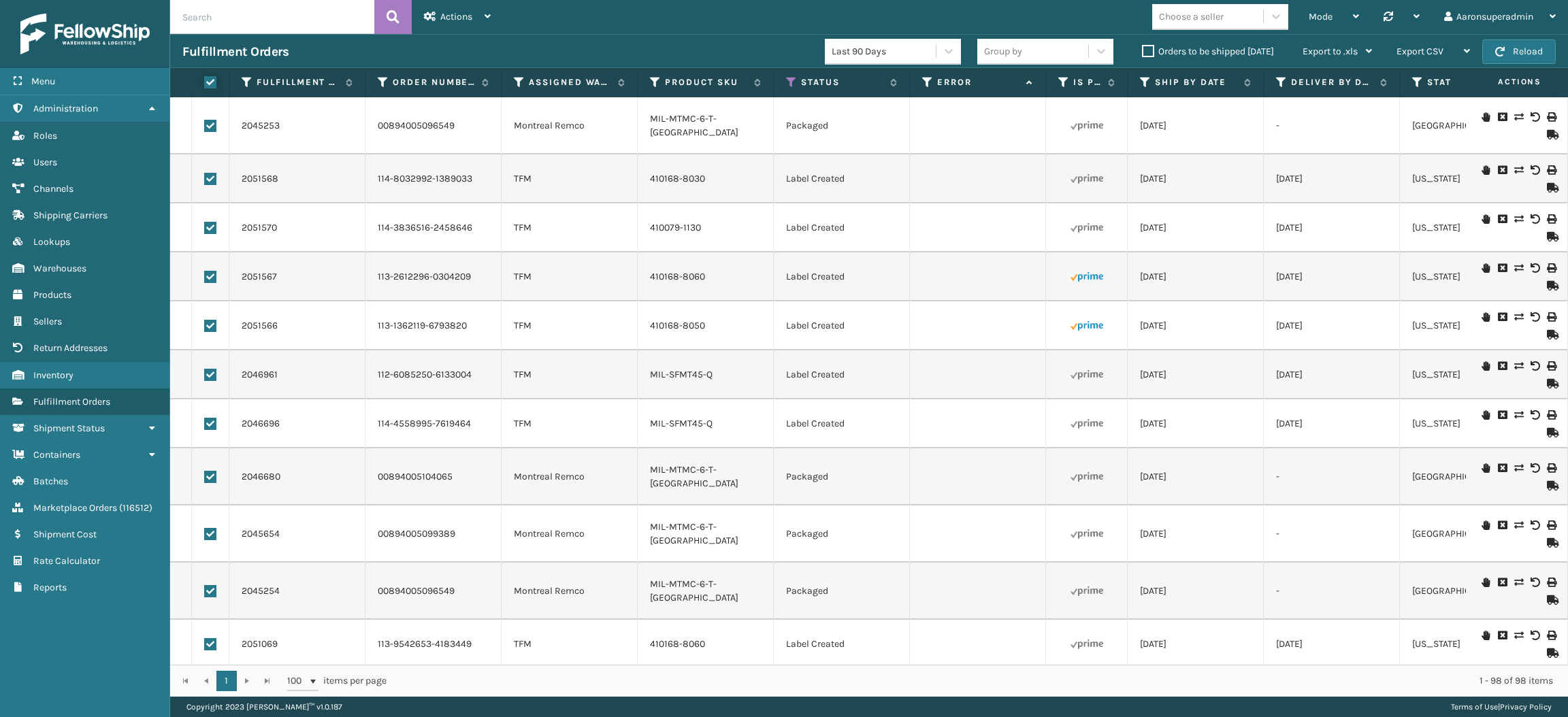
checkbox input "true"
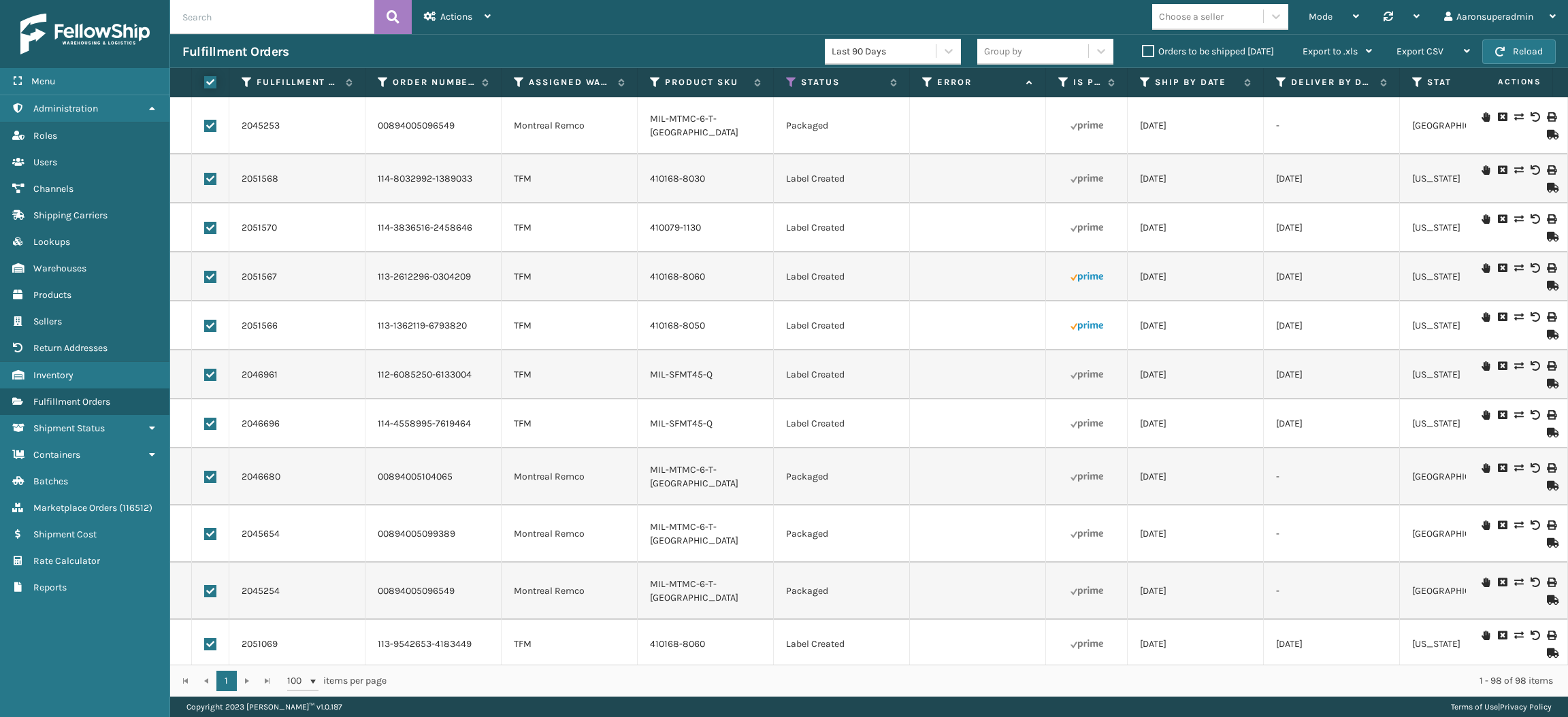
checkbox input "true"
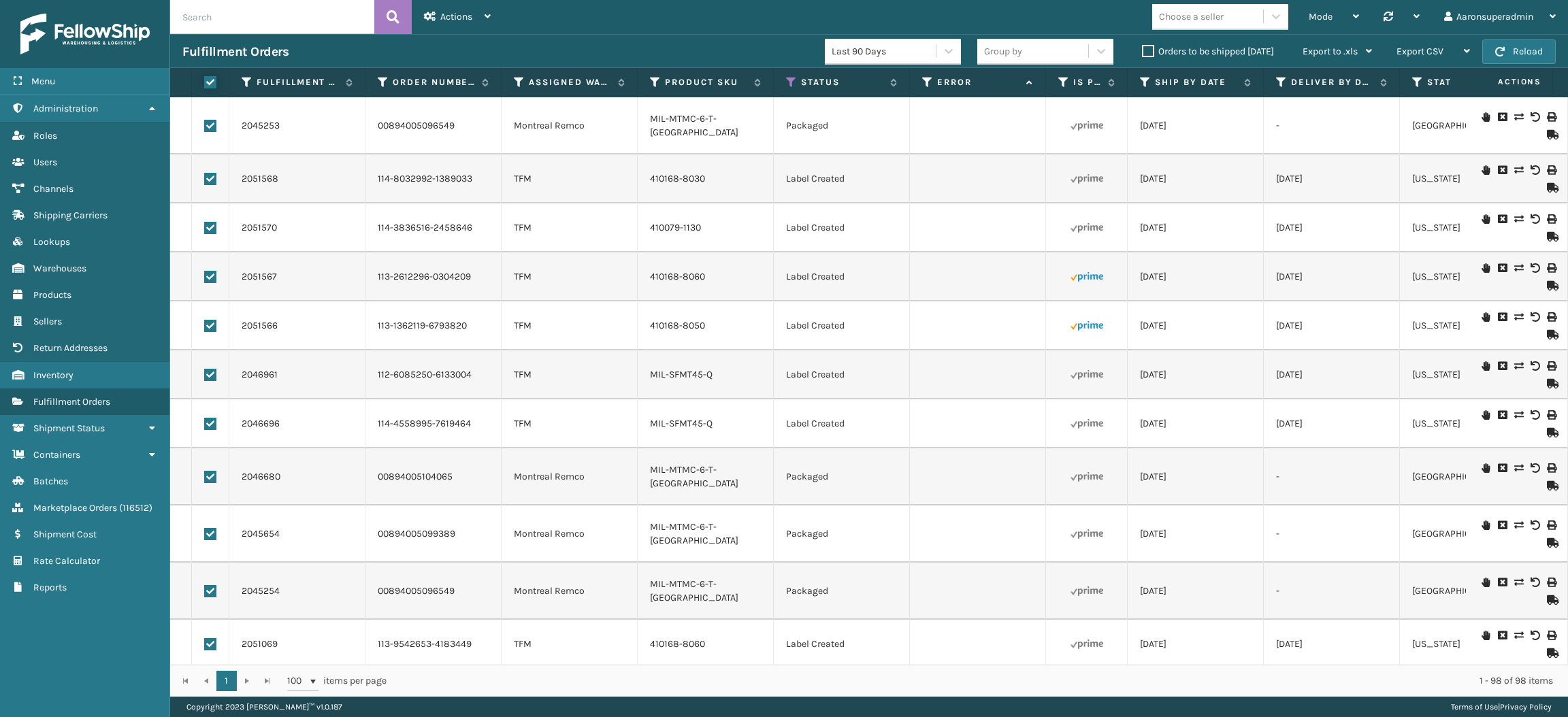
checkbox input "true"
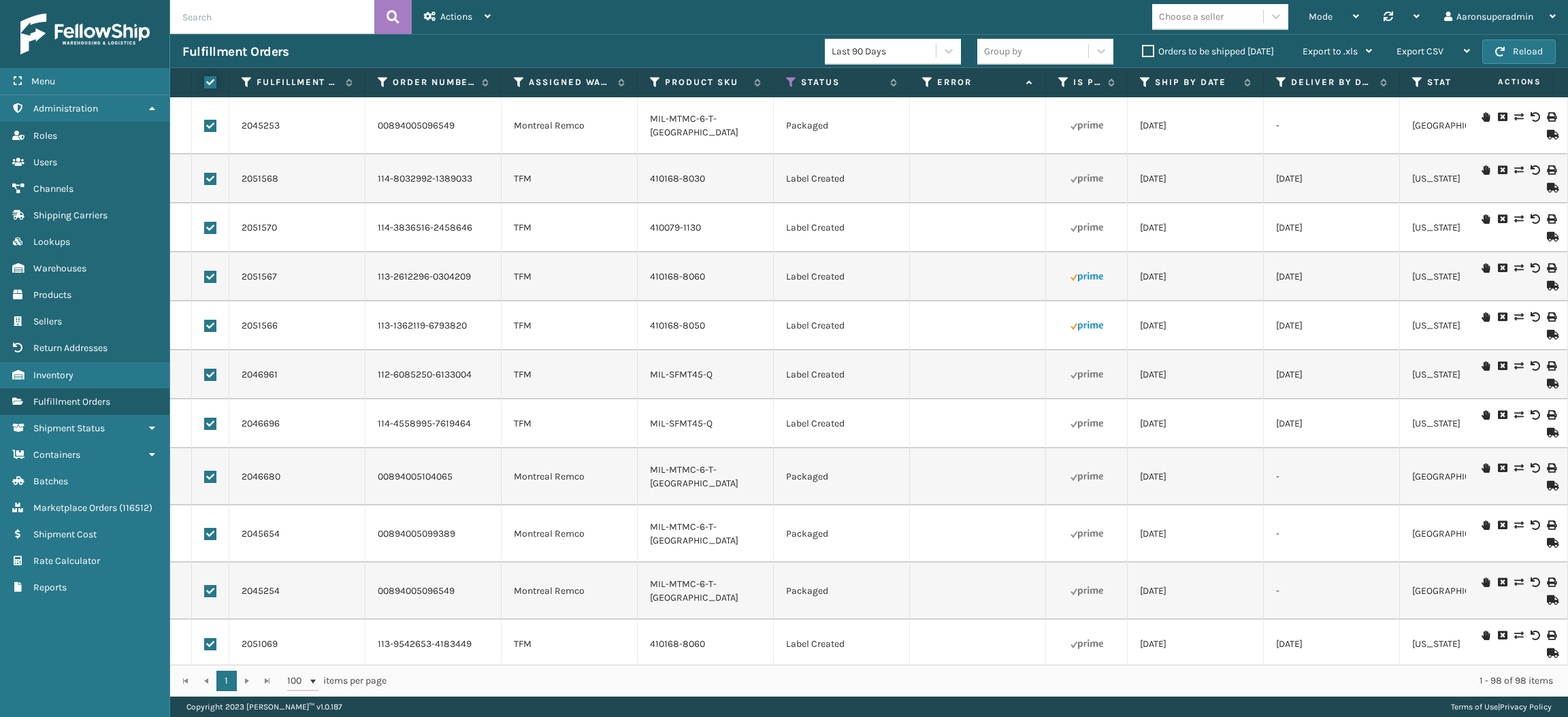
checkbox input "true"
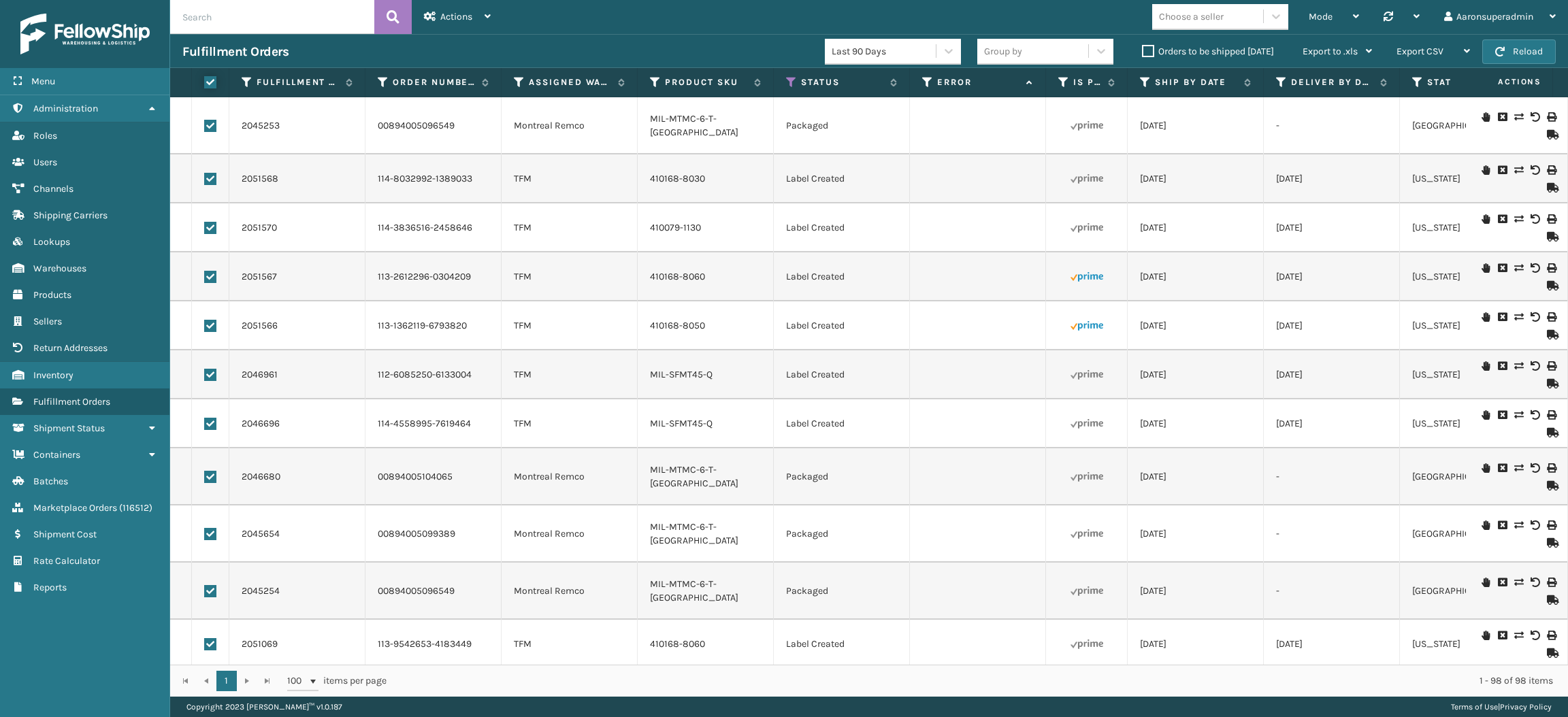
checkbox input "true"
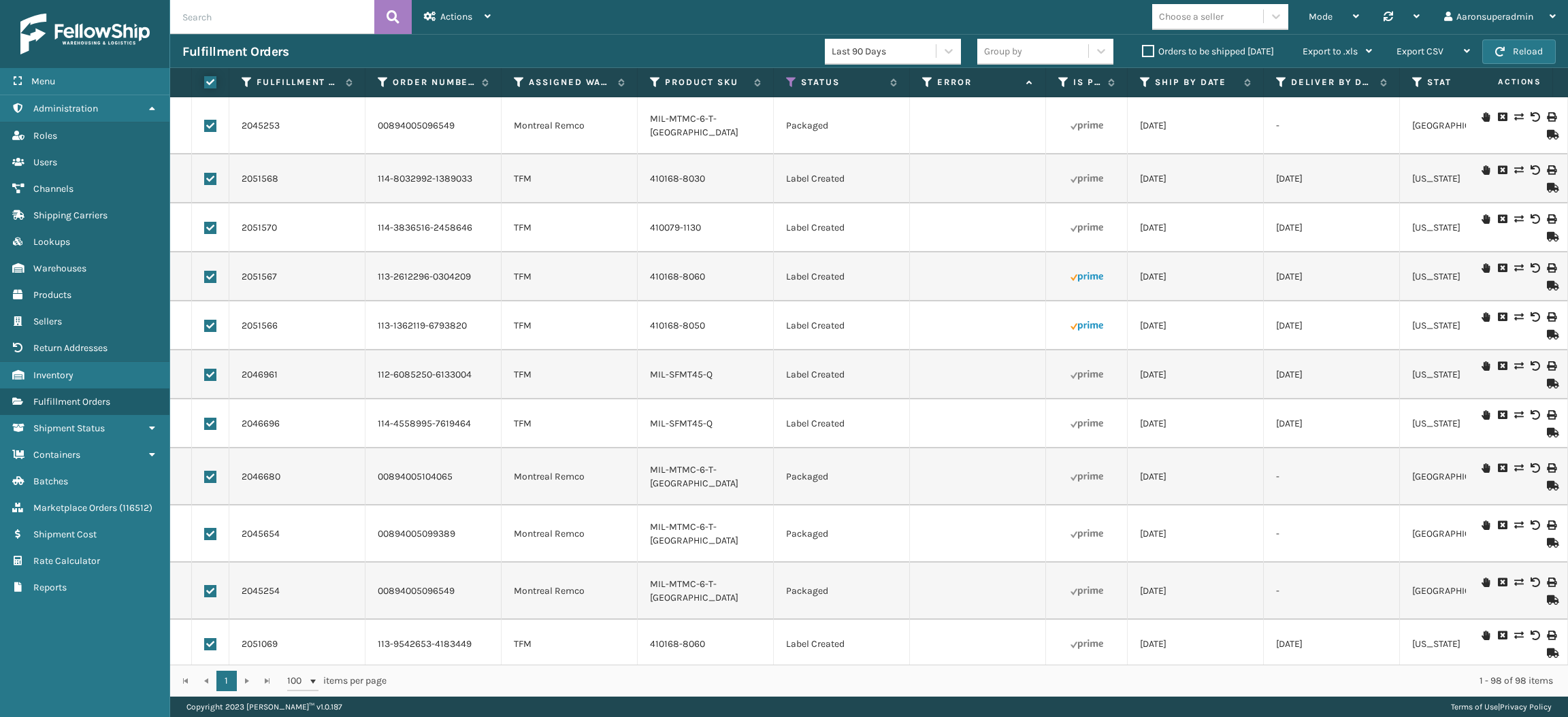
checkbox input "true"
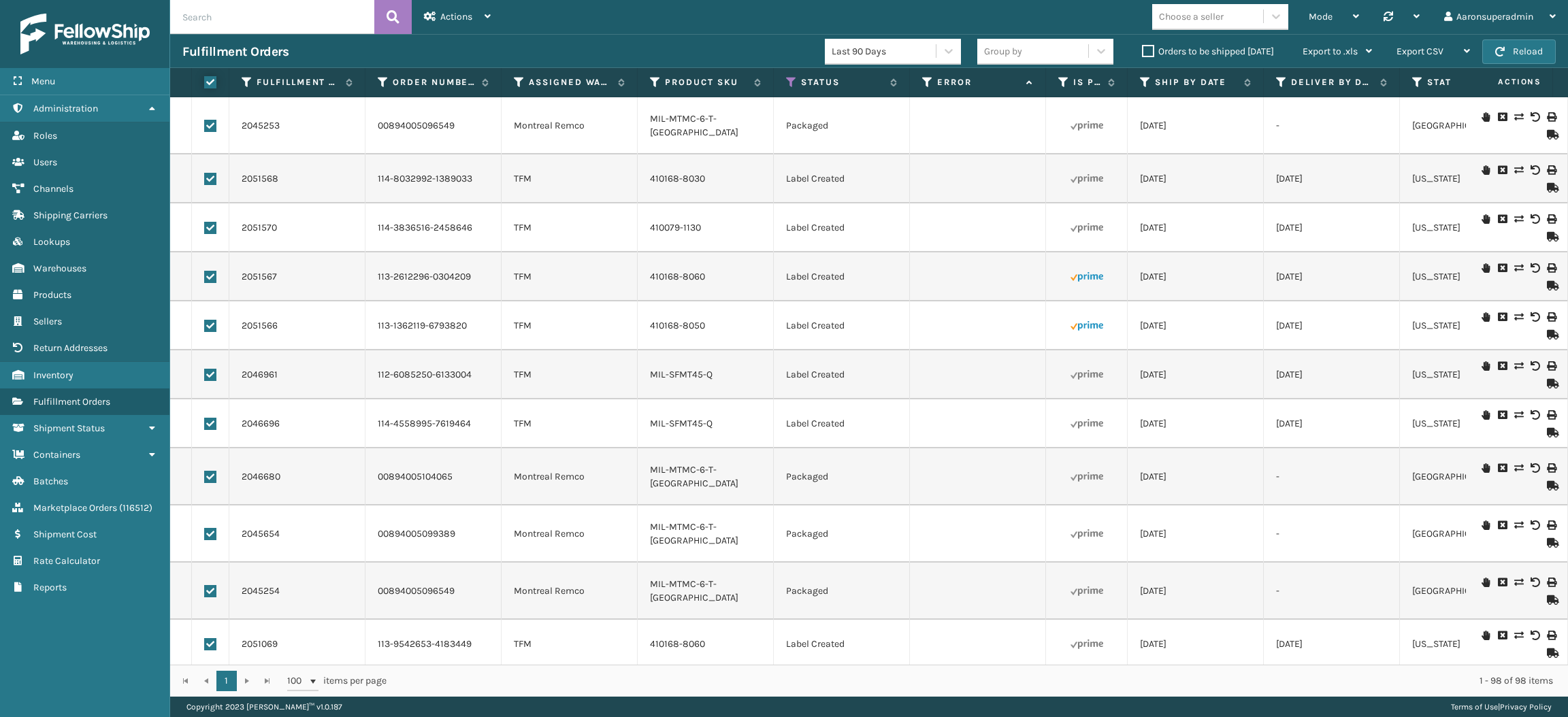
checkbox input "true"
click at [1079, 63] on div "Bulk Actions" at bounding box center [1077, 51] width 80 height 34
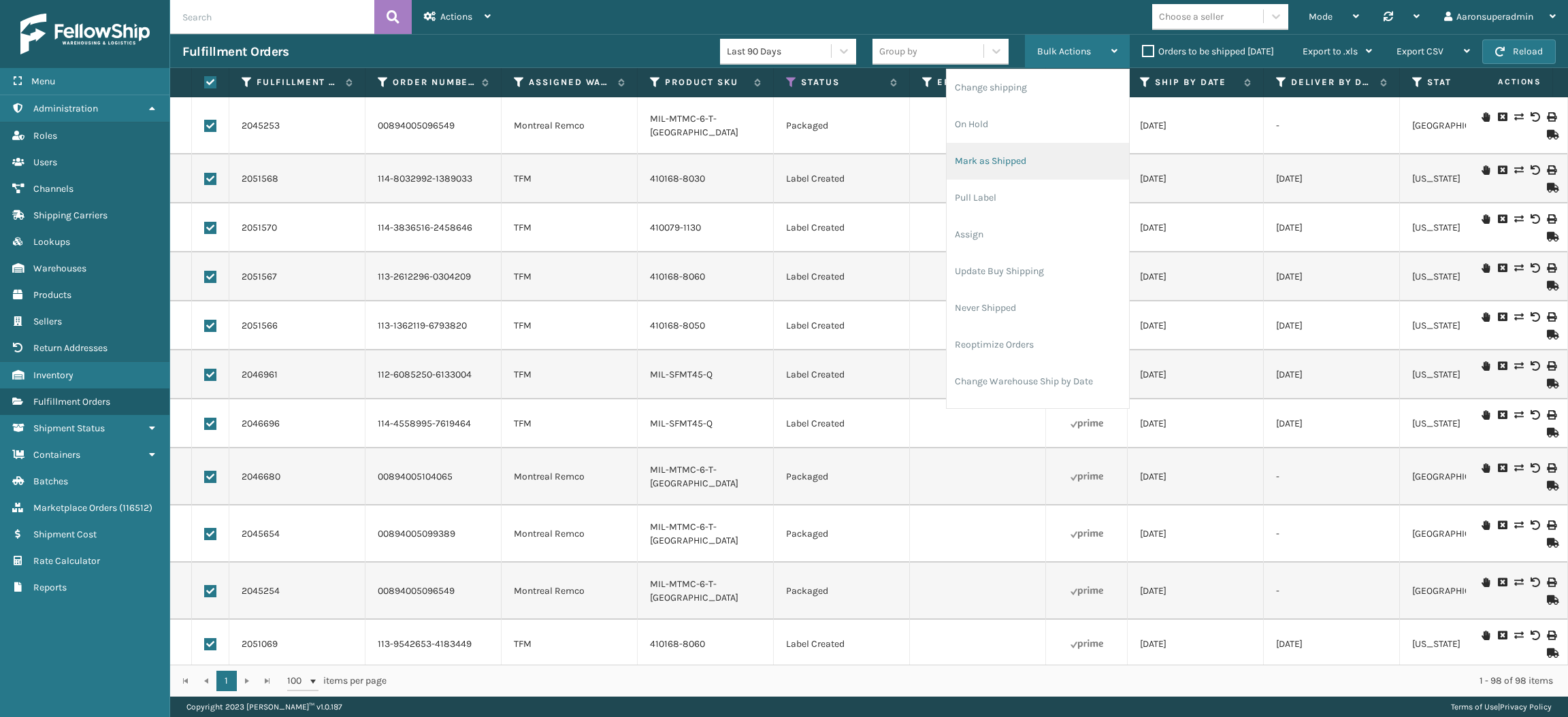
scroll to position [65, 0]
click at [994, 85] on li "Mark as Shipped" at bounding box center [1037, 96] width 182 height 37
